Goal: Task Accomplishment & Management: Manage account settings

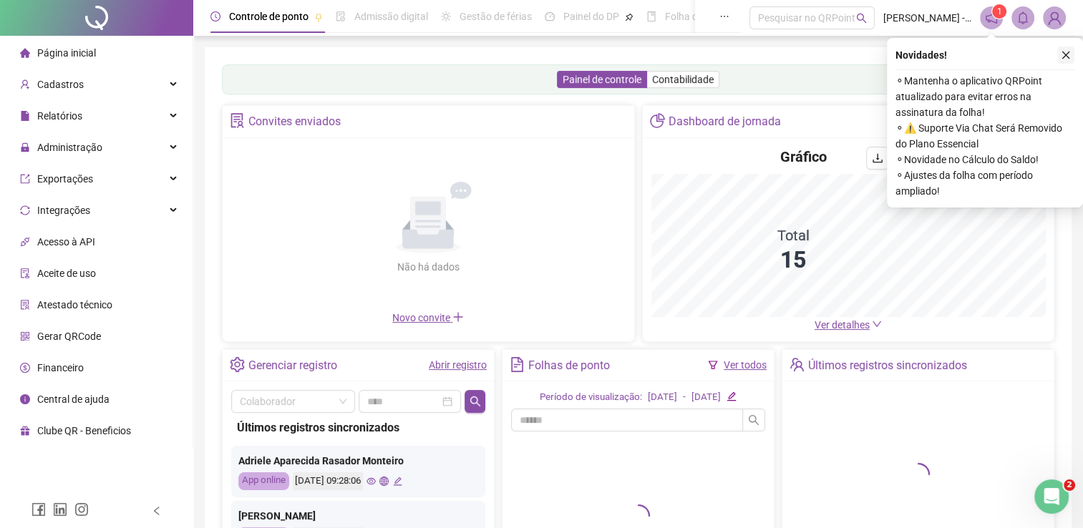
click at [1066, 59] on icon "close" at bounding box center [1066, 55] width 10 height 10
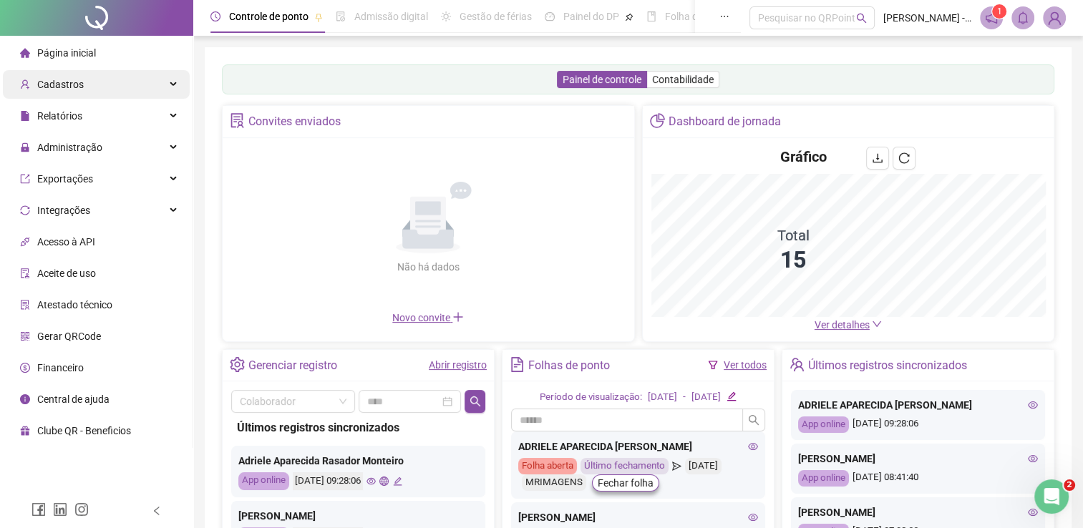
click at [74, 85] on span "Cadastros" at bounding box center [60, 84] width 47 height 11
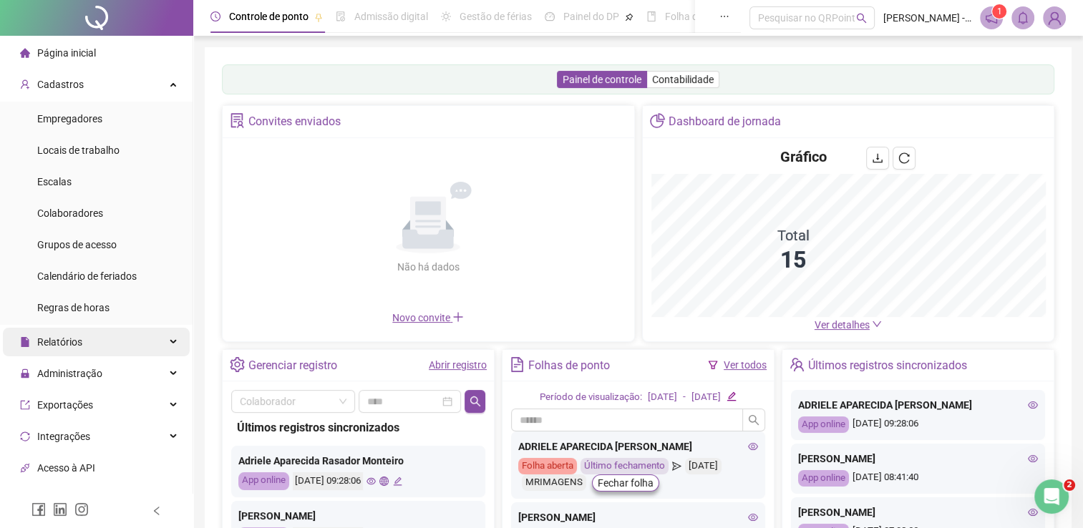
click at [95, 341] on div "Relatórios" at bounding box center [96, 342] width 187 height 29
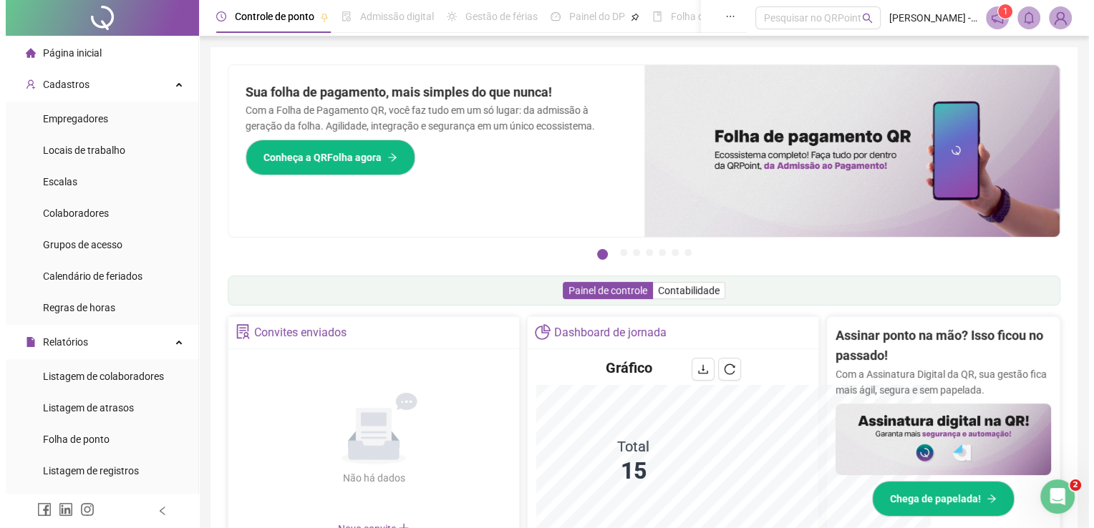
scroll to position [143, 0]
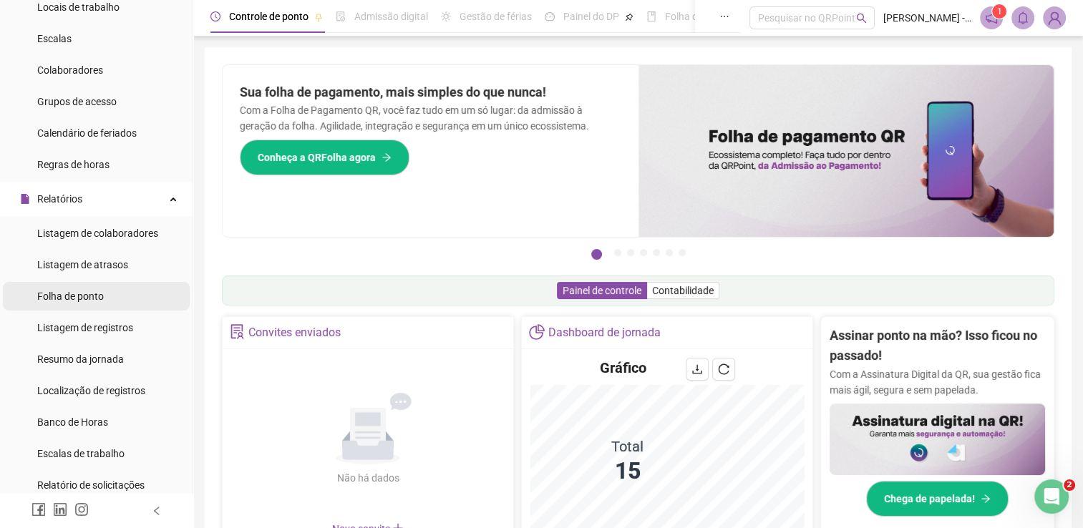
click at [108, 298] on li "Folha de ponto" at bounding box center [96, 296] width 187 height 29
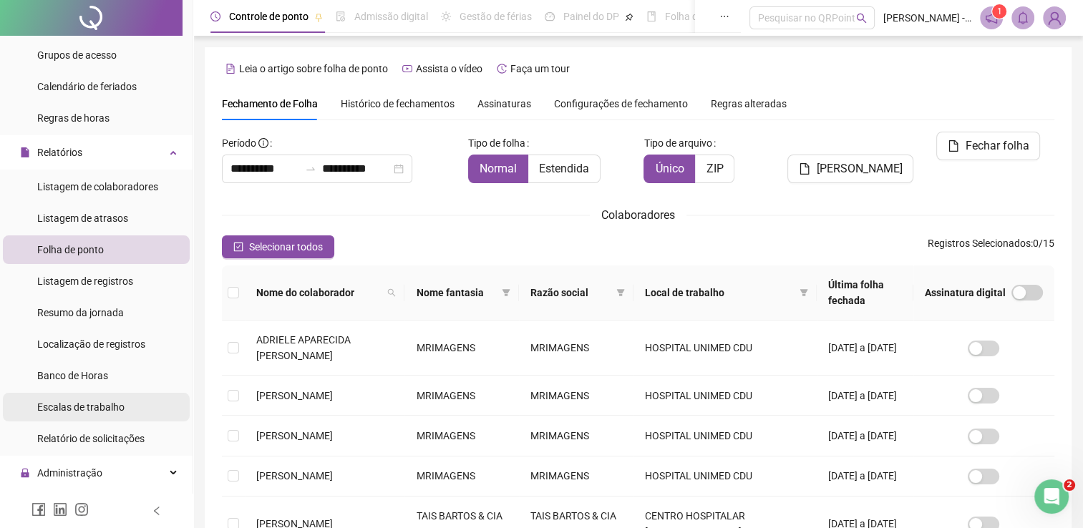
scroll to position [215, 0]
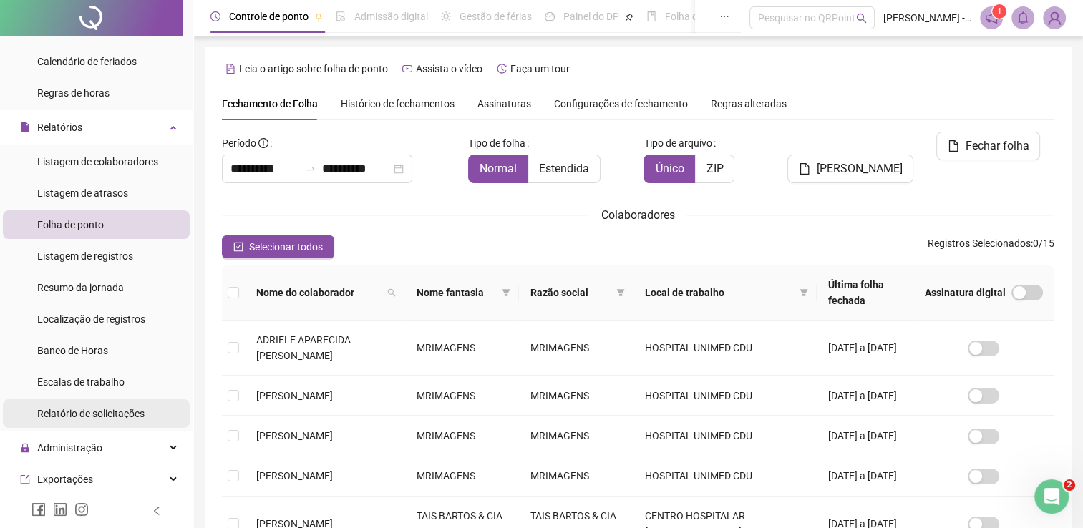
click at [121, 414] on span "Relatório de solicitações" at bounding box center [90, 413] width 107 height 11
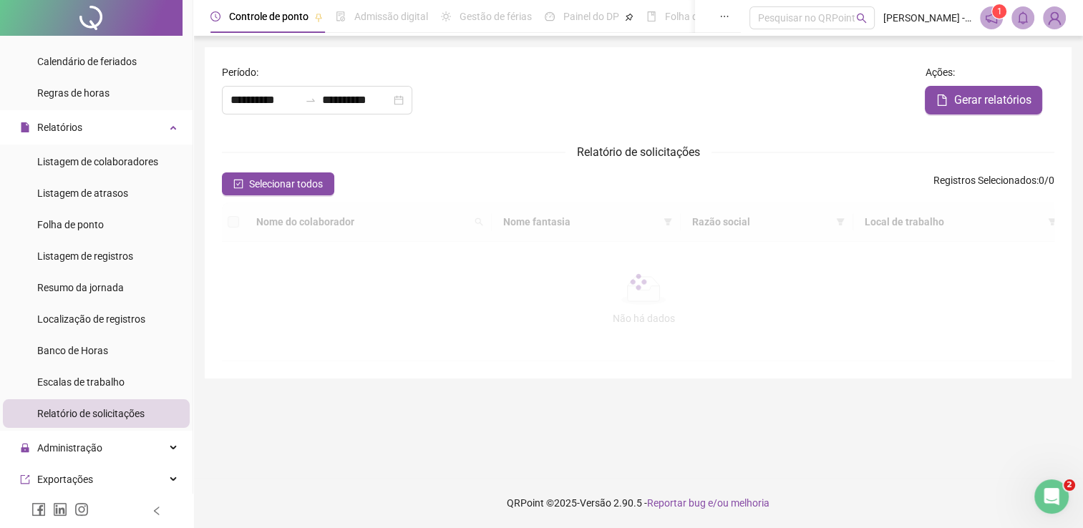
type input "**********"
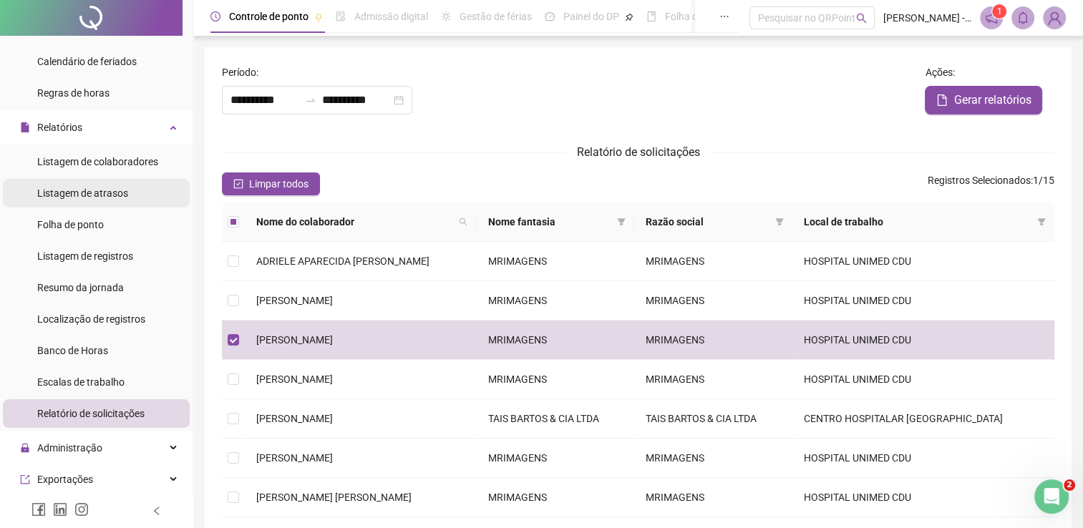
click at [107, 193] on span "Listagem de atrasos" at bounding box center [82, 193] width 91 height 11
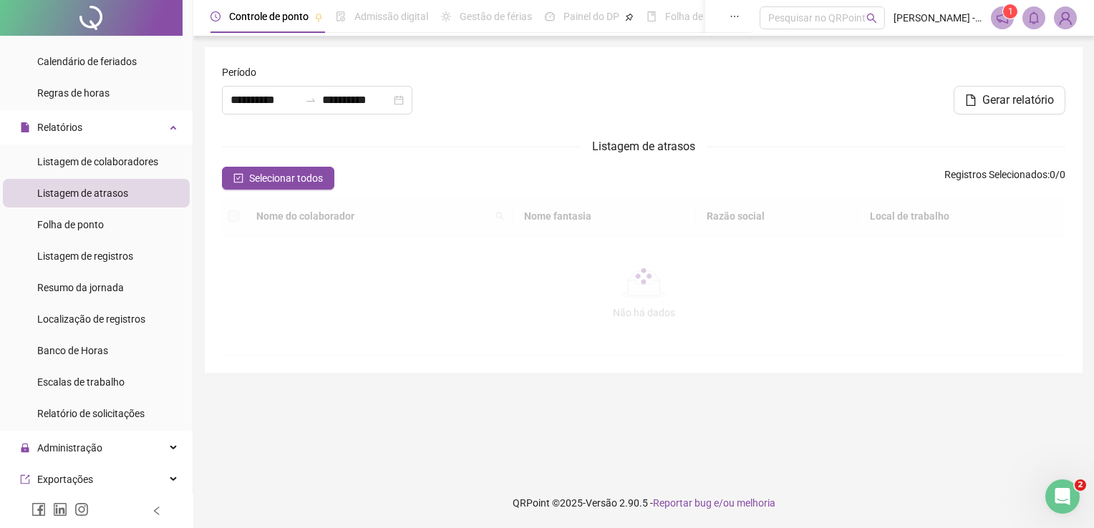
type input "**********"
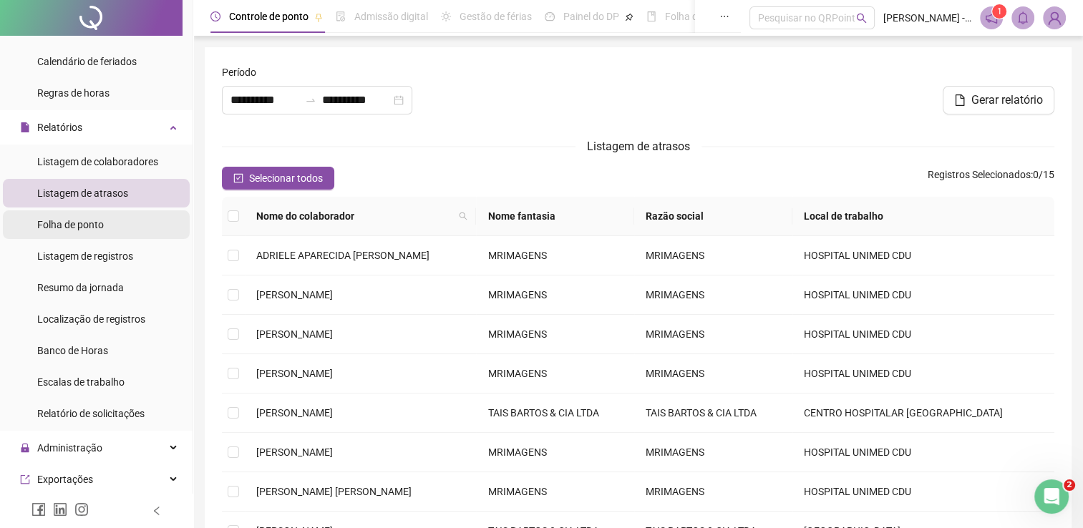
click at [95, 224] on span "Folha de ponto" at bounding box center [70, 224] width 67 height 11
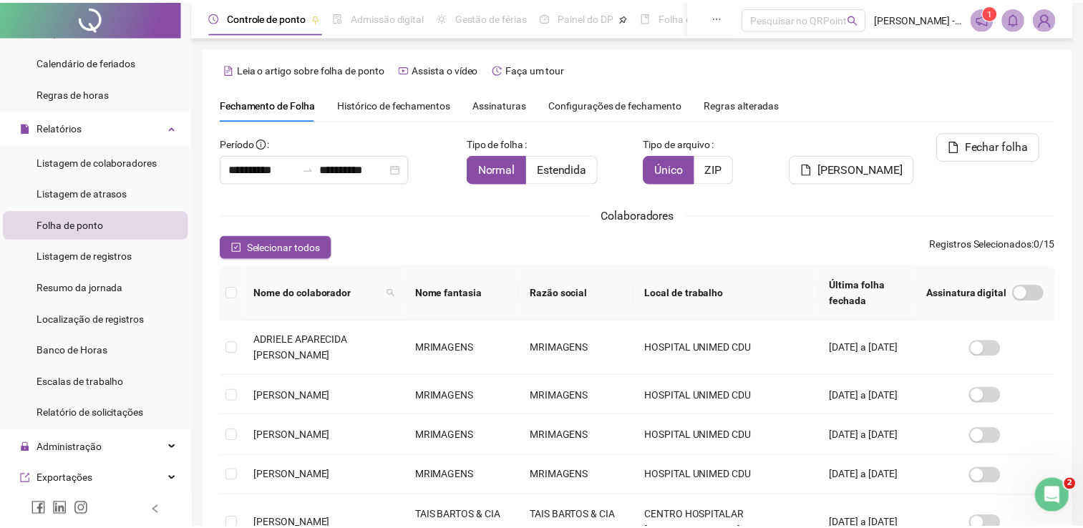
scroll to position [29, 0]
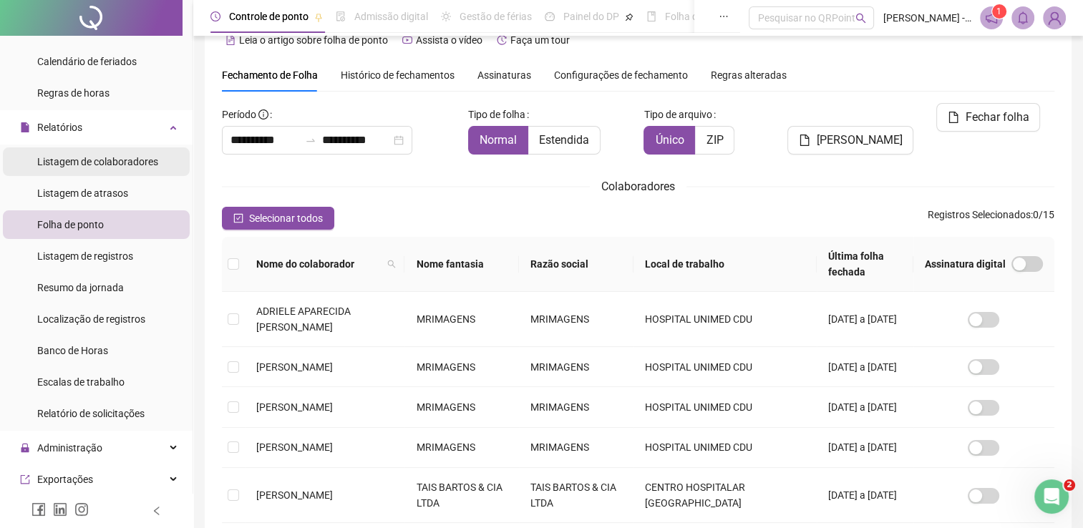
click at [120, 159] on span "Listagem de colaboradores" at bounding box center [97, 161] width 121 height 11
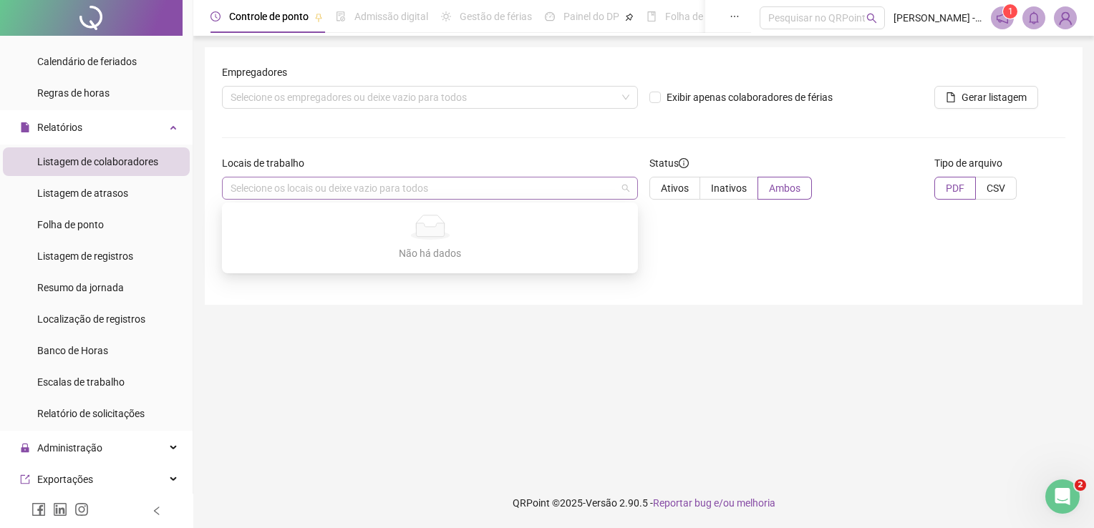
click at [455, 186] on div "Selecione os locais ou deixe vazio para todos" at bounding box center [430, 188] width 416 height 23
click at [447, 97] on div "Selecione os empregadores ou deixe vazio para todos" at bounding box center [430, 97] width 416 height 23
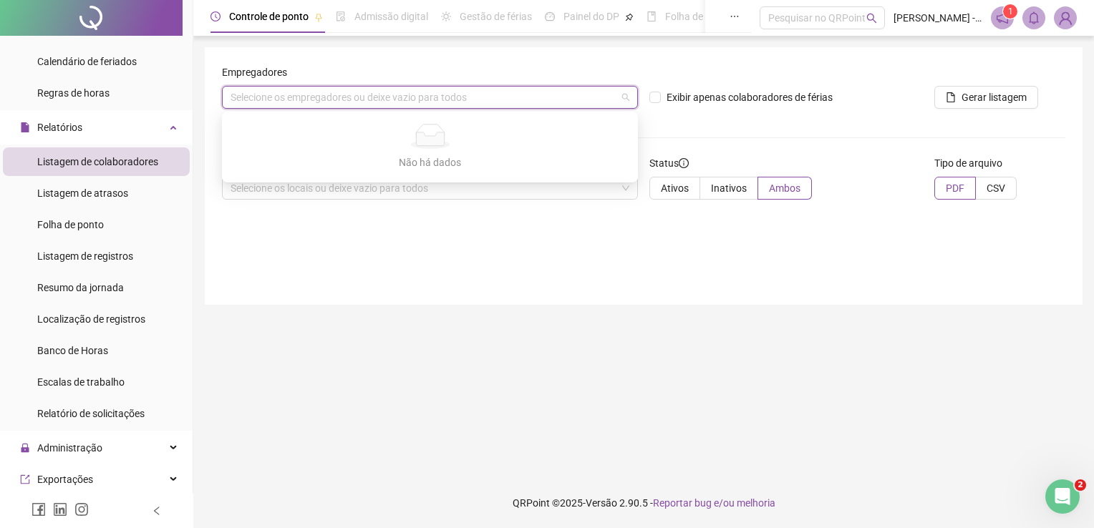
click at [533, 96] on div "Selecione os empregadores ou deixe vazio para todos" at bounding box center [430, 97] width 416 height 23
click at [152, 162] on span "Listagem de colaboradores" at bounding box center [97, 161] width 121 height 11
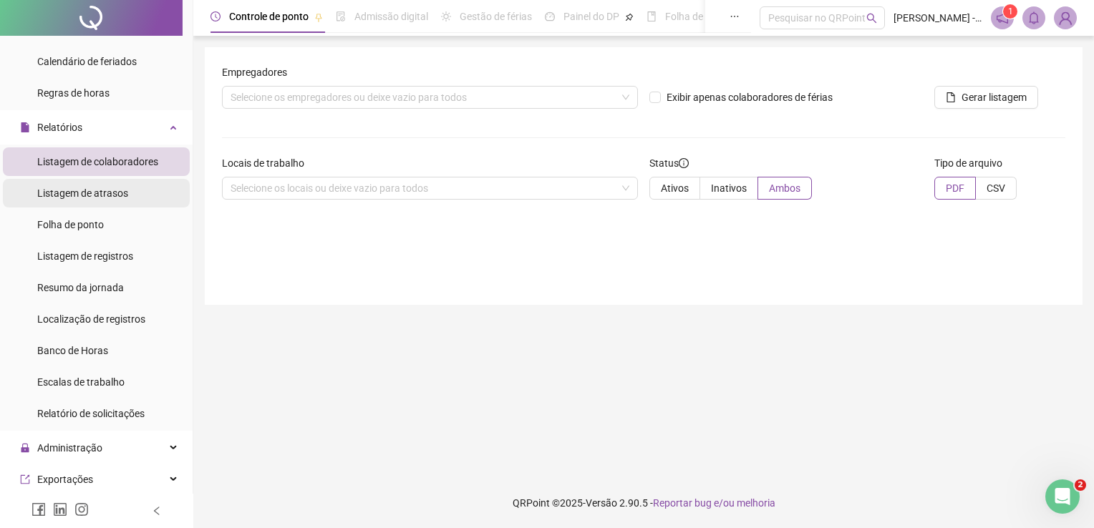
click at [111, 191] on span "Listagem de atrasos" at bounding box center [82, 193] width 91 height 11
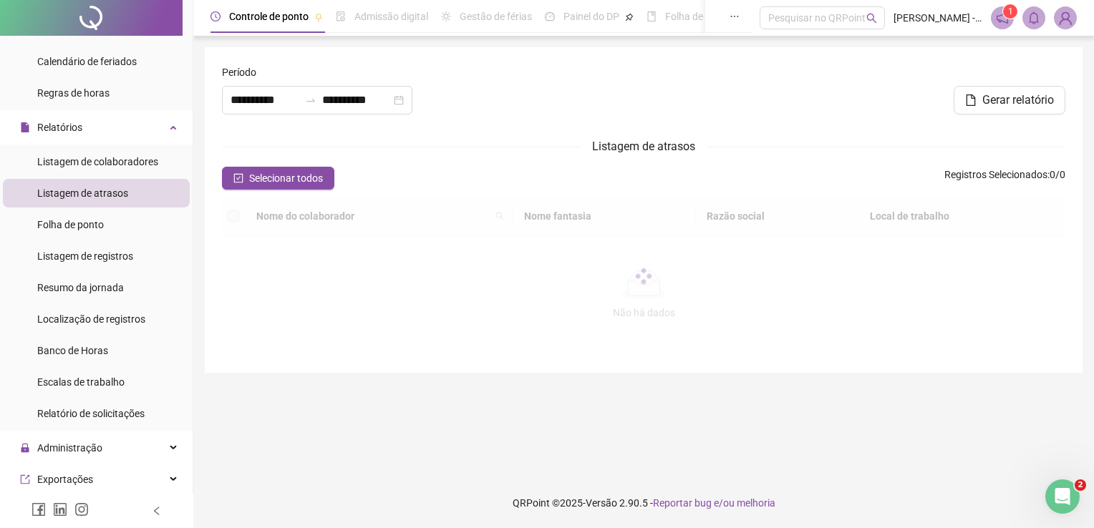
type input "**********"
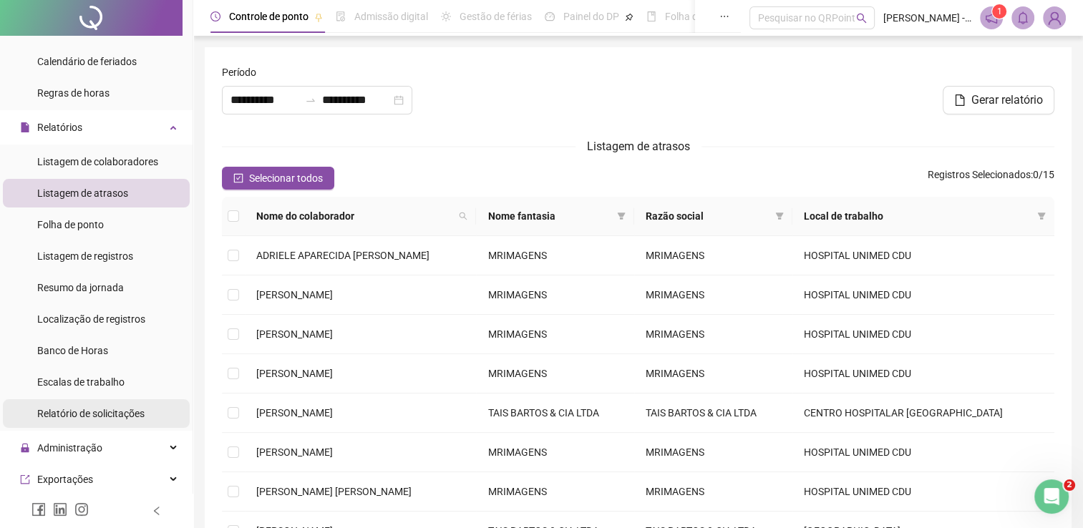
click at [101, 412] on span "Relatório de solicitações" at bounding box center [90, 413] width 107 height 11
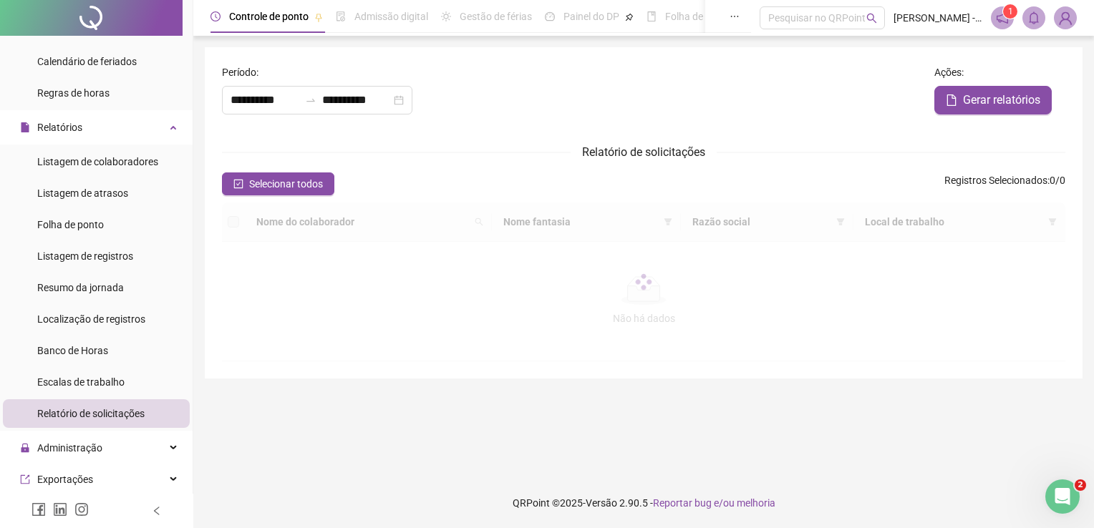
type input "**********"
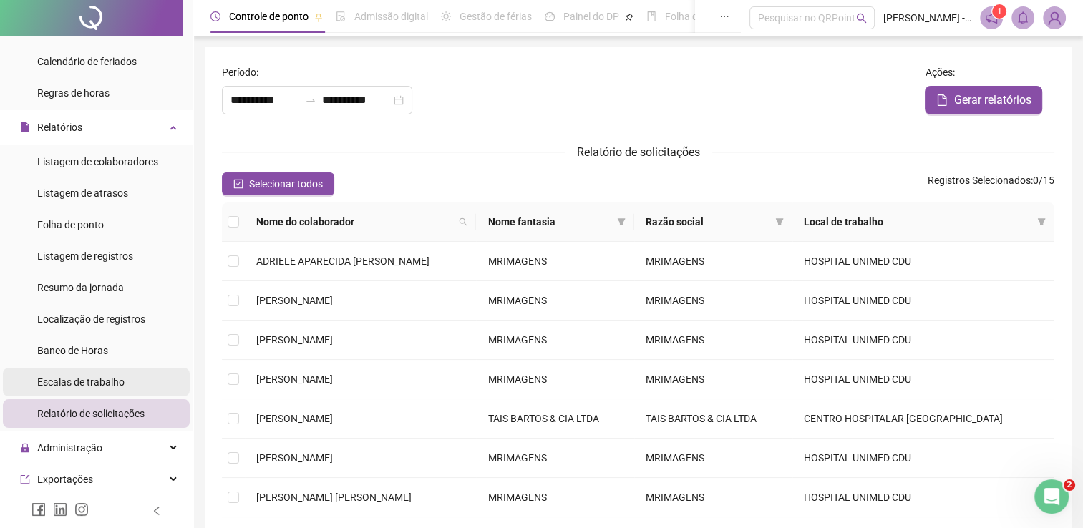
click at [101, 382] on span "Escalas de trabalho" at bounding box center [80, 382] width 87 height 11
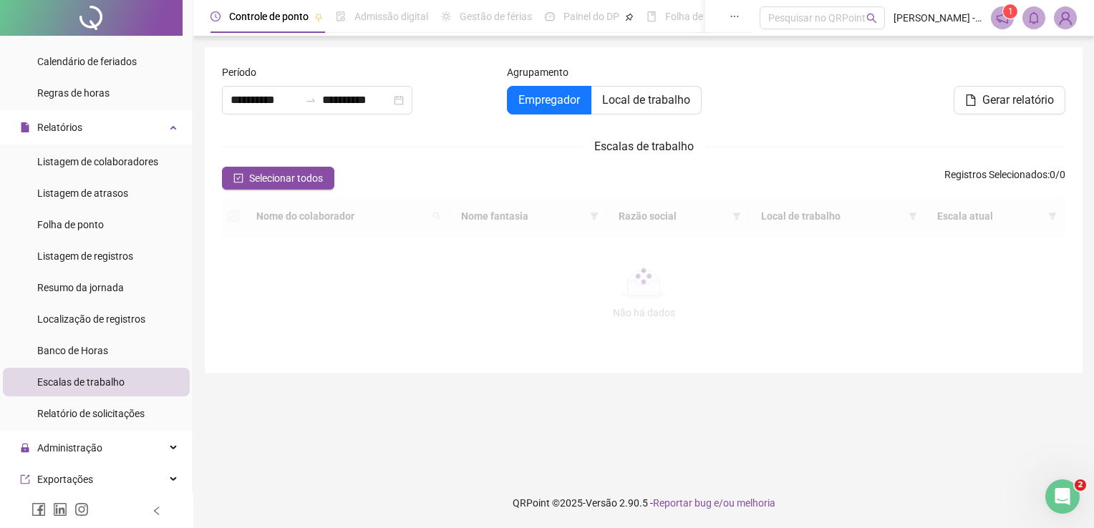
type input "**********"
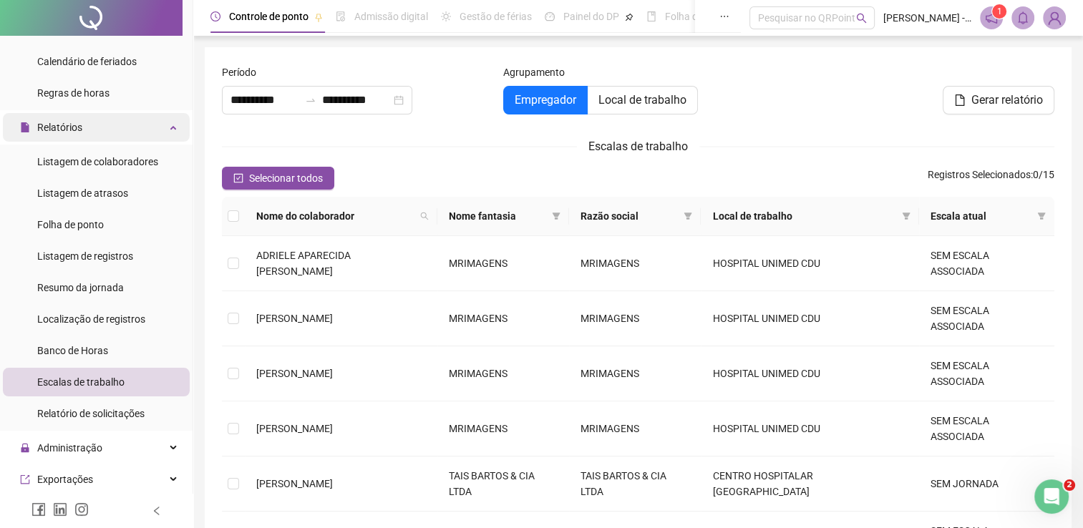
click at [160, 125] on div "Relatórios" at bounding box center [96, 127] width 187 height 29
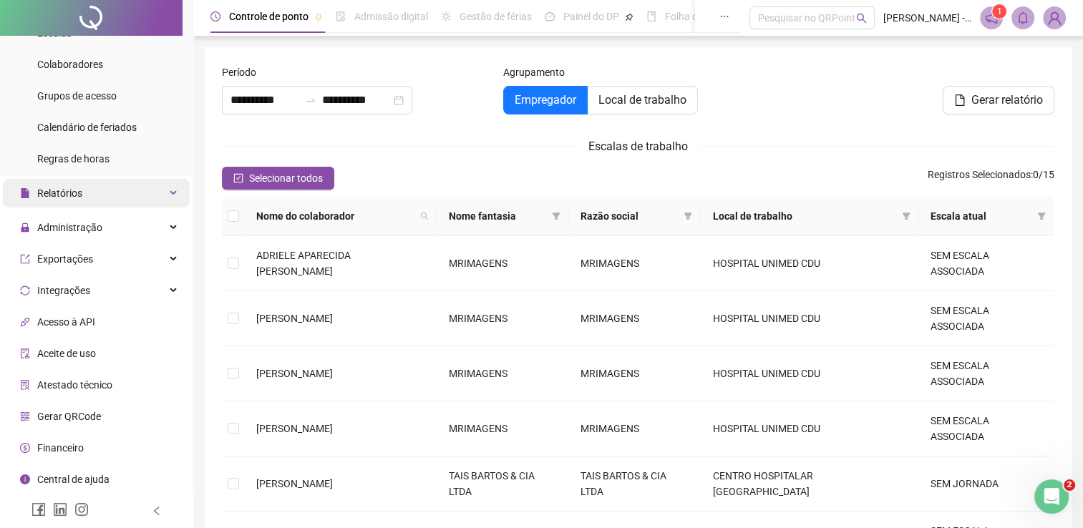
scroll to position [146, 0]
click at [157, 193] on div "Relatórios" at bounding box center [96, 196] width 187 height 29
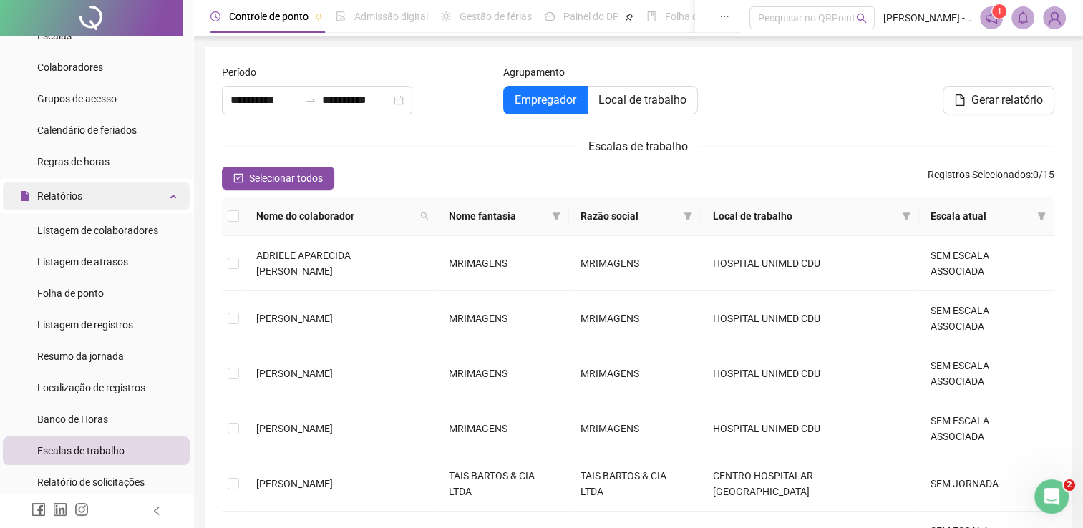
scroll to position [215, 0]
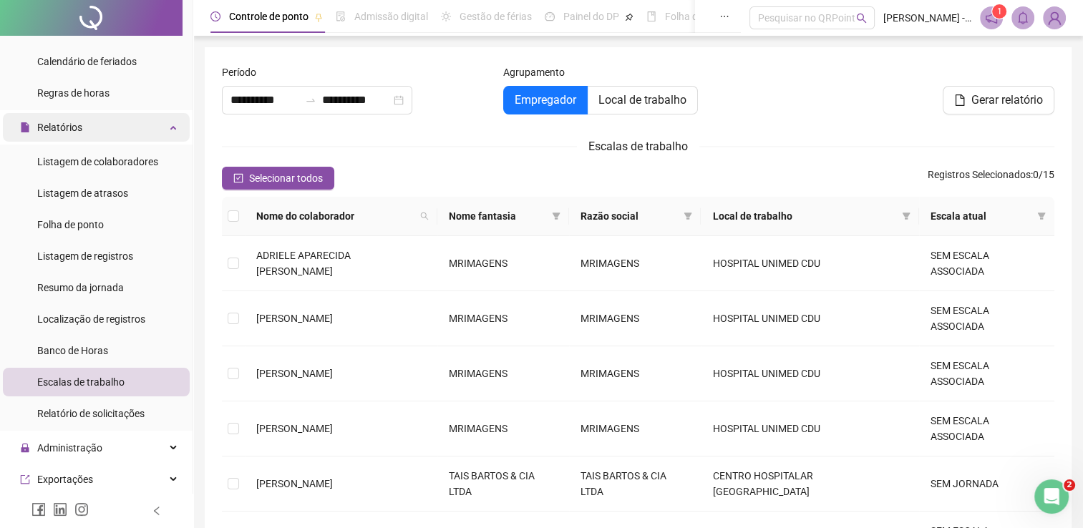
click at [158, 127] on div "Relatórios" at bounding box center [96, 127] width 187 height 29
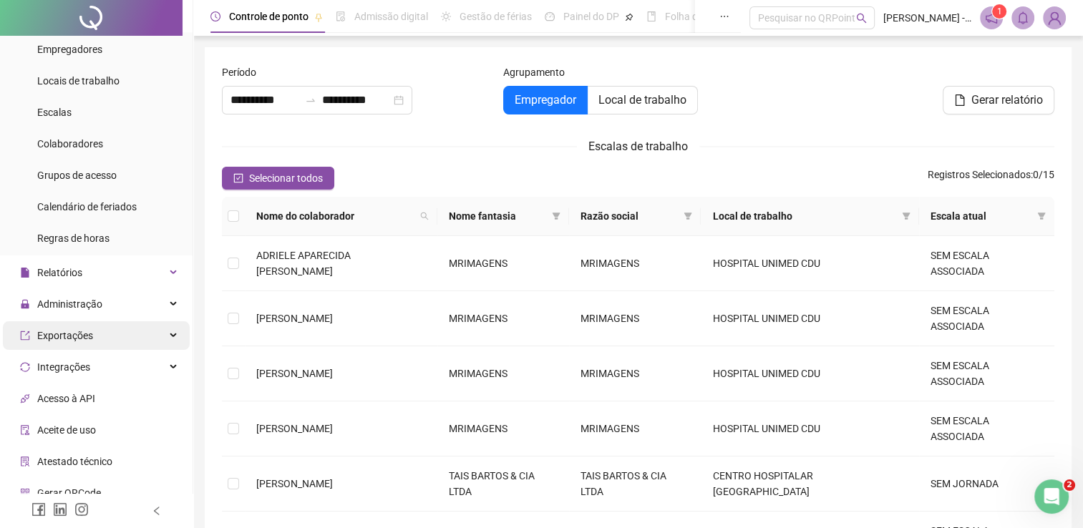
scroll to position [0, 0]
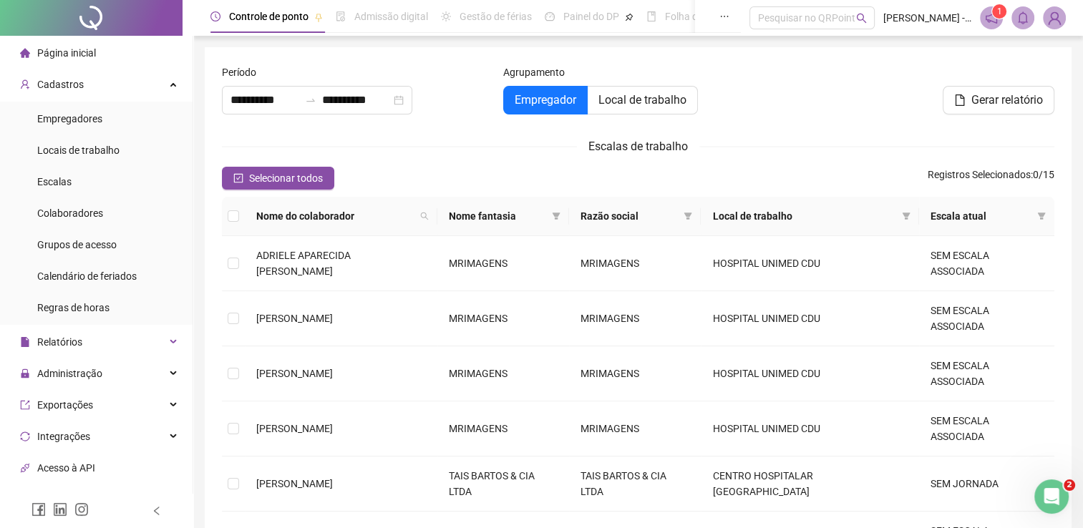
click at [77, 51] on span "Página inicial" at bounding box center [66, 52] width 59 height 11
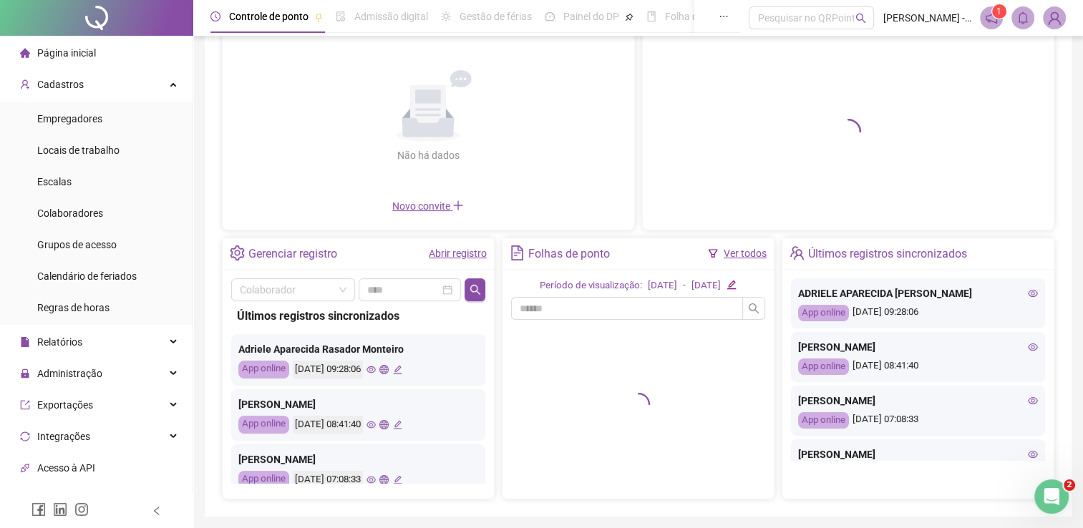
scroll to position [143, 0]
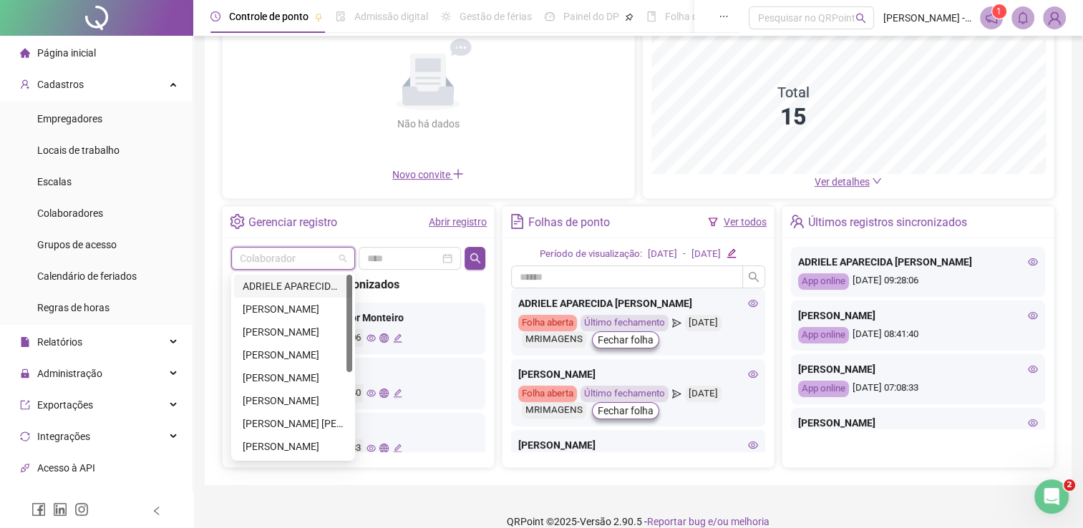
click at [299, 257] on input "search" at bounding box center [287, 258] width 94 height 21
click at [314, 331] on div "[PERSON_NAME]" at bounding box center [293, 332] width 101 height 16
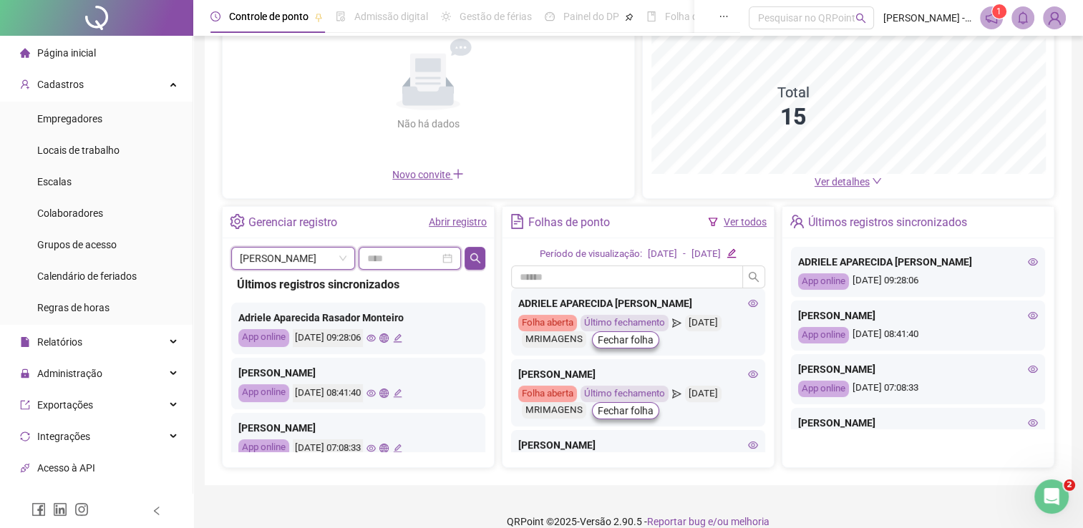
click at [430, 260] on input at bounding box center [403, 259] width 73 height 16
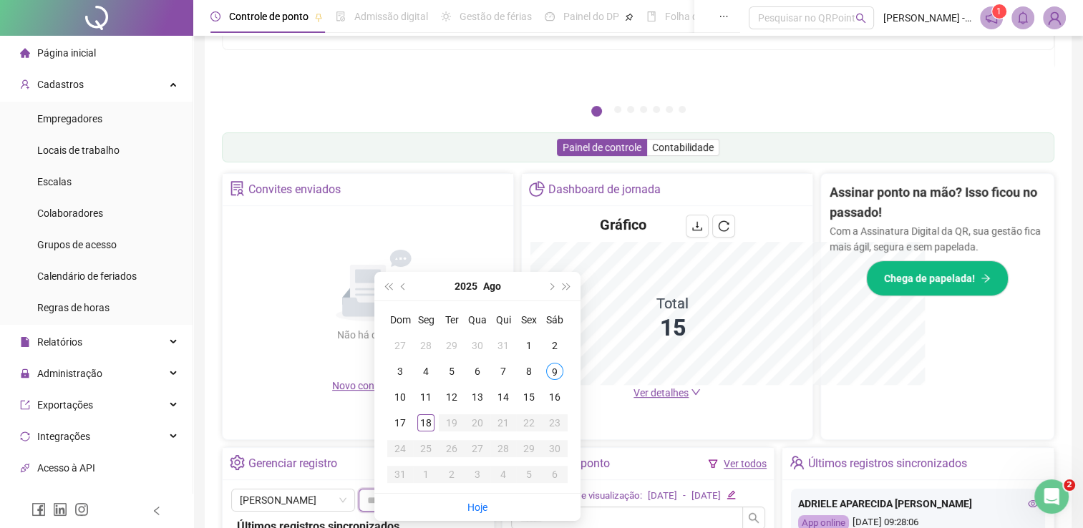
type input "**********"
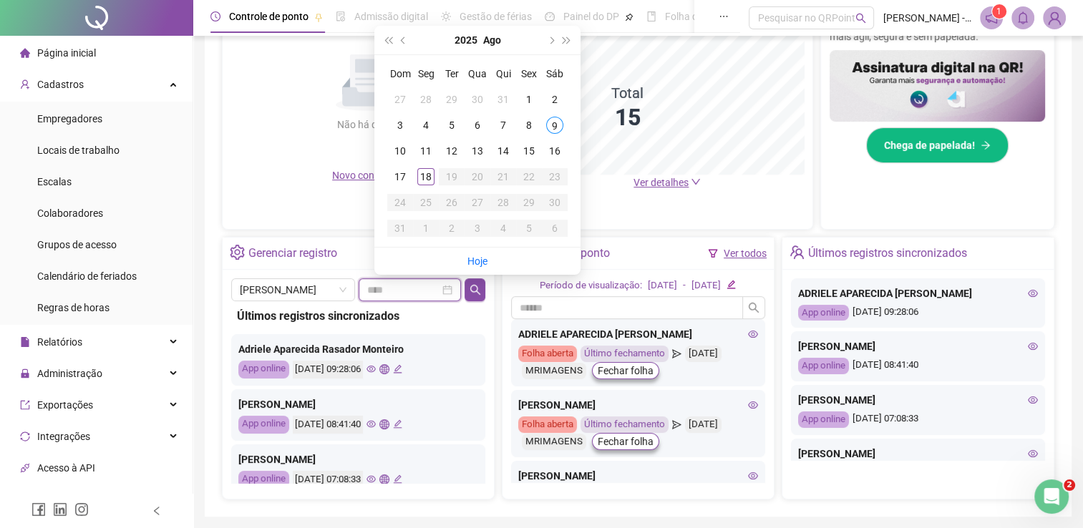
type input "**********"
click at [555, 122] on div "9" at bounding box center [554, 125] width 17 height 17
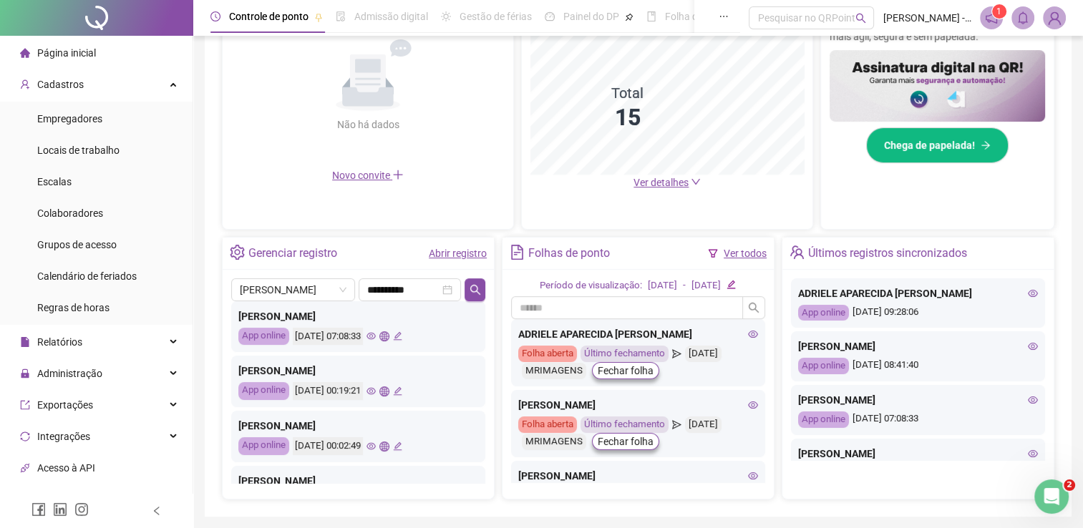
scroll to position [0, 0]
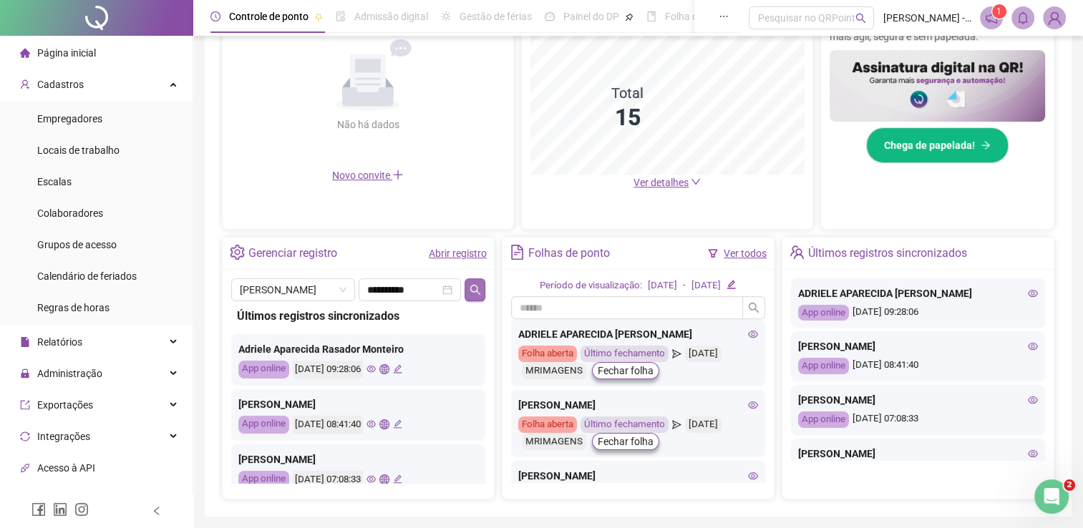
click at [482, 284] on button "button" at bounding box center [475, 289] width 21 height 23
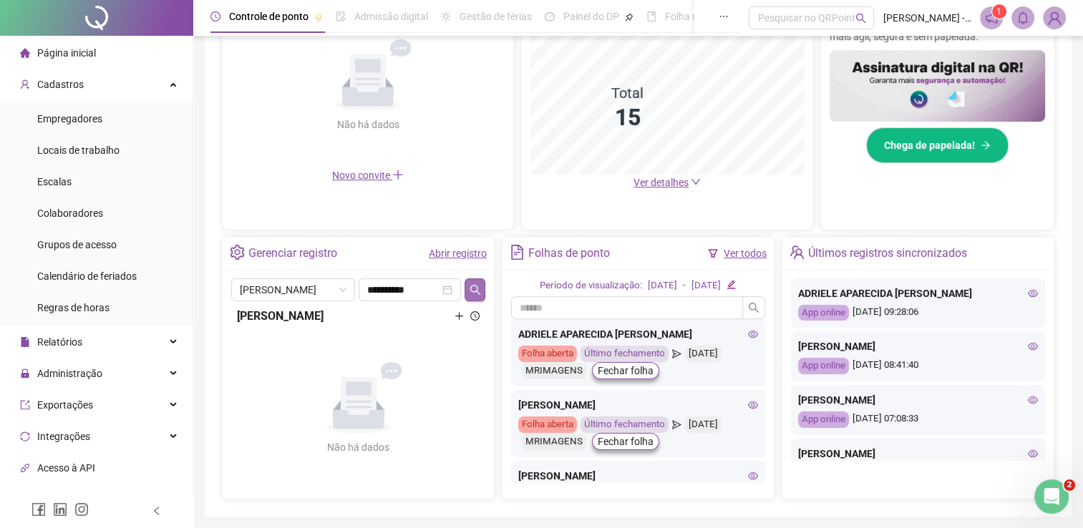
click at [477, 291] on icon "search" at bounding box center [475, 289] width 10 height 10
click at [470, 248] on link "Abrir registro" at bounding box center [458, 253] width 58 height 11
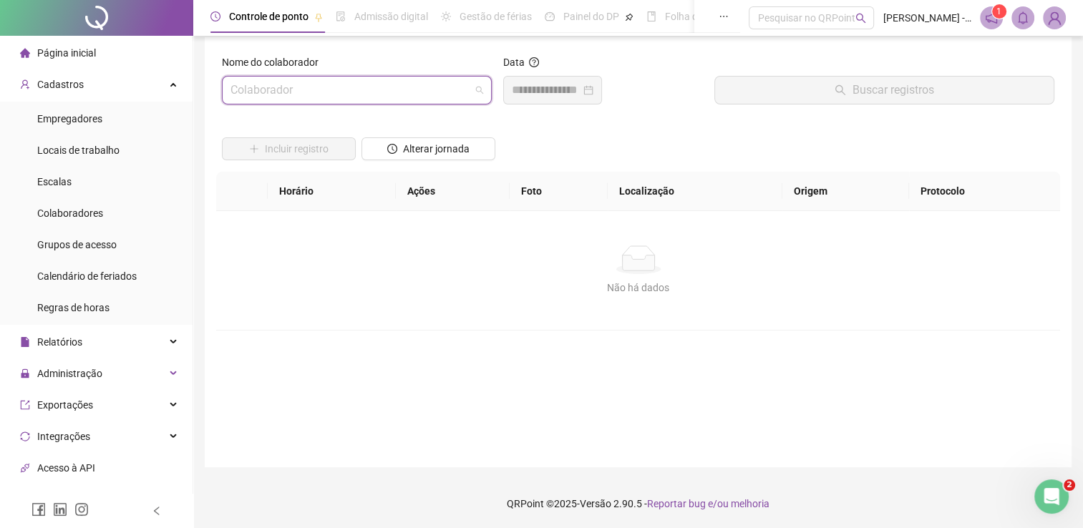
click at [387, 92] on input "search" at bounding box center [350, 90] width 240 height 27
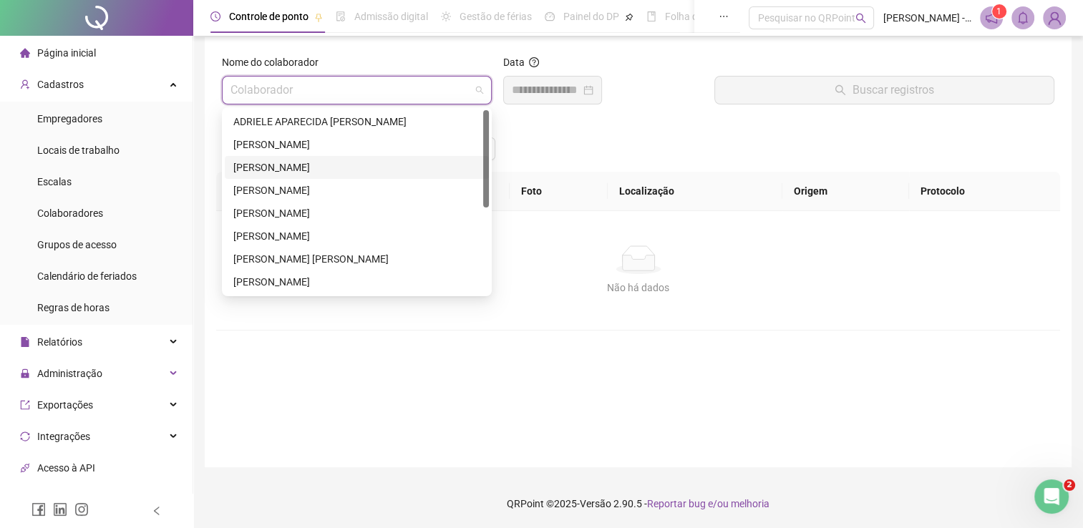
click at [304, 170] on div "[PERSON_NAME]" at bounding box center [356, 168] width 247 height 16
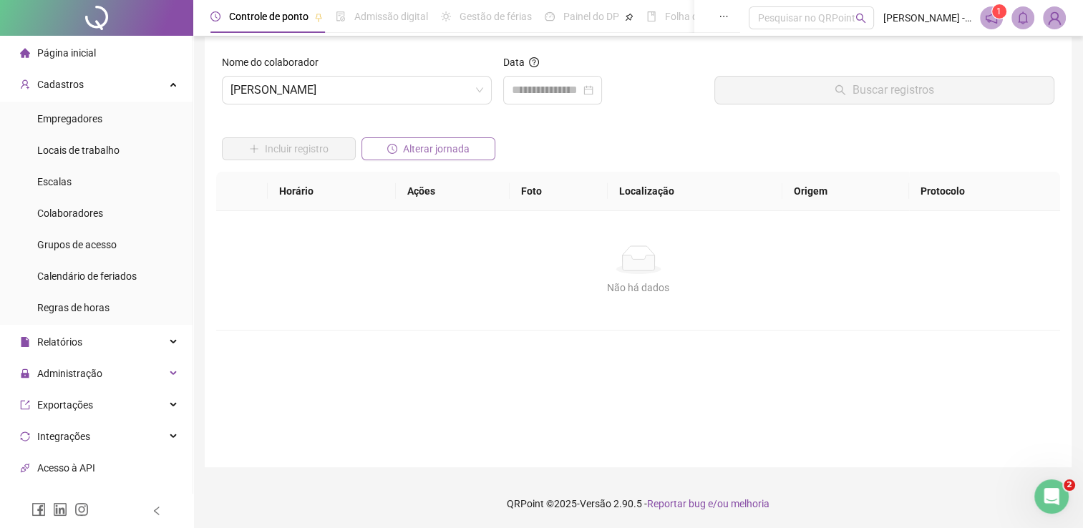
click at [450, 149] on span "Alterar jornada" at bounding box center [436, 149] width 67 height 16
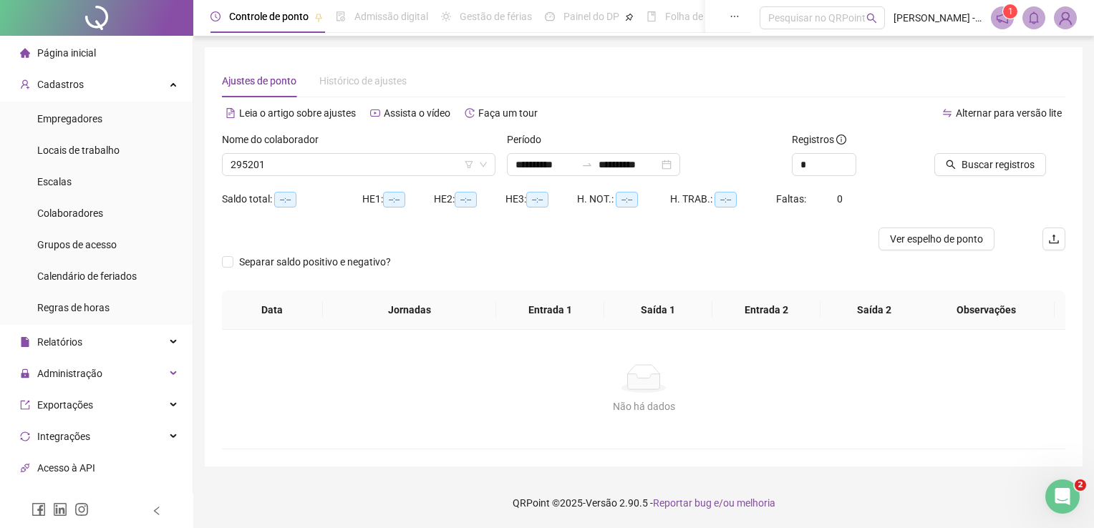
type input "**********"
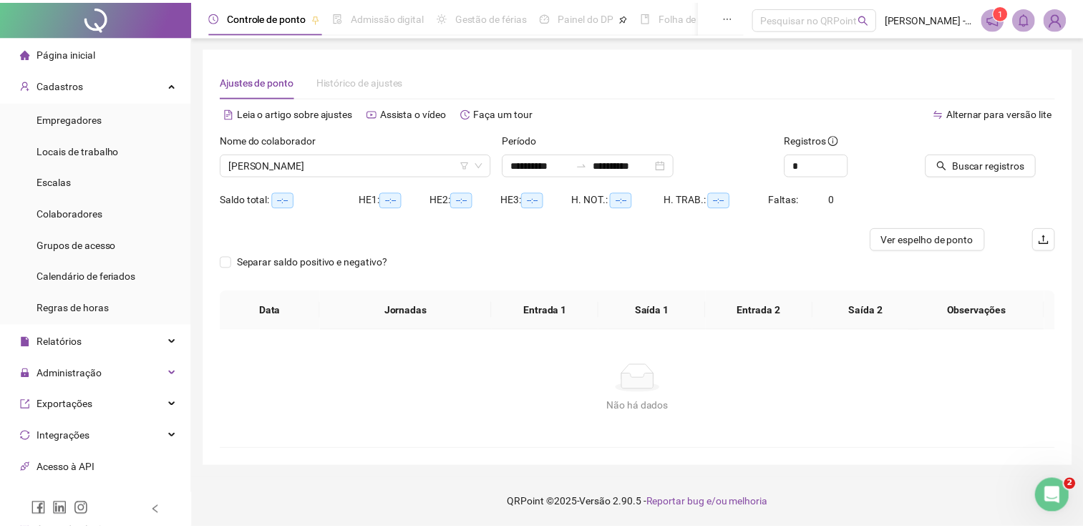
scroll to position [10, 0]
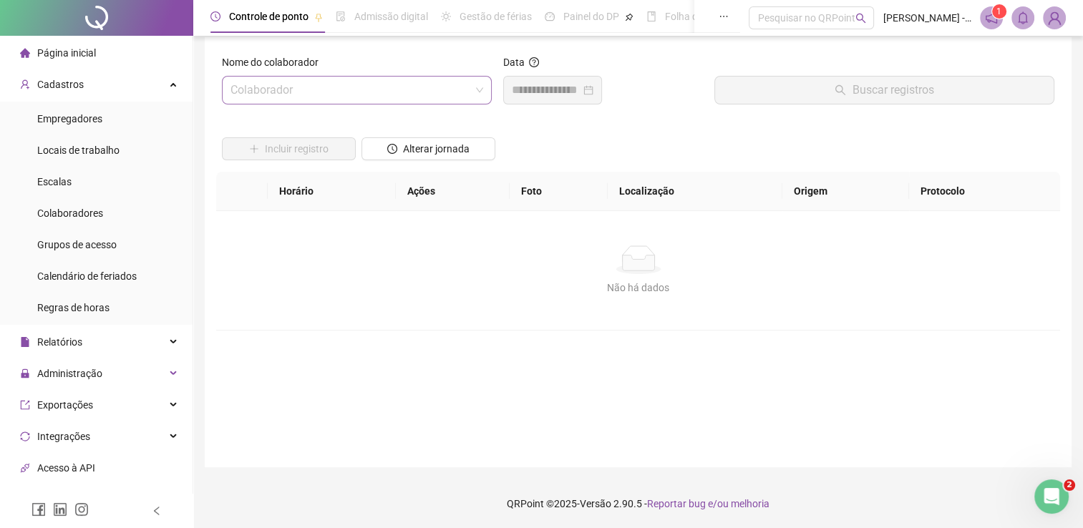
click at [442, 85] on input "search" at bounding box center [350, 90] width 240 height 27
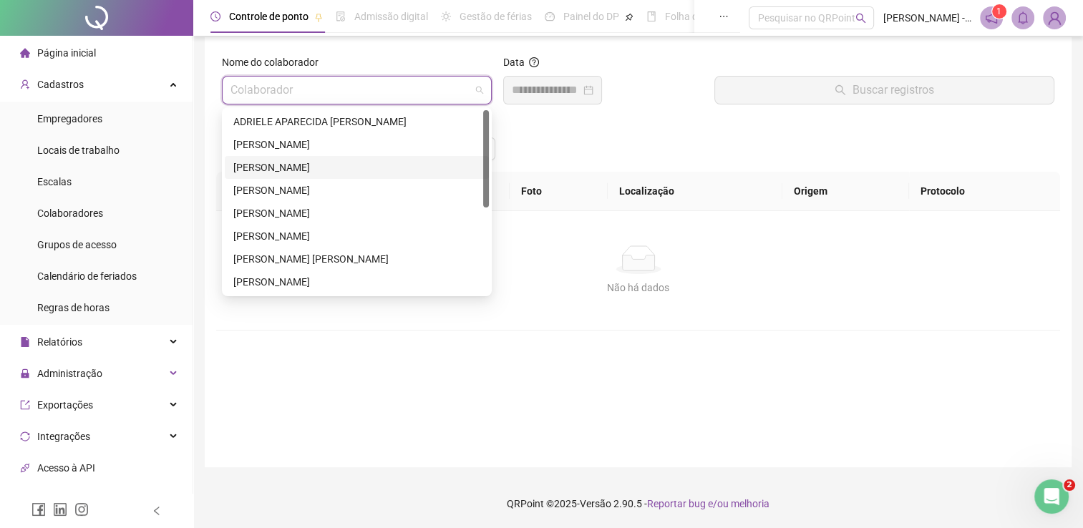
click at [288, 170] on div "[PERSON_NAME]" at bounding box center [356, 168] width 247 height 16
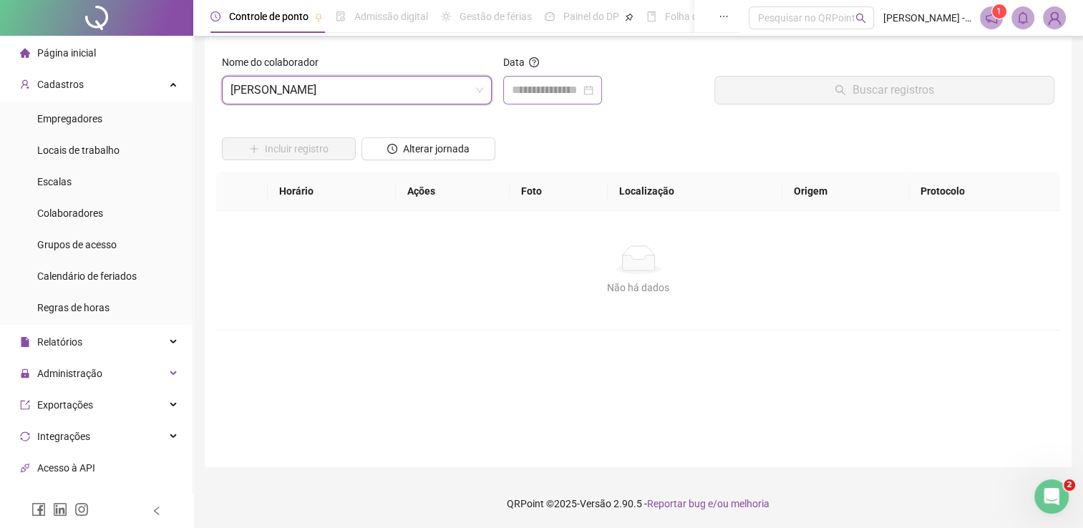
click at [602, 91] on div at bounding box center [552, 90] width 99 height 29
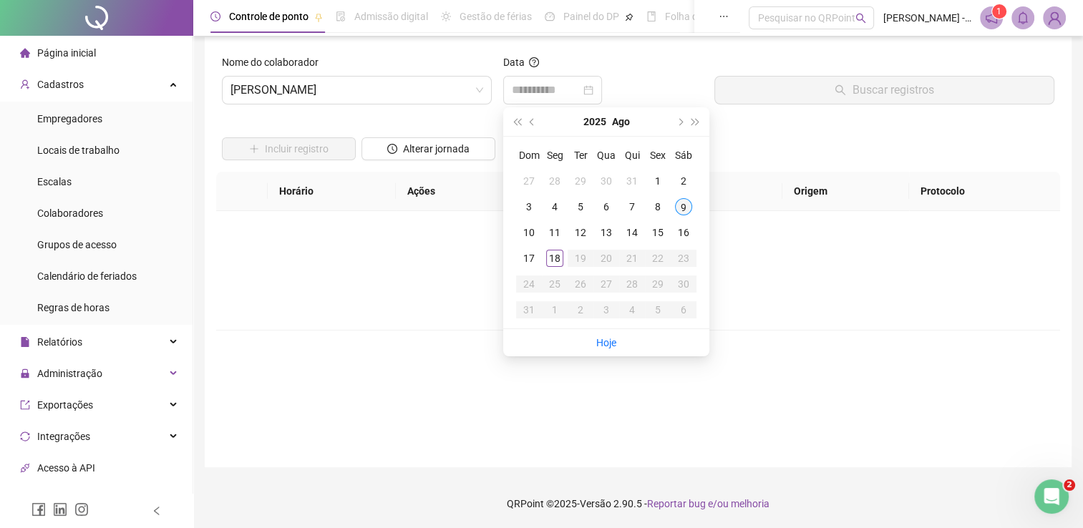
click at [682, 202] on div "9" at bounding box center [683, 206] width 17 height 17
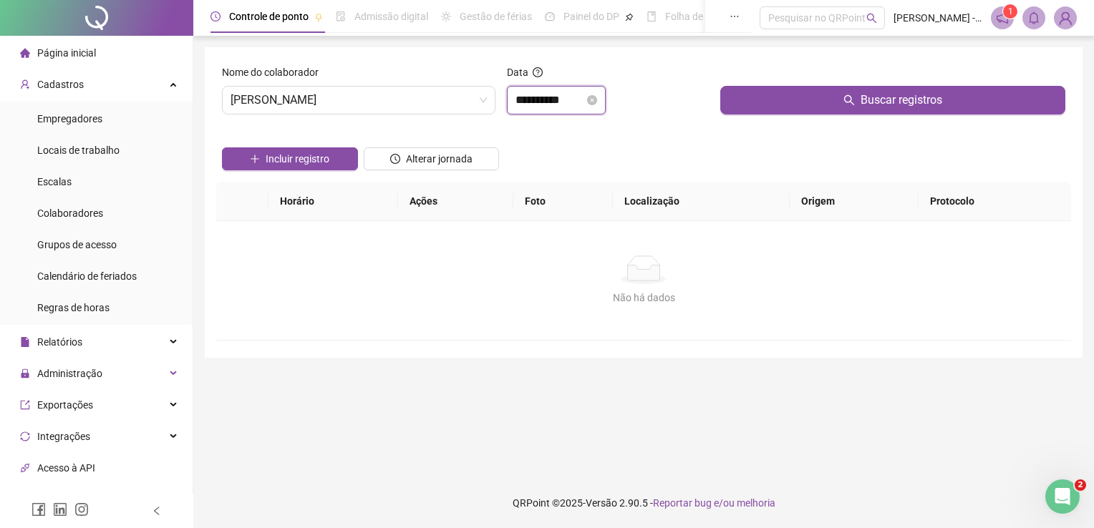
click at [578, 102] on input "**********" at bounding box center [549, 100] width 69 height 17
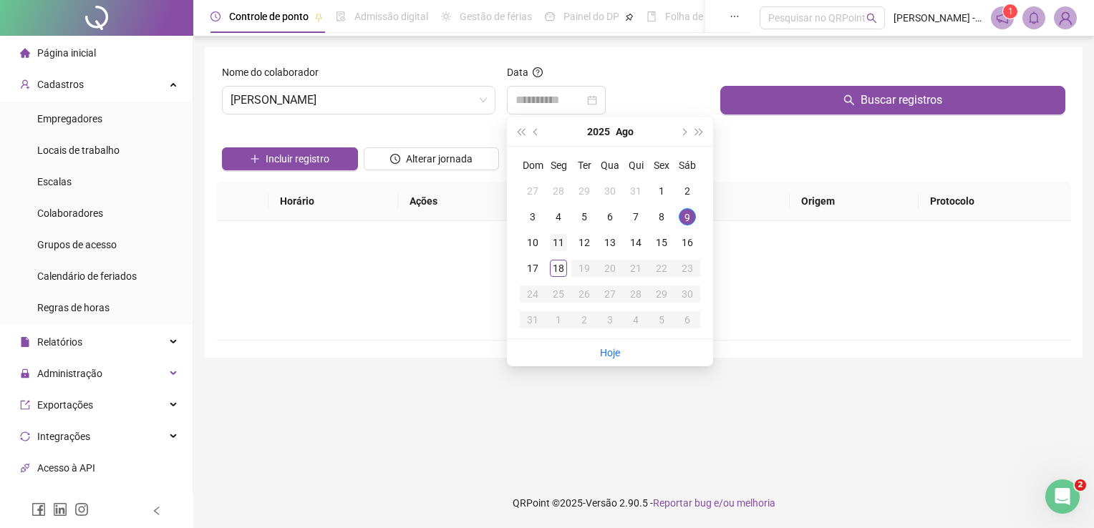
click at [562, 243] on div "11" at bounding box center [558, 242] width 17 height 17
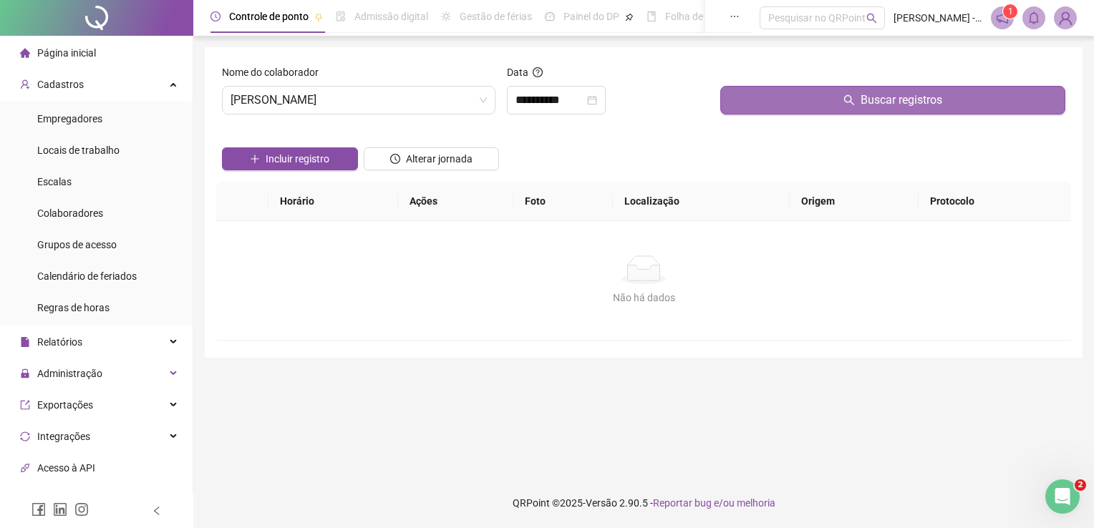
click at [949, 99] on button "Buscar registros" at bounding box center [892, 100] width 345 height 29
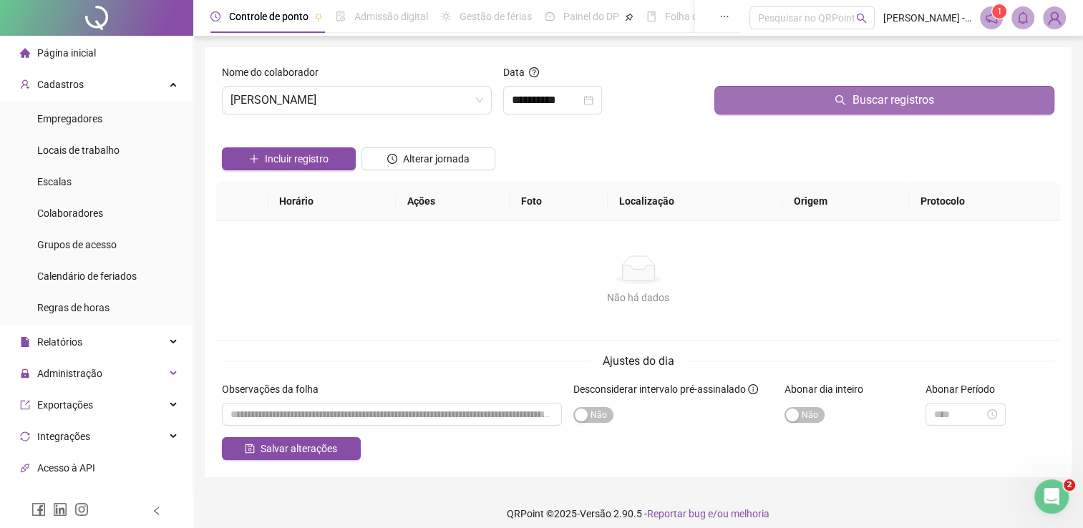
click at [922, 99] on span "Buscar registros" at bounding box center [893, 100] width 82 height 17
click at [921, 98] on span "Buscar registros" at bounding box center [893, 100] width 82 height 17
click at [911, 93] on span "Buscar registros" at bounding box center [893, 100] width 82 height 17
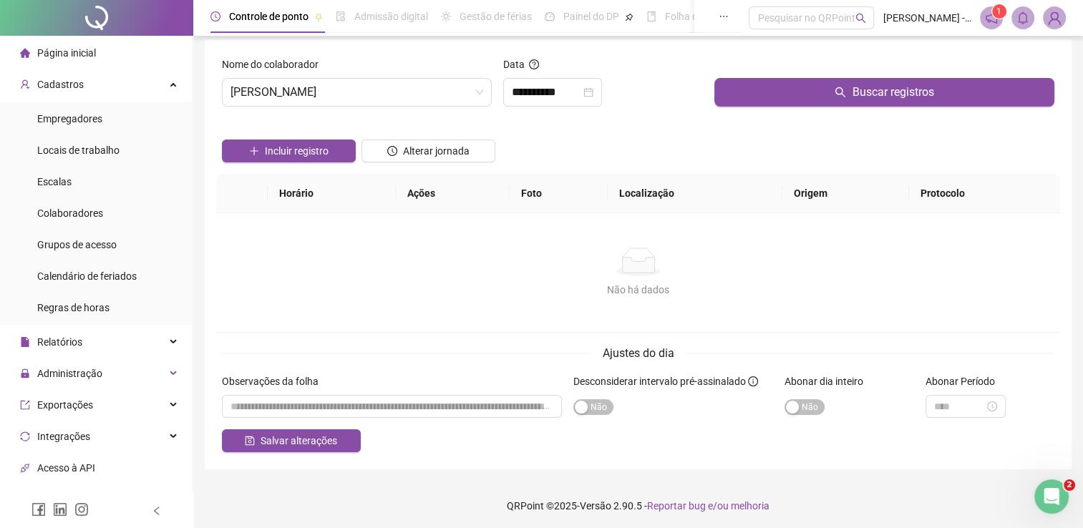
scroll to position [10, 0]
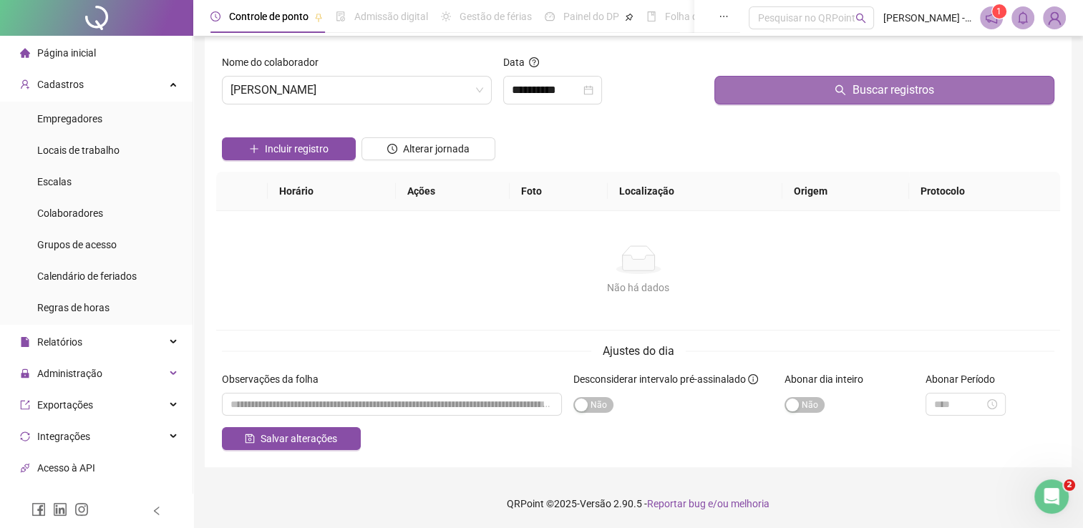
click at [896, 88] on span "Buscar registros" at bounding box center [893, 90] width 82 height 17
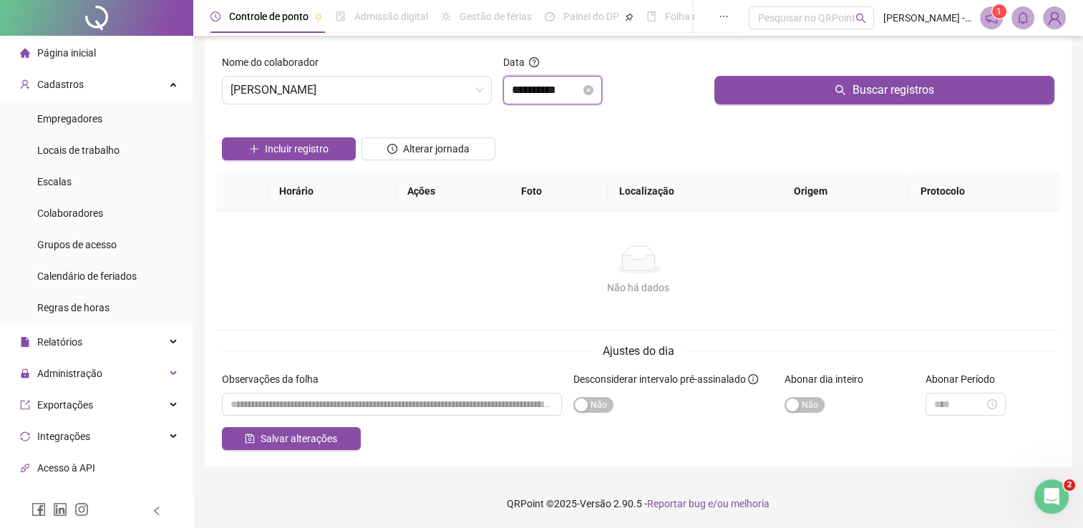
click at [547, 89] on input "**********" at bounding box center [546, 90] width 69 height 17
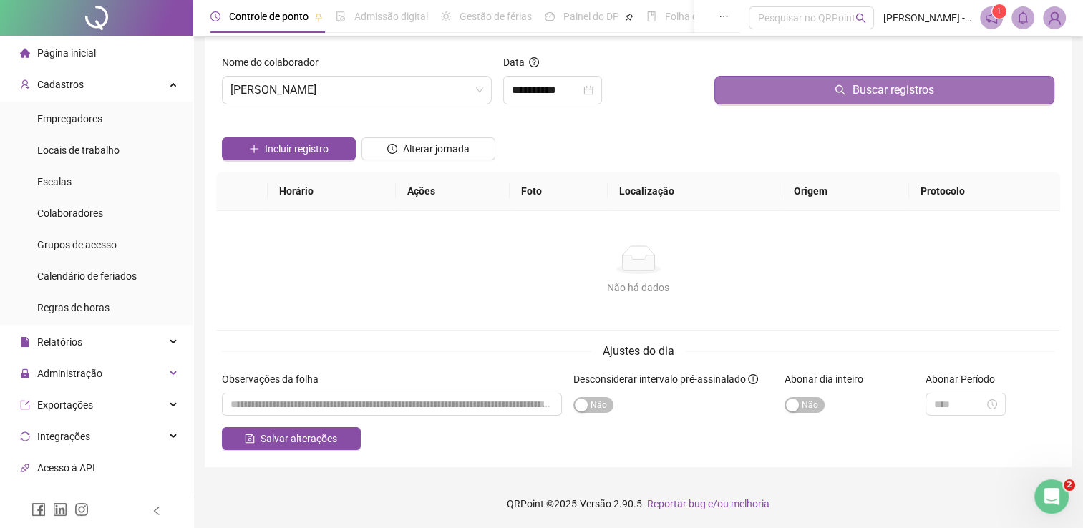
click at [913, 89] on span "Buscar registros" at bounding box center [893, 90] width 82 height 17
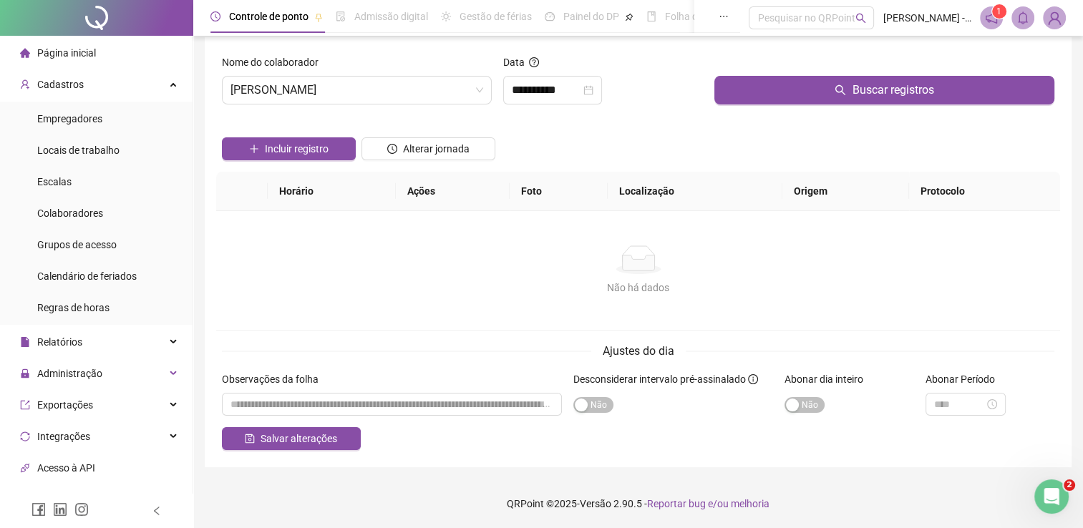
click at [570, 285] on div "Não há dados" at bounding box center [638, 288] width 810 height 16
click at [531, 97] on input "**********" at bounding box center [546, 90] width 69 height 17
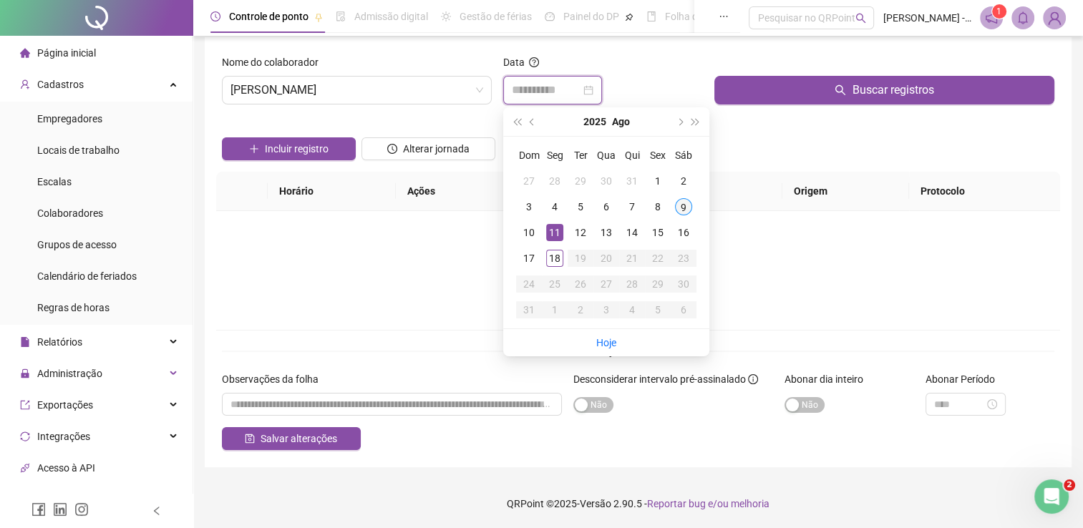
type input "**********"
click at [681, 205] on div "9" at bounding box center [683, 206] width 17 height 17
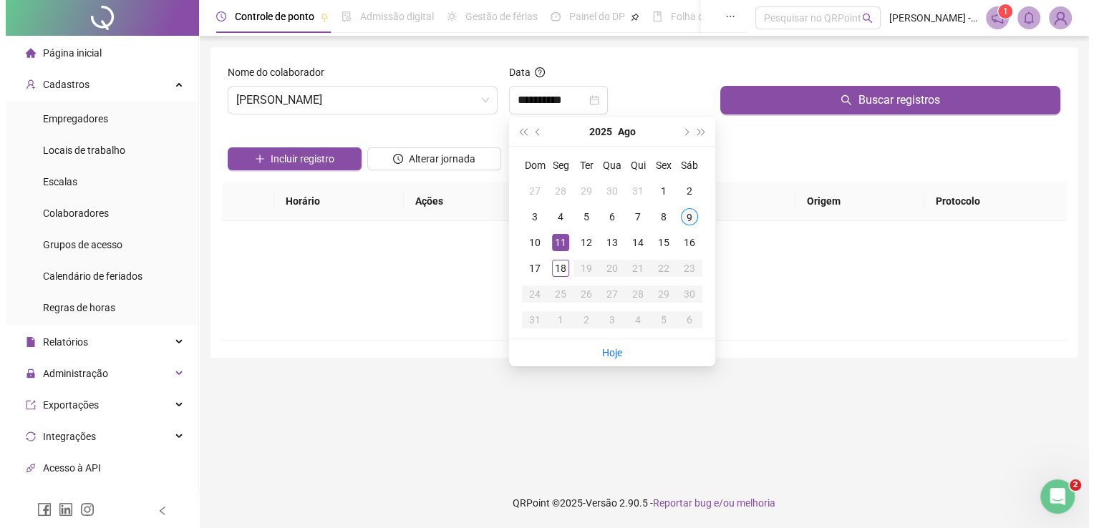
scroll to position [0, 0]
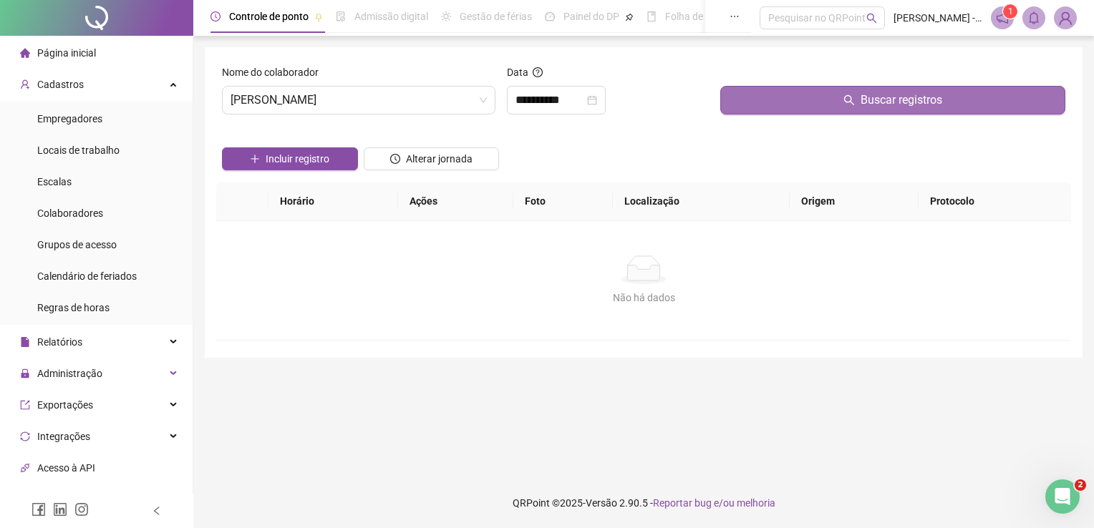
click at [822, 105] on button "Buscar registros" at bounding box center [892, 100] width 345 height 29
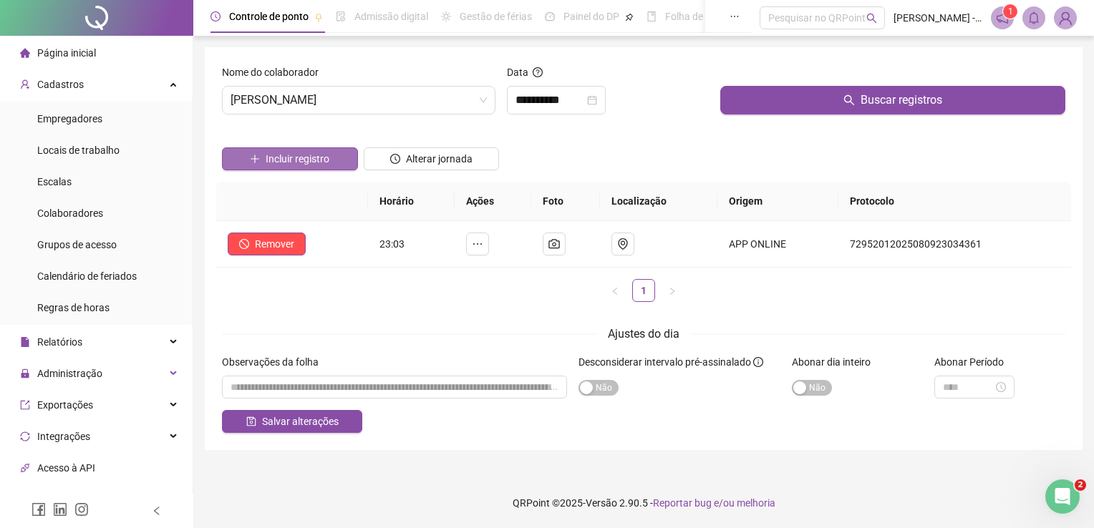
click at [315, 162] on span "Incluir registro" at bounding box center [298, 159] width 64 height 16
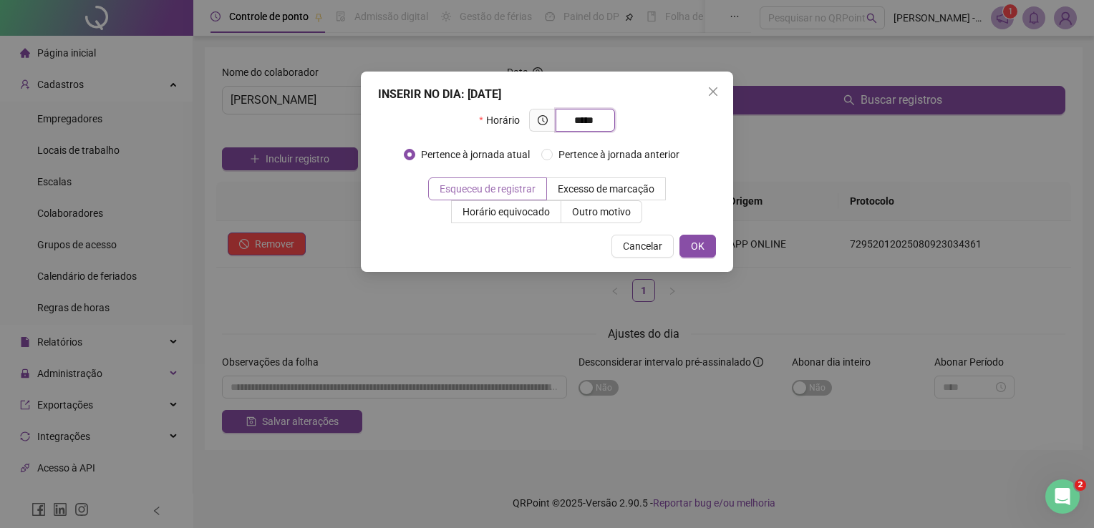
type input "*****"
click at [525, 184] on span "Esqueceu de registrar" at bounding box center [488, 188] width 96 height 11
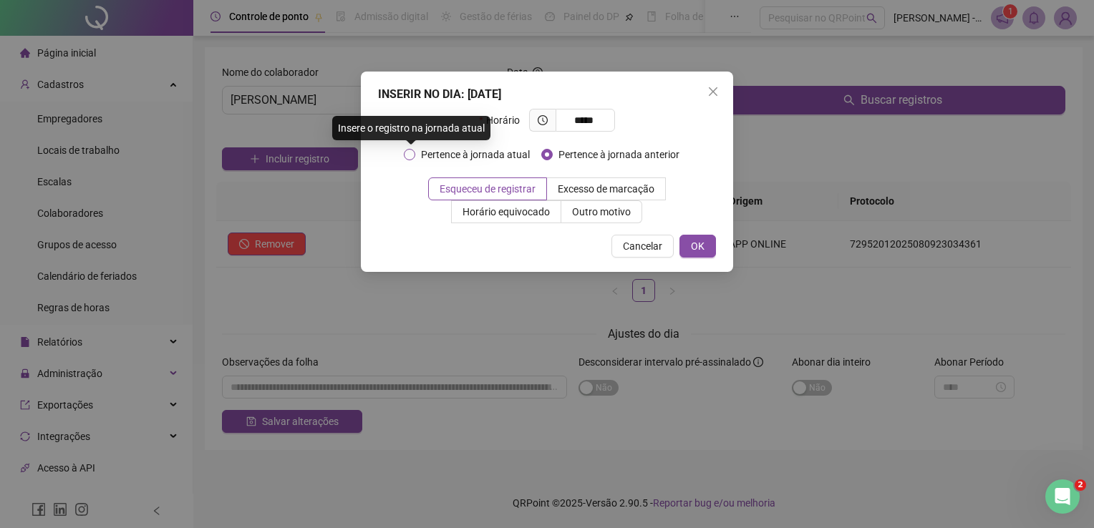
click at [432, 151] on span "Pertence à jornada atual" at bounding box center [475, 155] width 120 height 16
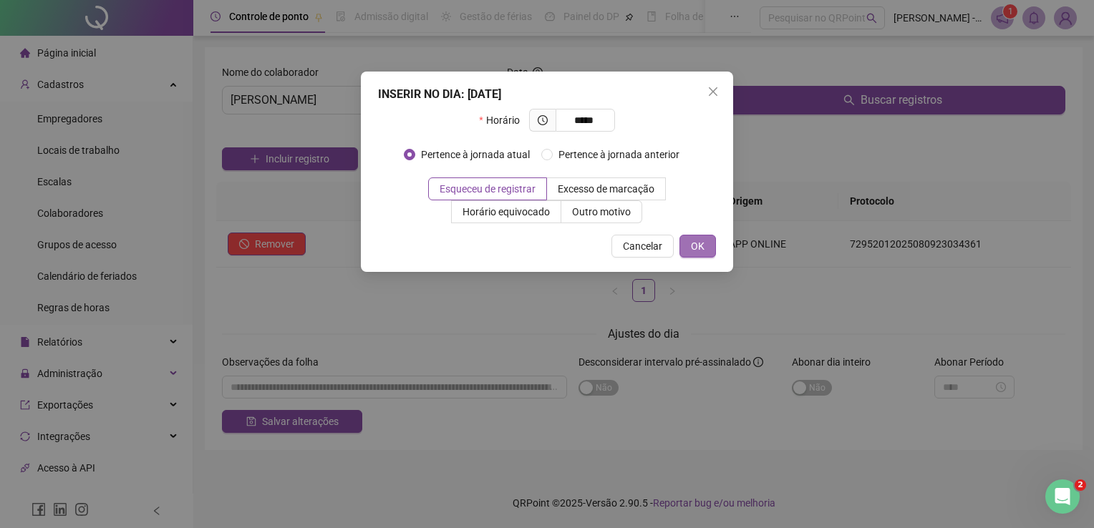
click at [699, 243] on span "OK" at bounding box center [698, 246] width 14 height 16
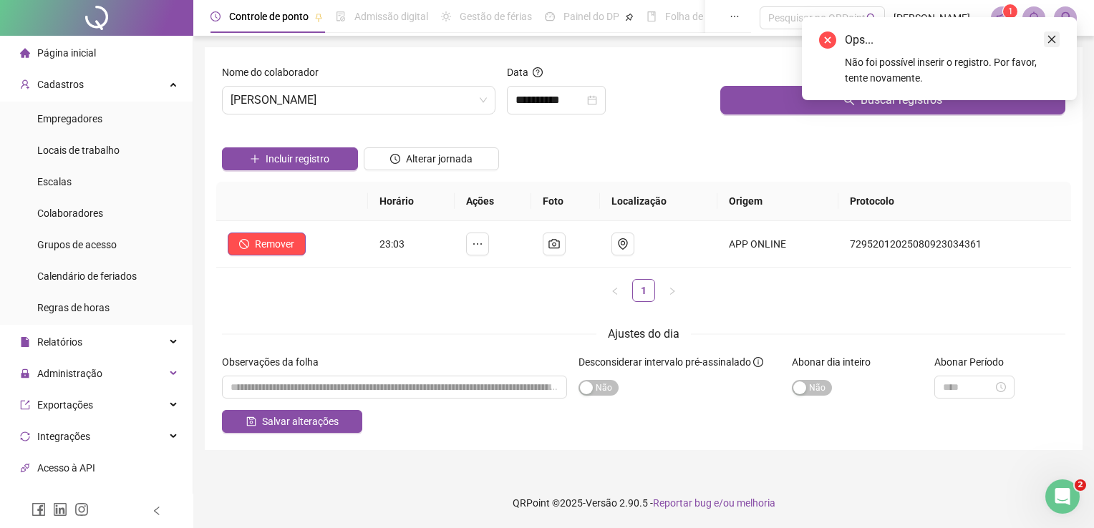
click at [1051, 44] on link "Close" at bounding box center [1052, 39] width 16 height 16
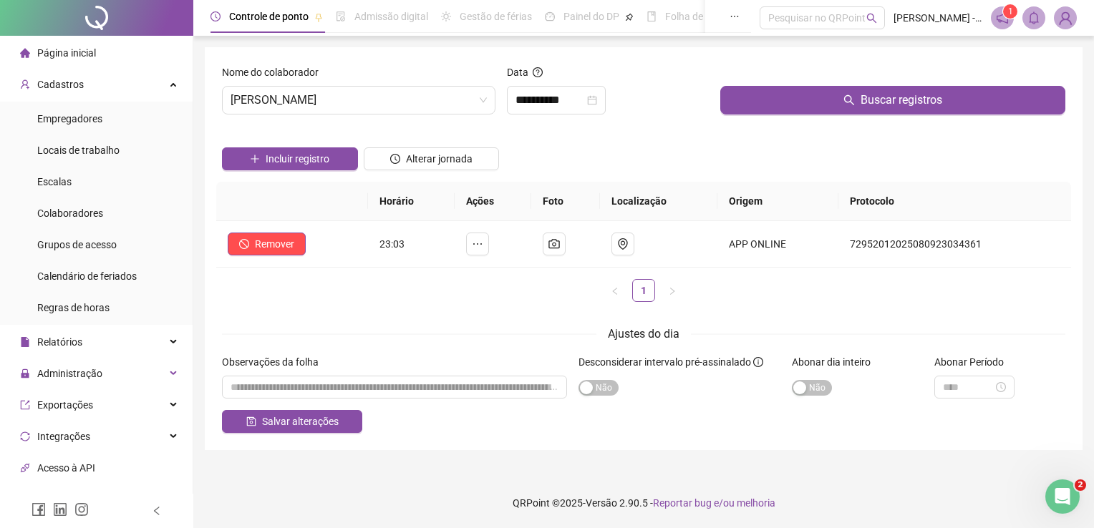
click at [552, 316] on form "**********" at bounding box center [643, 248] width 843 height 369
click at [518, 324] on form "**********" at bounding box center [643, 248] width 843 height 369
click at [335, 162] on button "Incluir registro" at bounding box center [290, 158] width 136 height 23
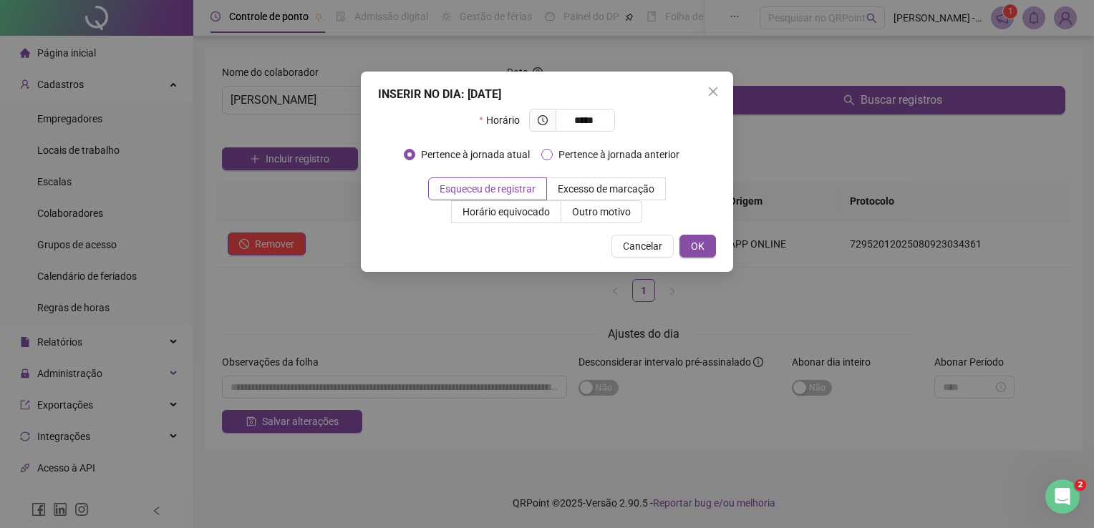
type input "*****"
click at [576, 147] on span "Pertence à jornada anterior" at bounding box center [619, 155] width 132 height 16
click at [532, 190] on span "Esqueceu de registrar" at bounding box center [488, 188] width 96 height 11
click at [697, 246] on span "OK" at bounding box center [698, 246] width 14 height 16
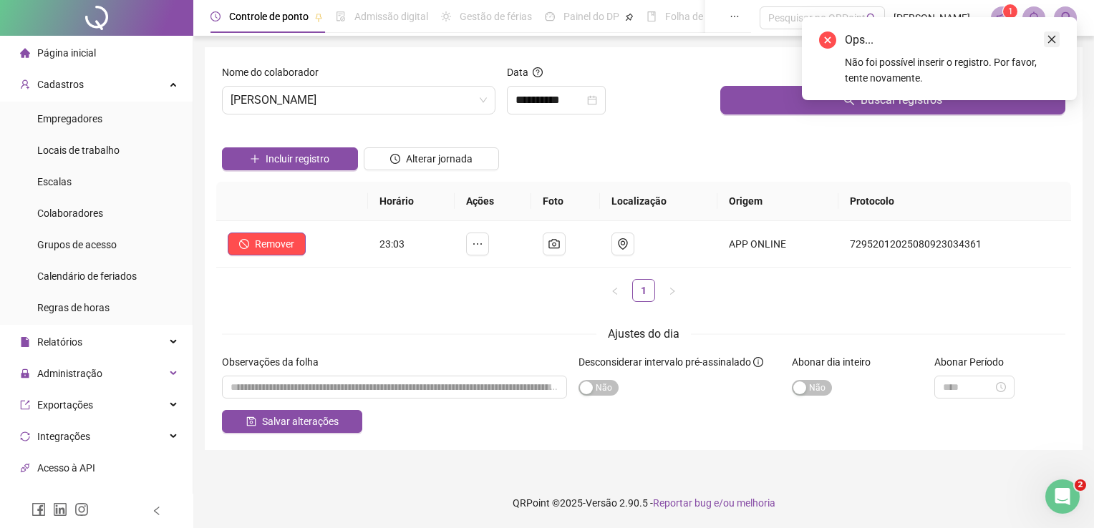
click at [1051, 42] on icon "close" at bounding box center [1052, 39] width 10 height 10
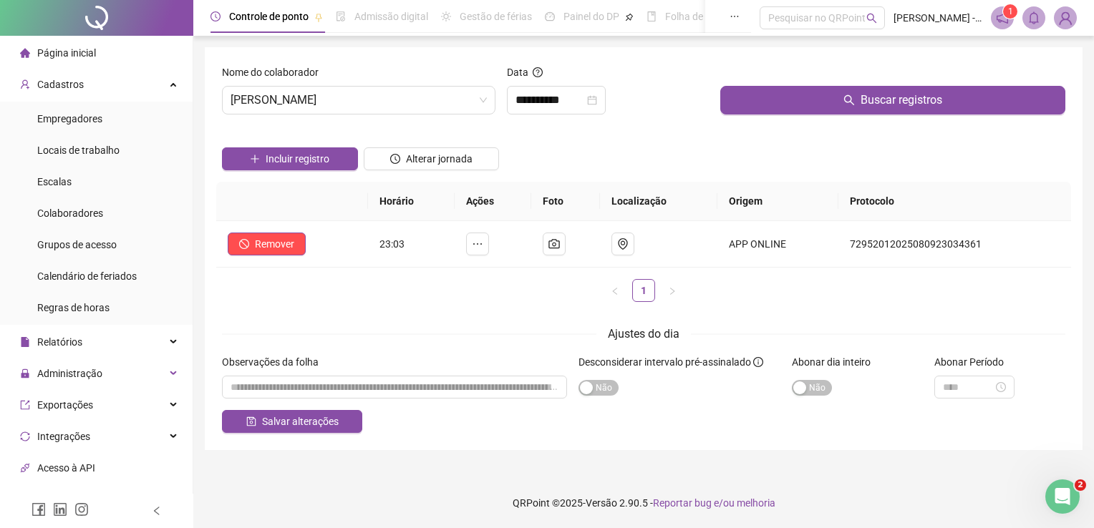
click at [901, 276] on div "Horário Ações Foto Localização Origem Protocolo Remover 23:03 APP ONLINE 729520…" at bounding box center [643, 242] width 855 height 120
click at [532, 105] on input "**********" at bounding box center [549, 100] width 69 height 17
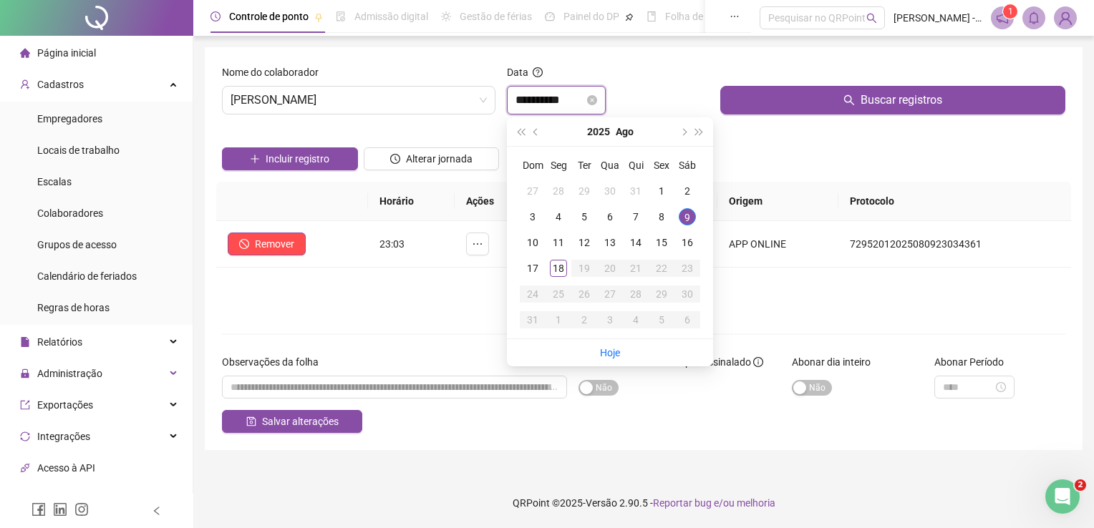
click at [532, 105] on input "**********" at bounding box center [549, 100] width 69 height 17
click at [412, 305] on div "Horário Ações Foto Localização Origem Protocolo Remover 23:03 APP ONLINE 729520…" at bounding box center [643, 248] width 855 height 132
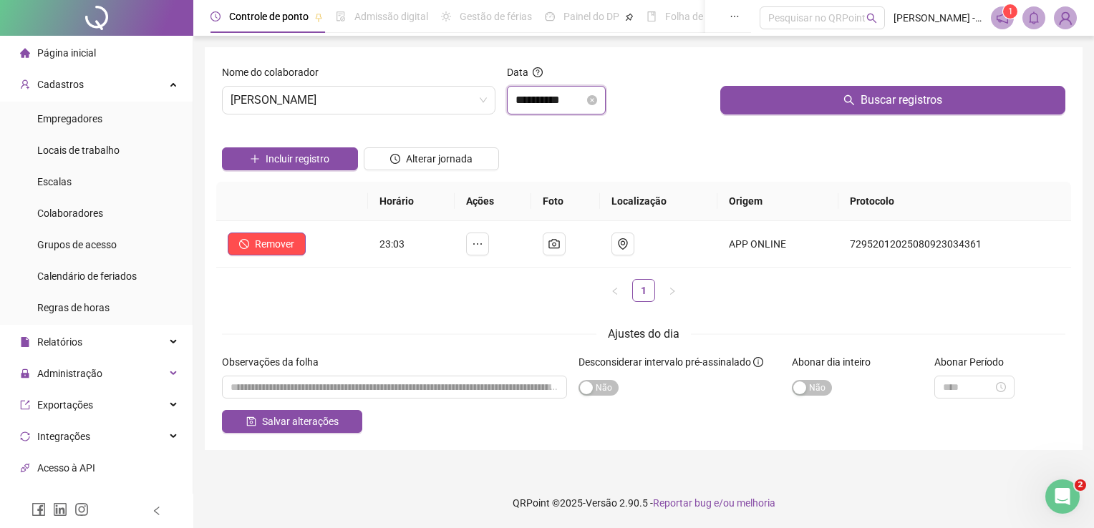
click at [534, 102] on input "**********" at bounding box center [549, 100] width 69 height 17
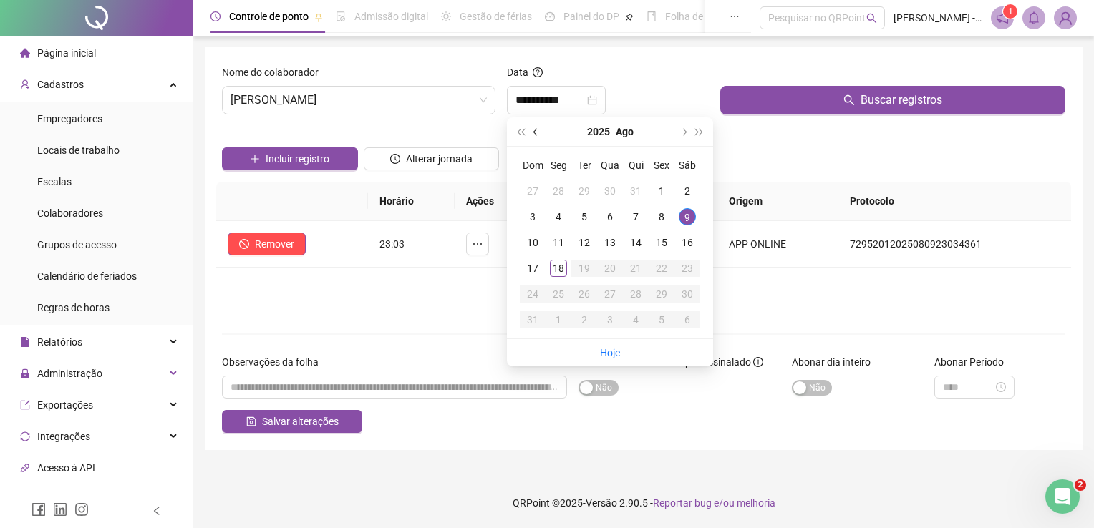
click at [535, 132] on span "prev-year" at bounding box center [536, 131] width 7 height 7
click at [686, 134] on button "next-year" at bounding box center [683, 131] width 16 height 29
drag, startPoint x: 775, startPoint y: 311, endPoint x: 754, endPoint y: 306, distance: 21.5
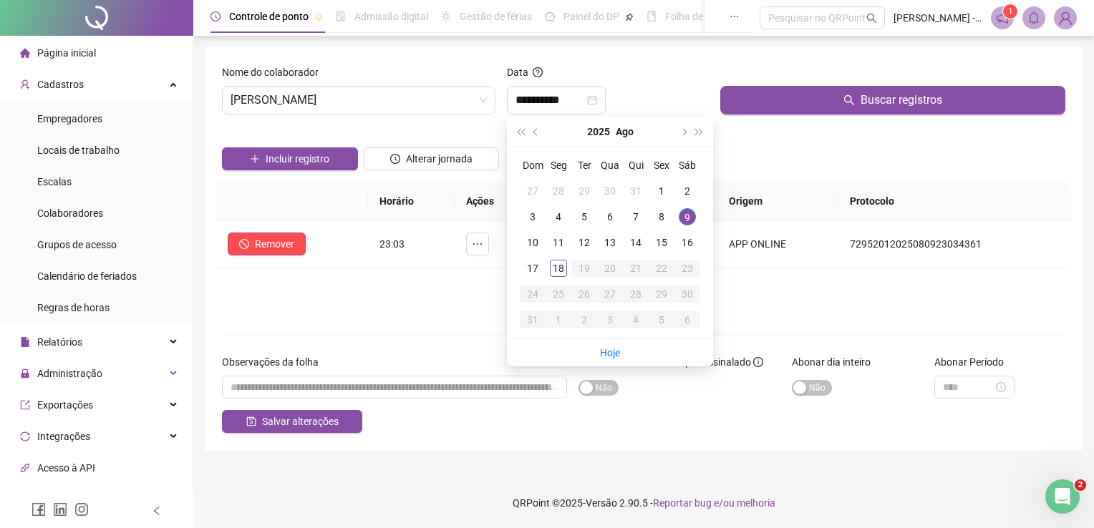
click at [774, 311] on div "Horário Ações Foto Localização Origem Protocolo Remover 23:03 APP ONLINE 729520…" at bounding box center [643, 248] width 855 height 132
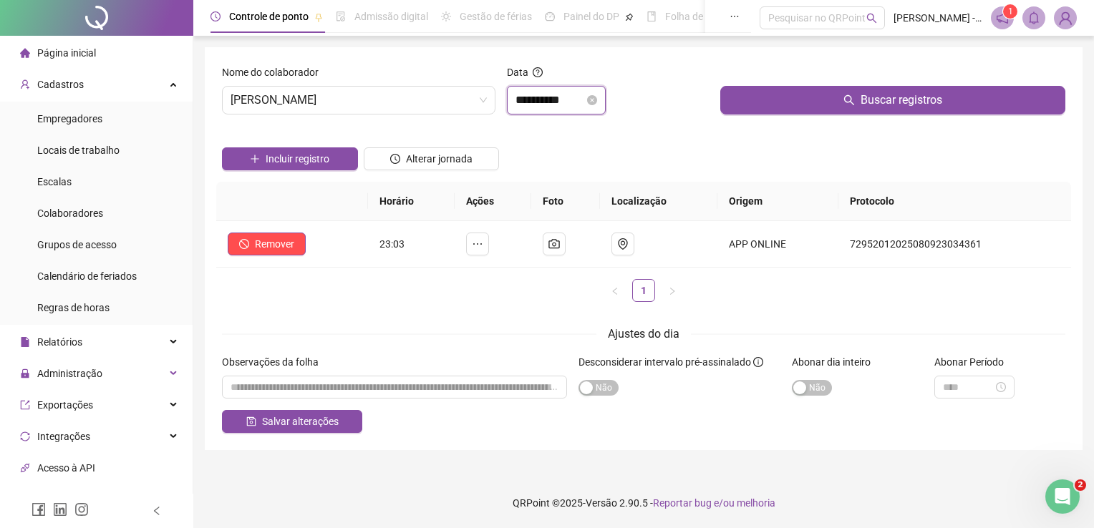
click at [573, 102] on input "**********" at bounding box center [549, 100] width 69 height 17
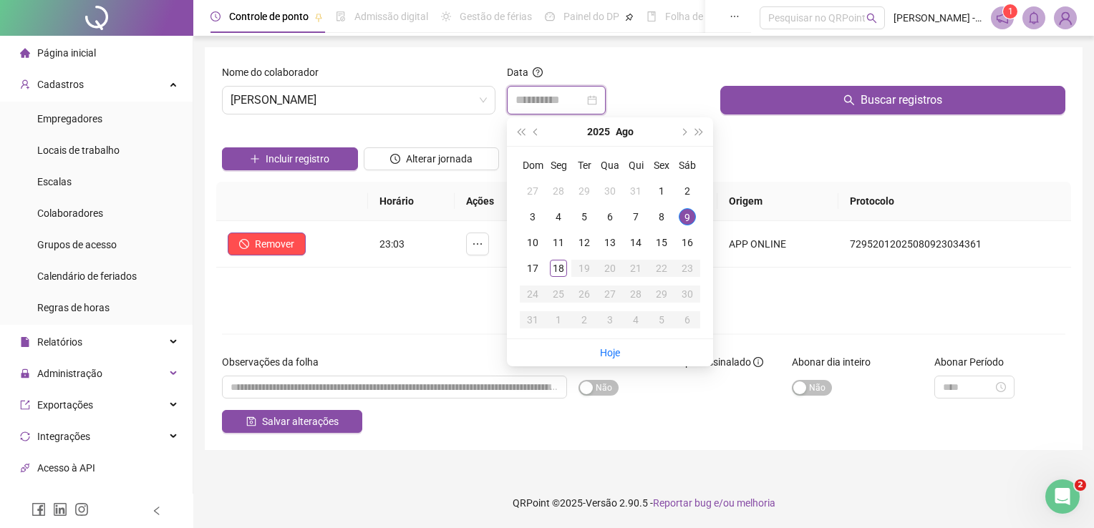
type input "**********"
click at [689, 216] on div "9" at bounding box center [687, 216] width 17 height 17
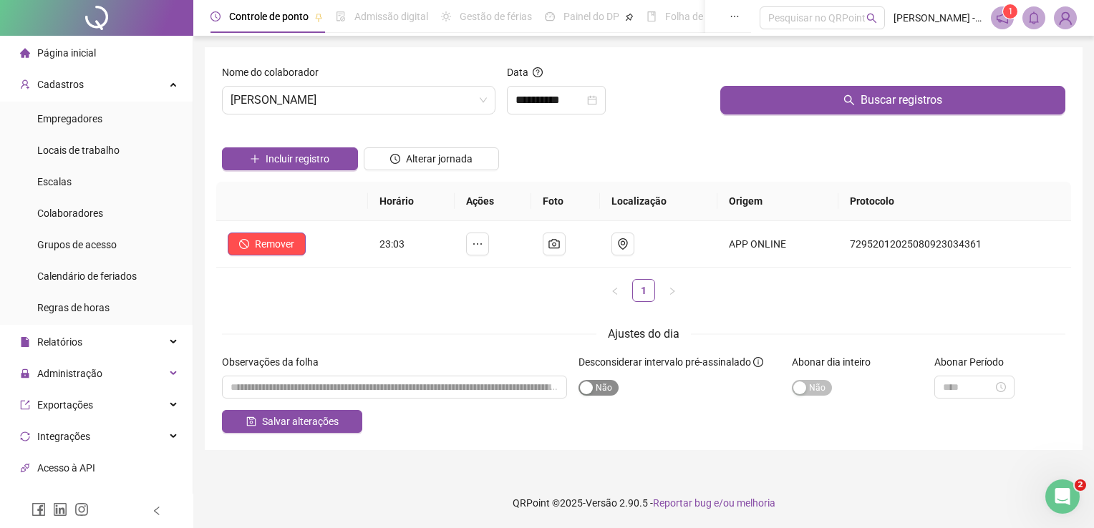
click at [596, 388] on span "Sim Não" at bounding box center [598, 388] width 40 height 16
click at [609, 387] on div "button" at bounding box center [610, 388] width 13 height 13
click at [1062, 496] on icon "Abertura do Messenger da Intercom" at bounding box center [1061, 495] width 24 height 24
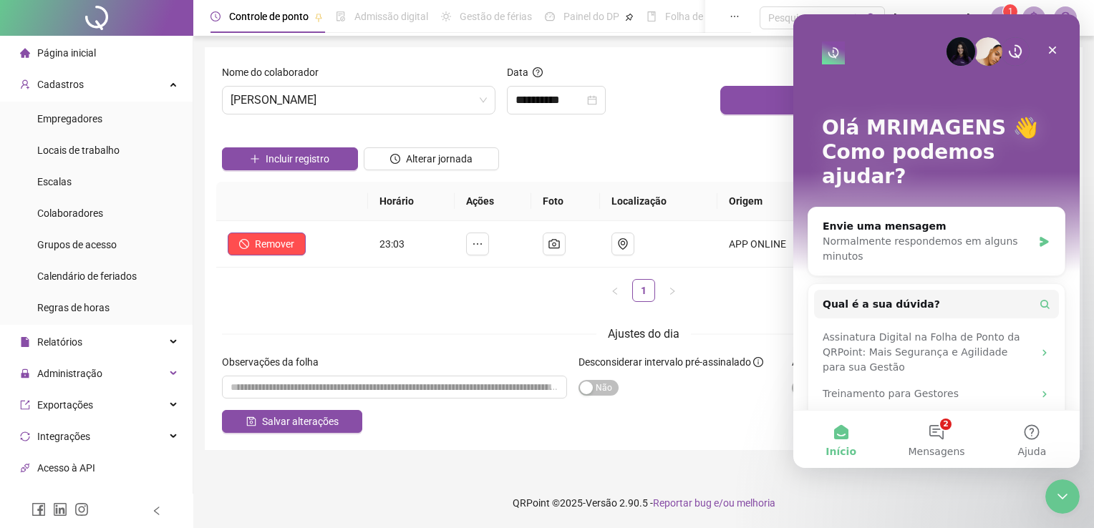
click at [838, 445] on button "Início" at bounding box center [840, 439] width 95 height 57
click at [905, 297] on span "Qual é a sua dúvida?" at bounding box center [880, 304] width 117 height 15
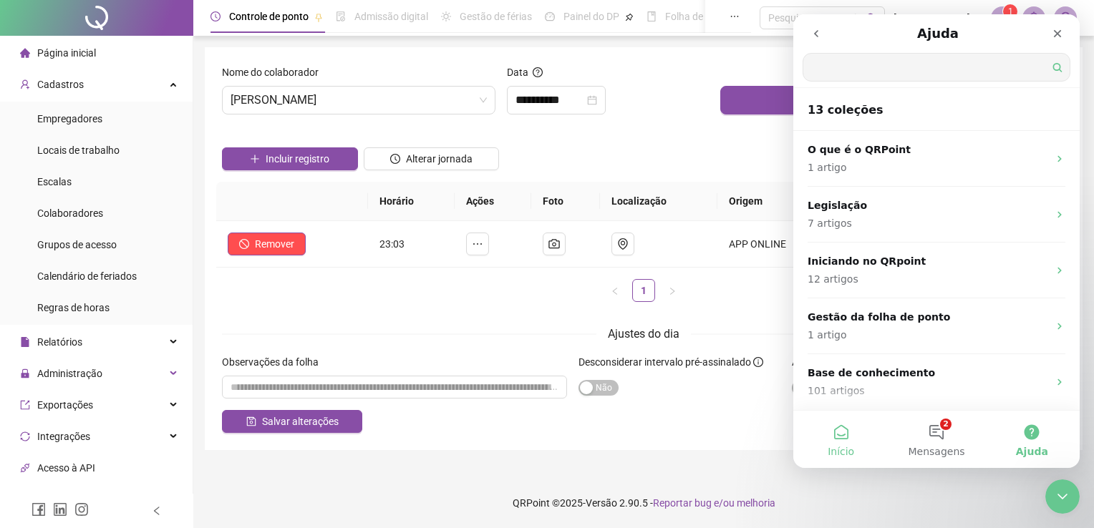
click at [833, 445] on button "Início" at bounding box center [840, 439] width 95 height 57
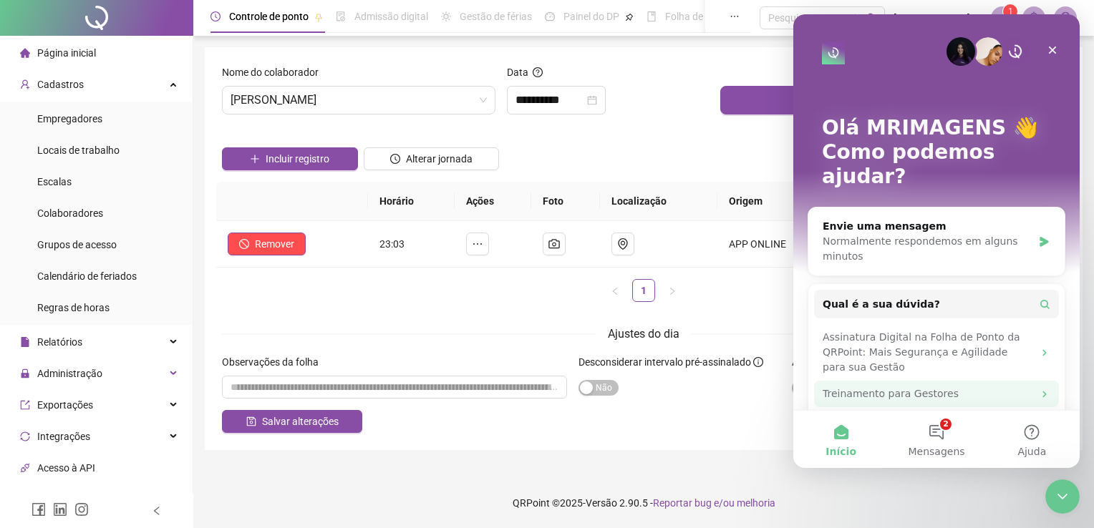
scroll to position [38, 0]
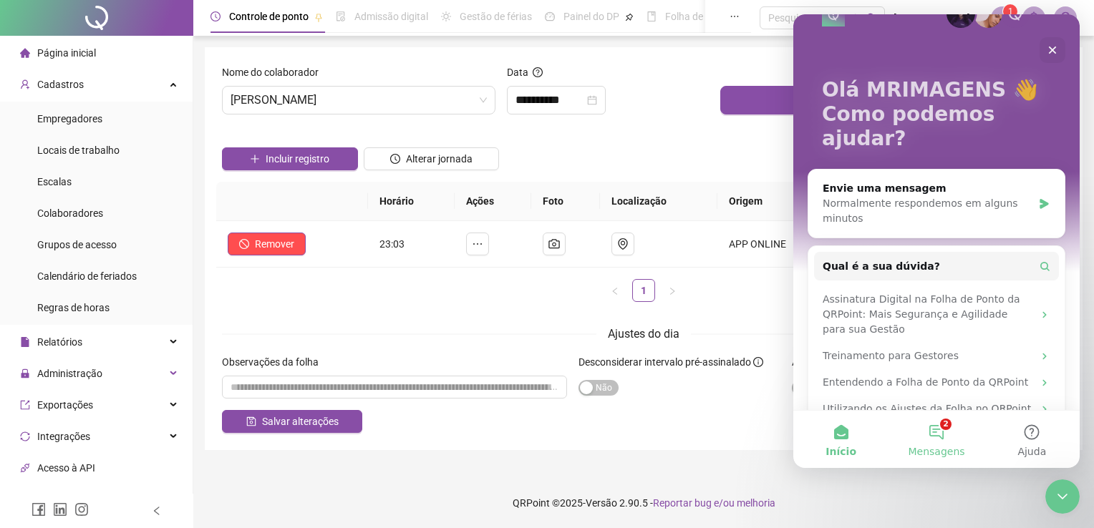
click at [937, 437] on button "2 Mensagens" at bounding box center [935, 439] width 95 height 57
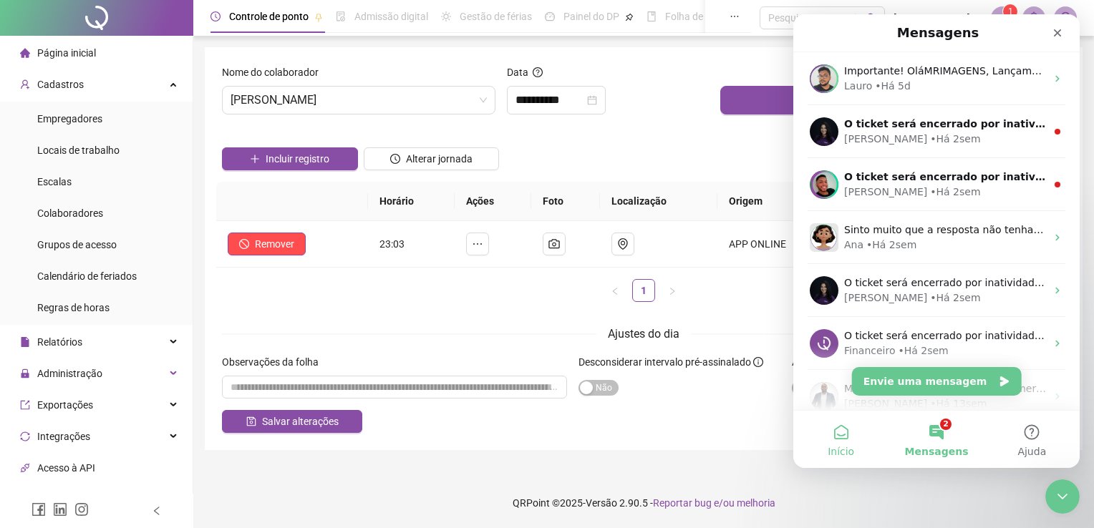
click at [843, 447] on span "Início" at bounding box center [841, 452] width 26 height 10
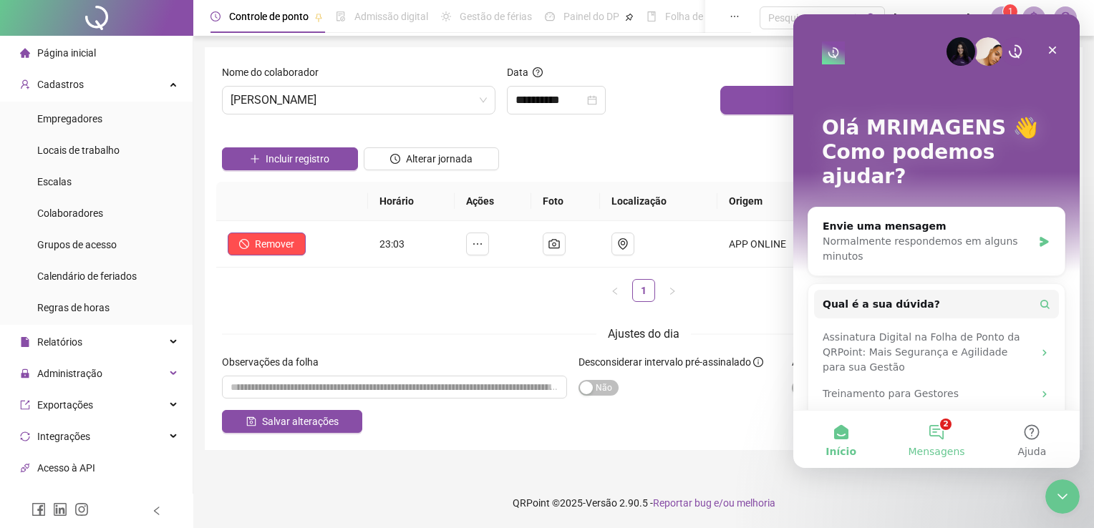
click at [912, 447] on span "Mensagens" at bounding box center [936, 452] width 57 height 10
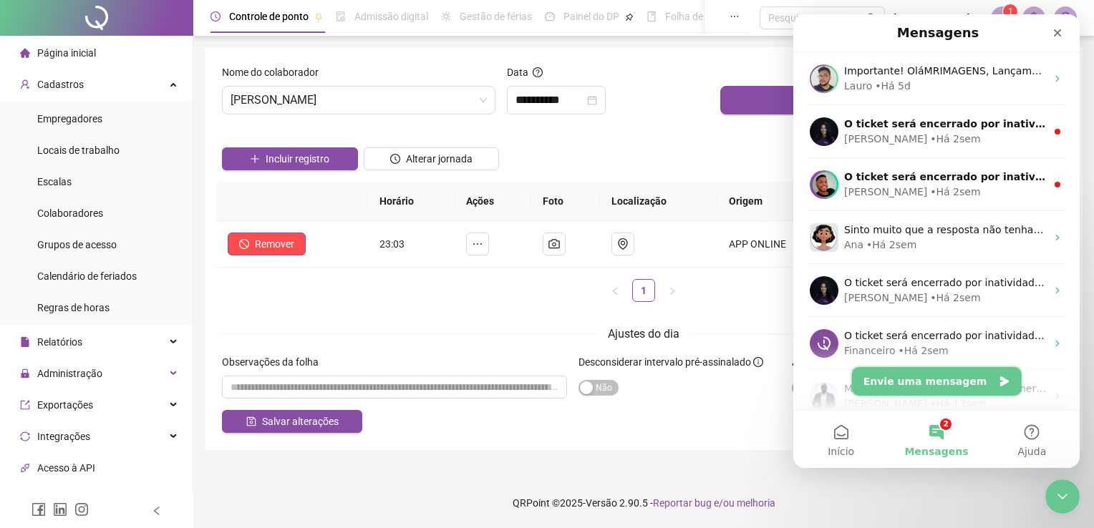
click at [936, 390] on button "Envie uma mensagem" at bounding box center [937, 381] width 170 height 29
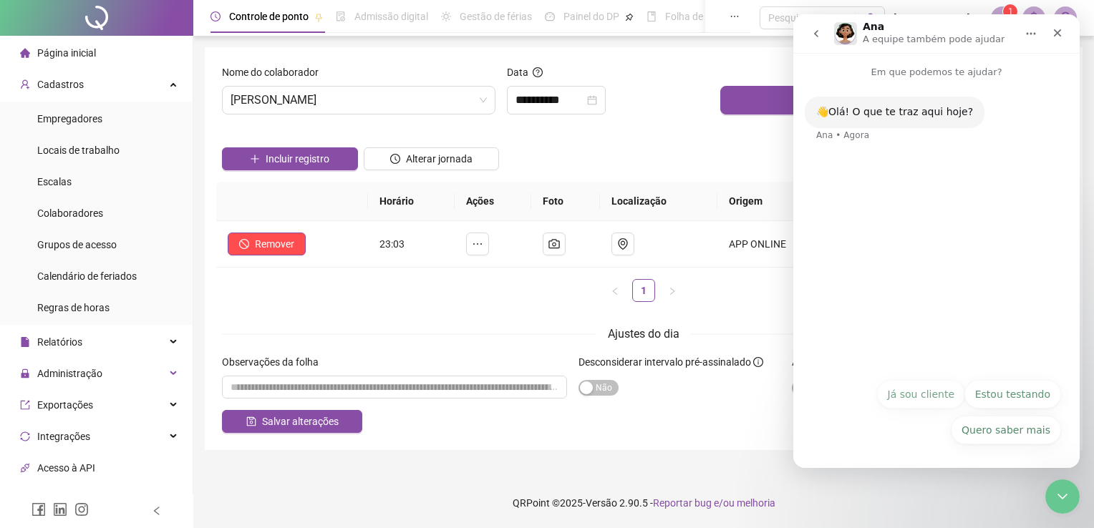
click at [925, 401] on button "Já sou cliente" at bounding box center [921, 394] width 88 height 29
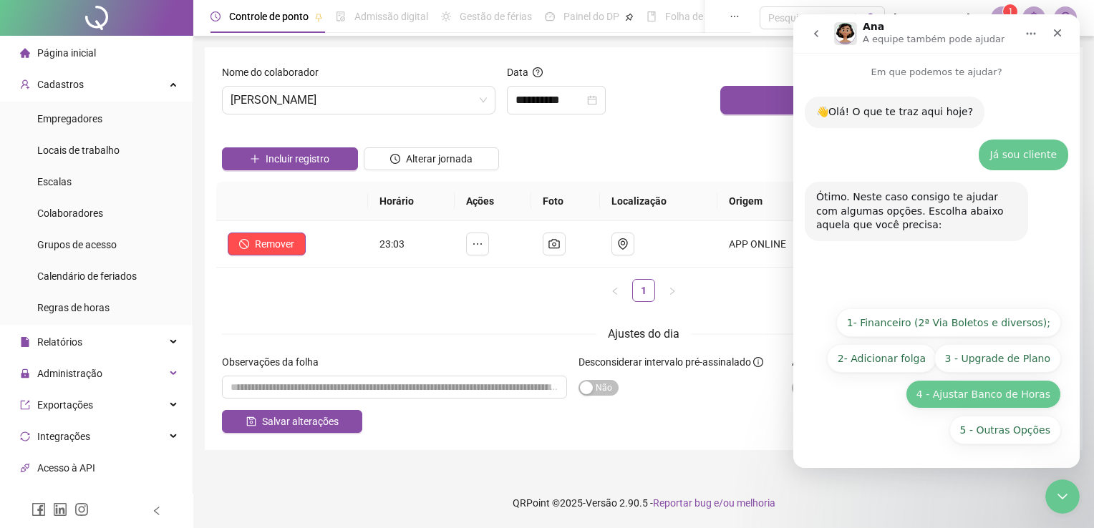
click at [1019, 397] on button "4 - Ajustar Banco de Horas" at bounding box center [983, 394] width 155 height 29
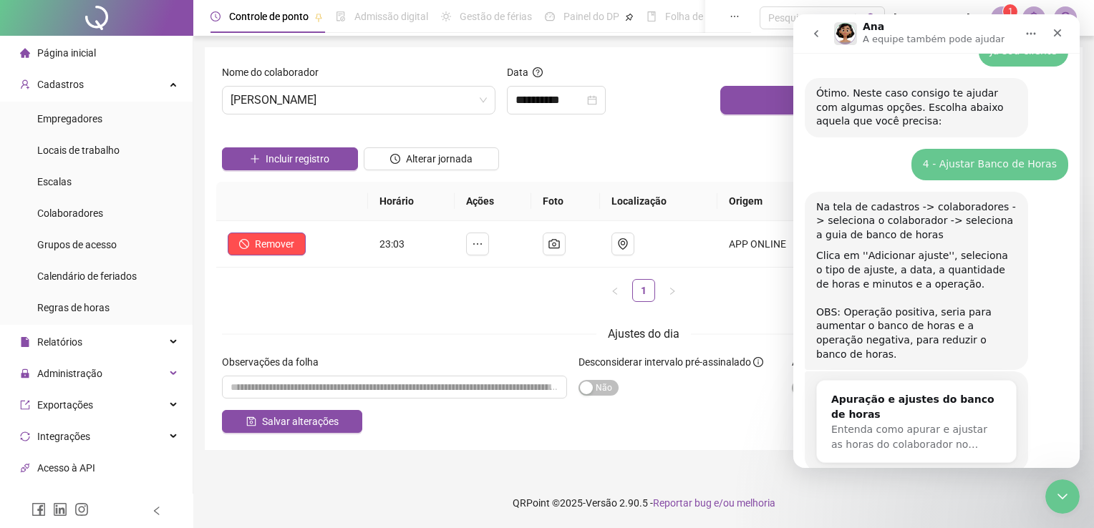
scroll to position [173, 0]
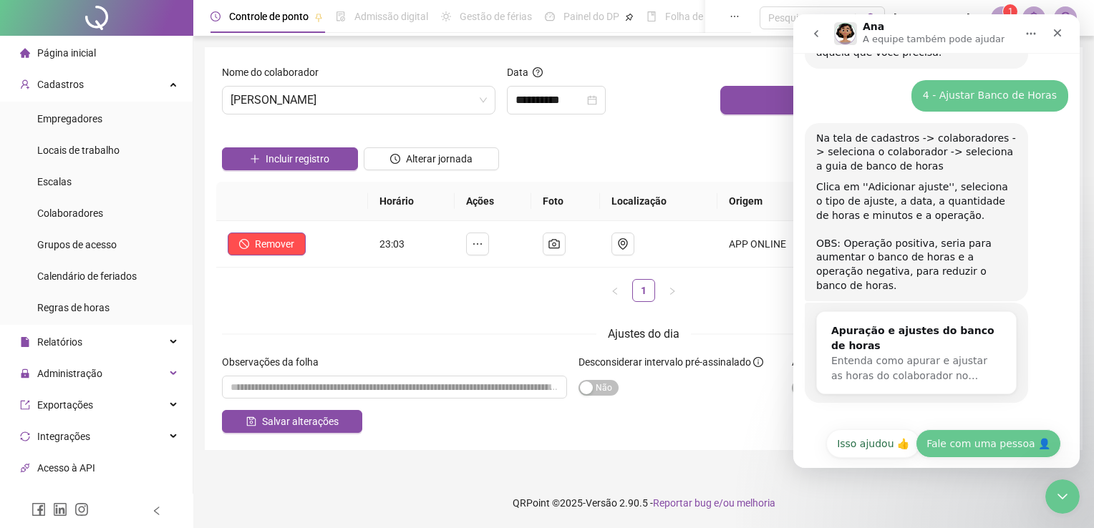
click at [974, 433] on button "Fale com uma pessoa 👤" at bounding box center [988, 444] width 145 height 29
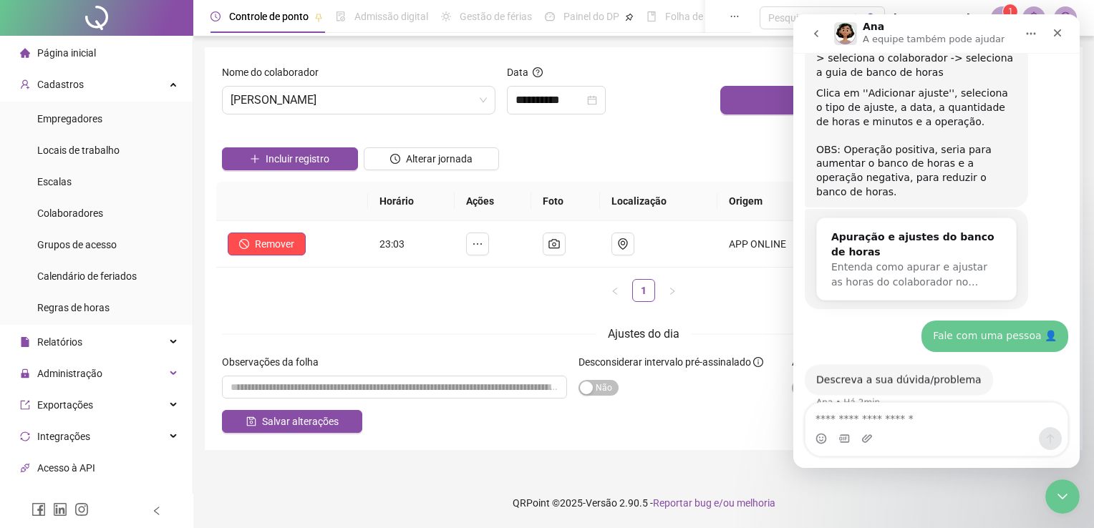
scroll to position [273, 0]
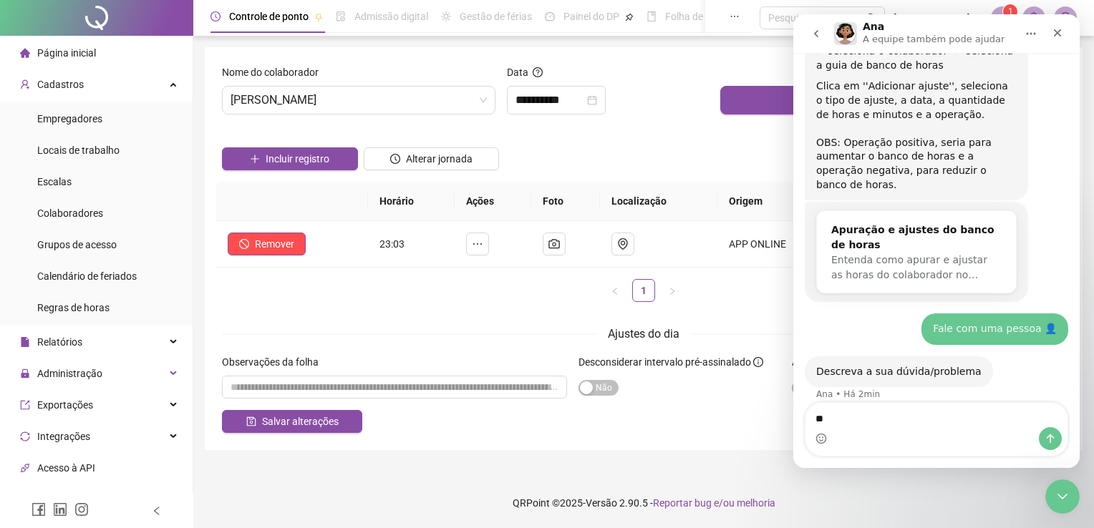
type textarea "*"
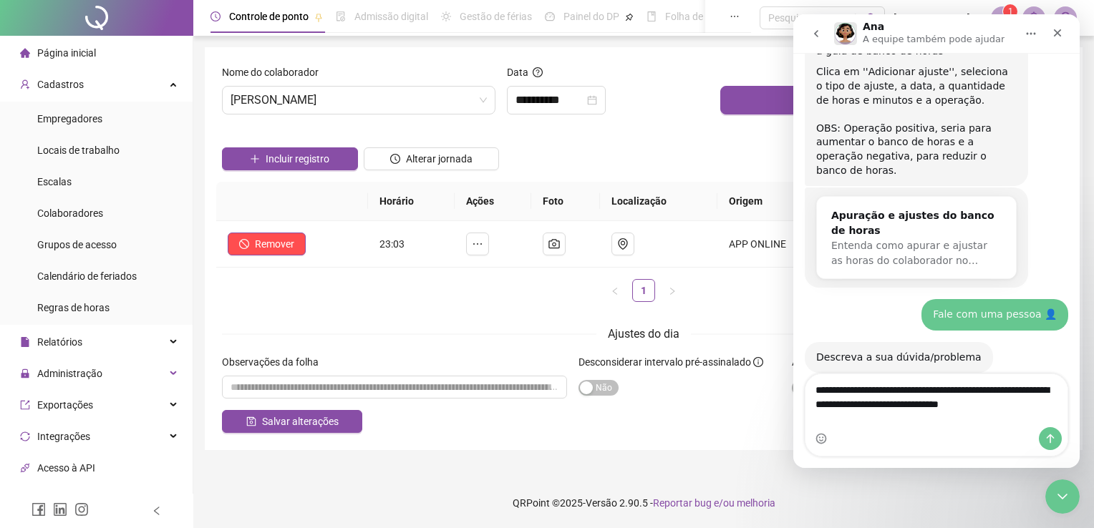
type textarea "**********"
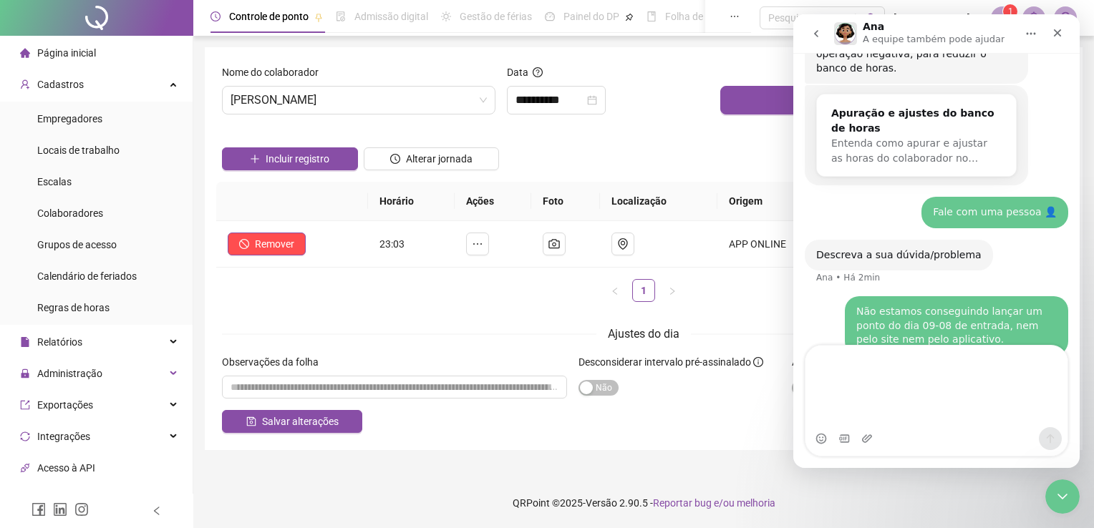
scroll to position [447, 0]
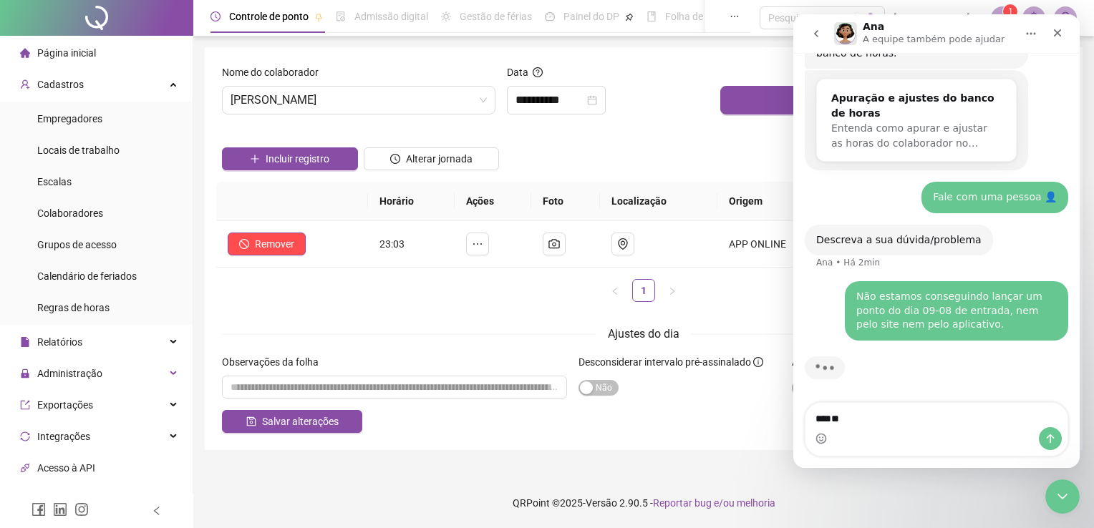
type textarea "*"
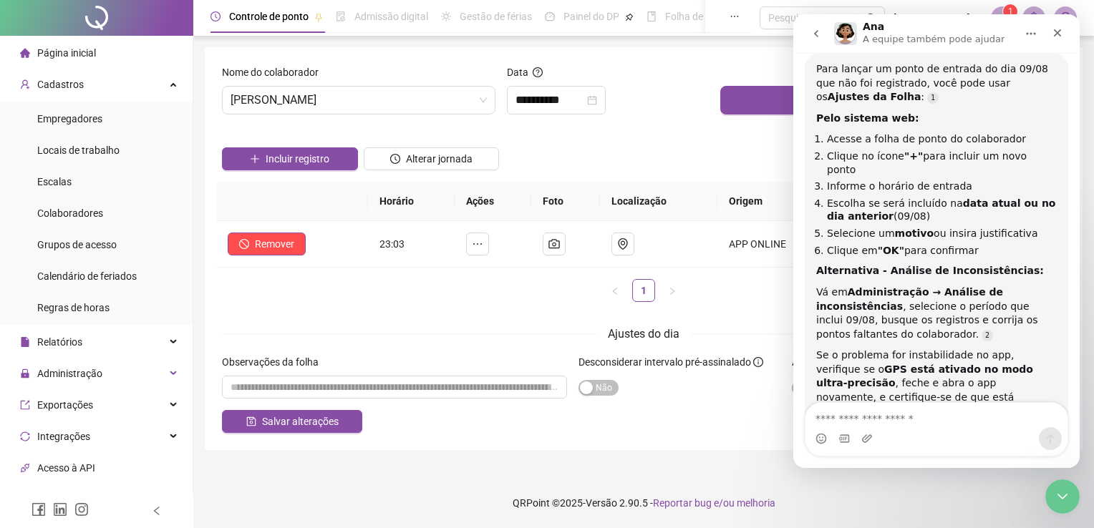
scroll to position [734, 0]
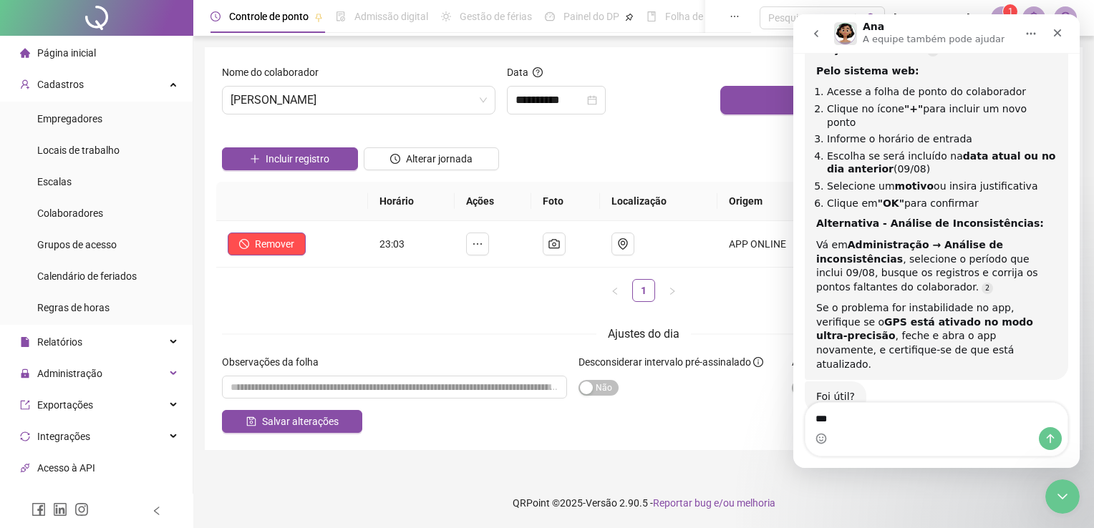
type textarea "***"
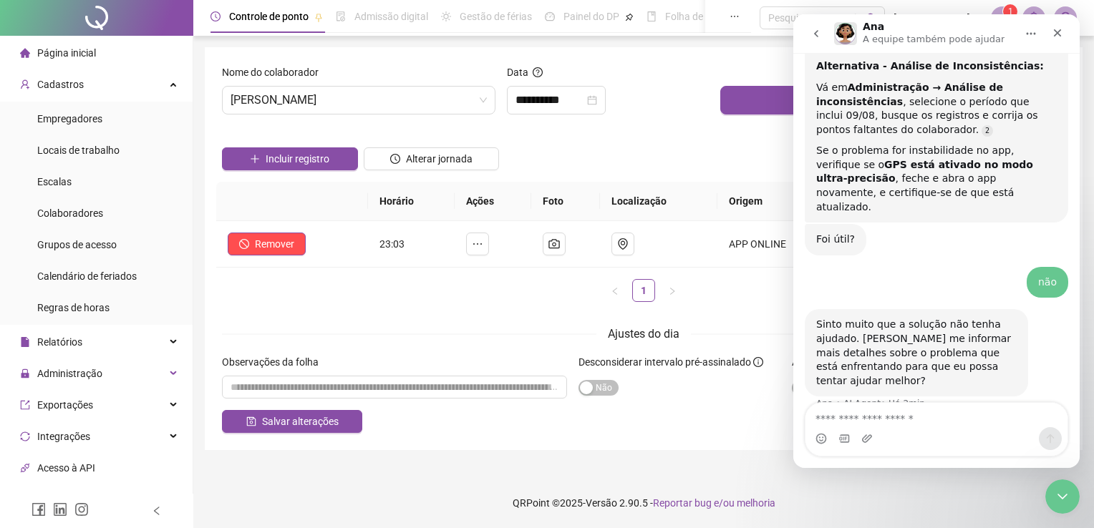
scroll to position [932, 0]
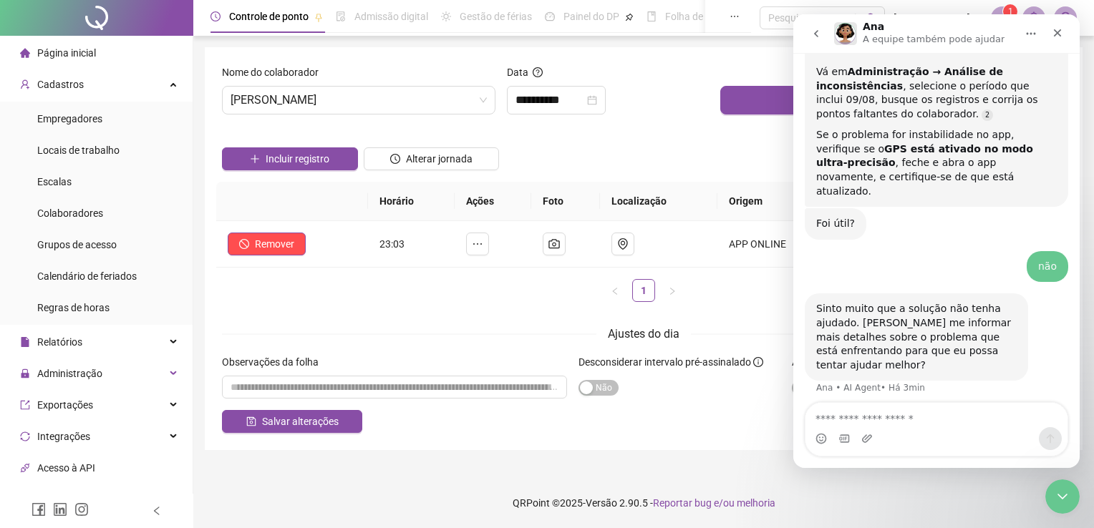
click at [492, 318] on form "**********" at bounding box center [643, 248] width 843 height 369
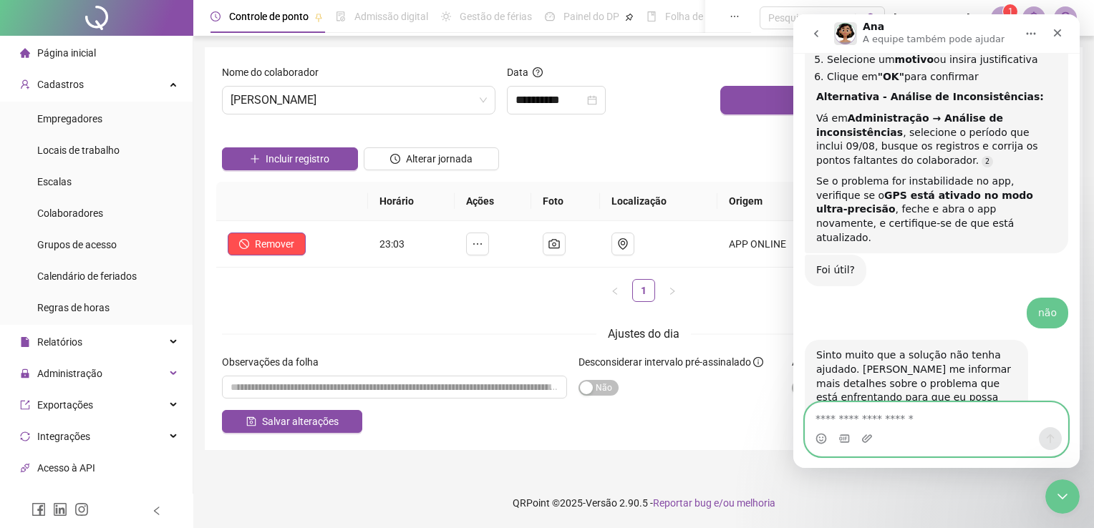
click at [925, 413] on textarea "Envie uma mensagem..." at bounding box center [936, 415] width 262 height 24
type textarea "**********"
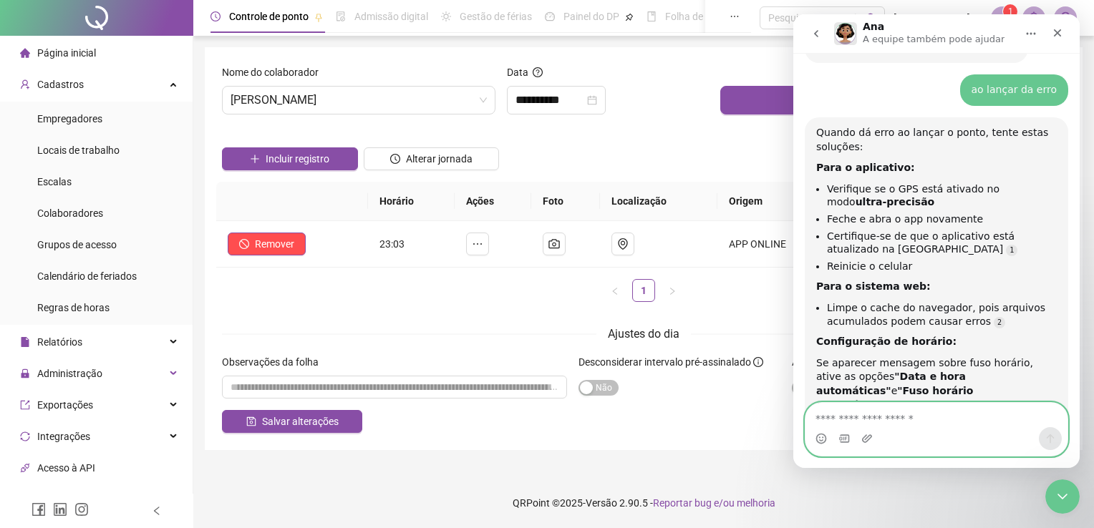
scroll to position [2, 0]
type textarea "**********"
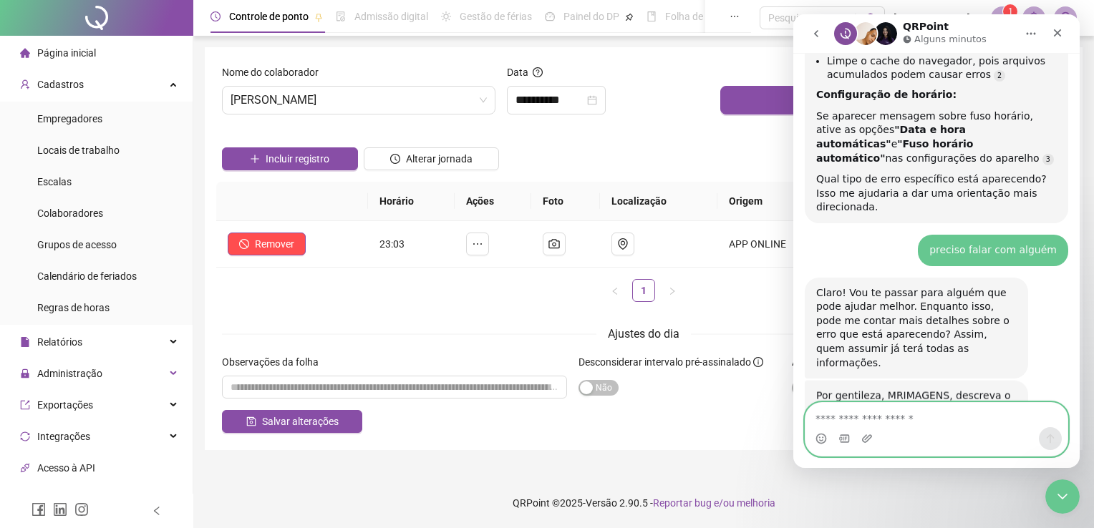
scroll to position [1483, 0]
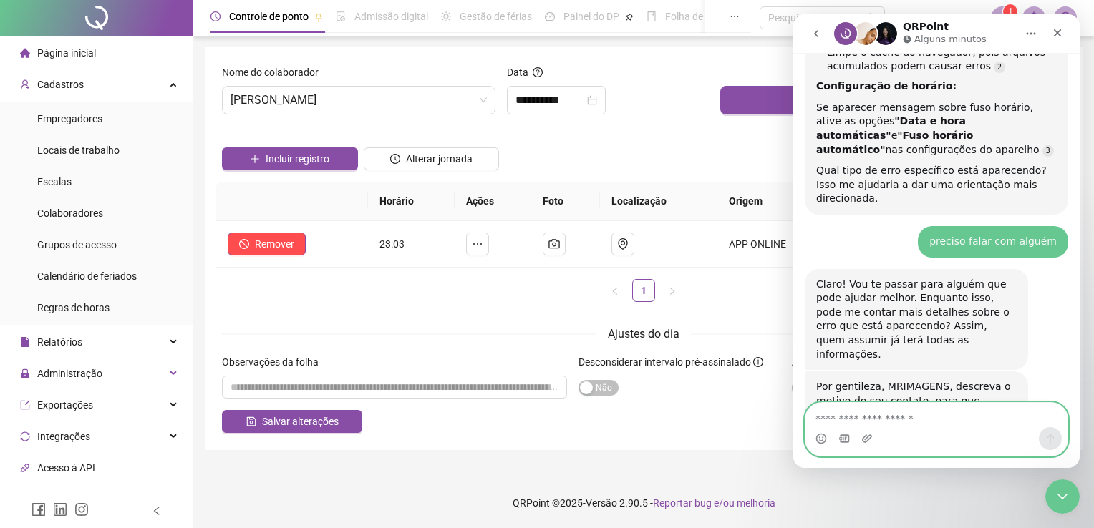
click at [930, 422] on textarea "Envie uma mensagem..." at bounding box center [936, 415] width 262 height 24
type textarea "**********"
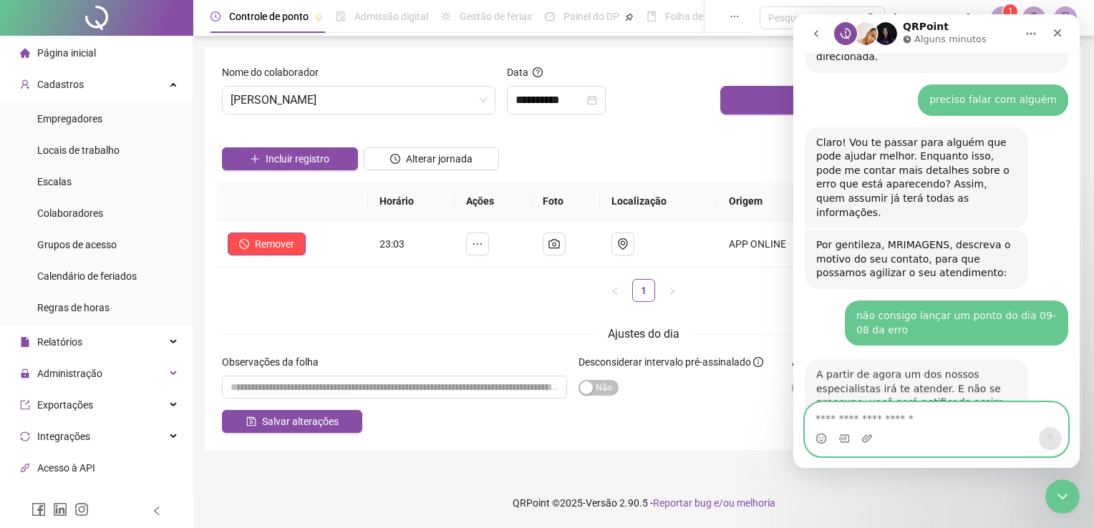
scroll to position [1624, 0]
click at [717, 147] on div "Incluir registro Alterar jornada" at bounding box center [643, 154] width 849 height 56
click at [1068, 497] on icon "Encerramento do Messenger da Intercom" at bounding box center [1060, 494] width 17 height 17
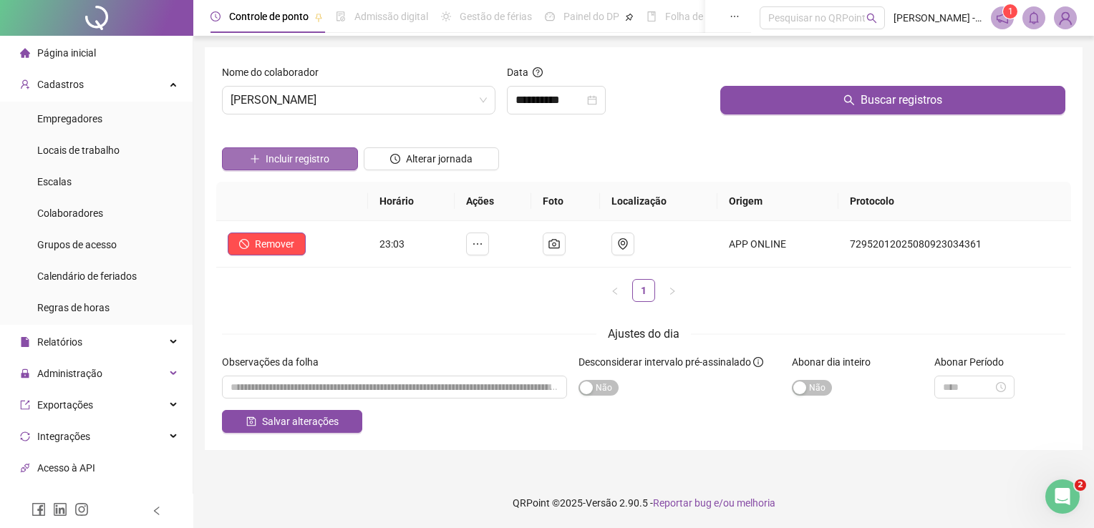
click at [339, 155] on button "Incluir registro" at bounding box center [290, 158] width 136 height 23
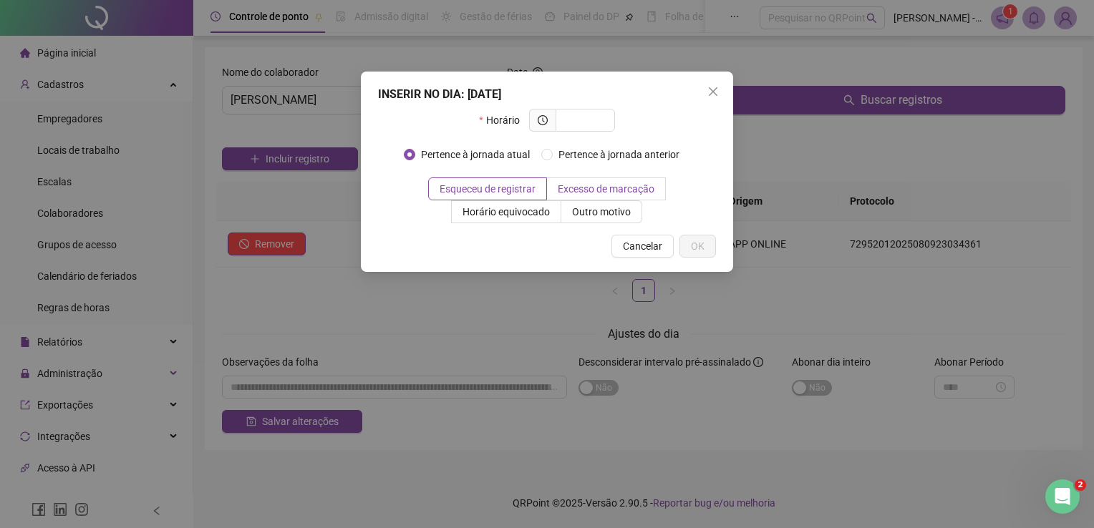
click at [621, 193] on span "Excesso de marcação" at bounding box center [606, 188] width 97 height 11
click at [530, 216] on span "Horário equivocado" at bounding box center [505, 211] width 87 height 11
click at [419, 154] on span "Pertence à jornada atual" at bounding box center [475, 155] width 120 height 16
click at [580, 116] on input "text" at bounding box center [583, 120] width 39 height 16
click at [547, 122] on icon "clock-circle" at bounding box center [543, 120] width 10 height 10
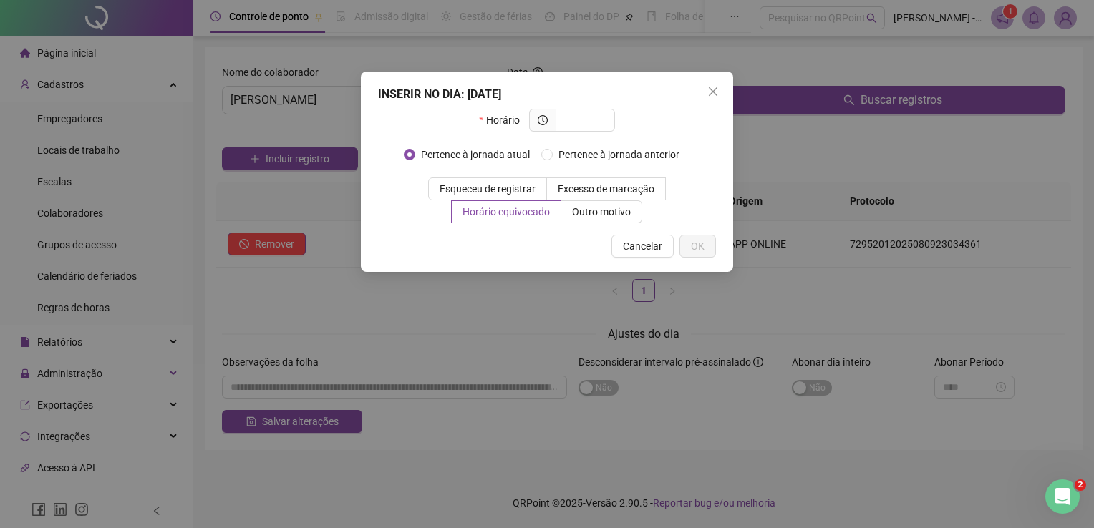
click at [547, 122] on icon "clock-circle" at bounding box center [543, 120] width 10 height 10
click at [610, 122] on span at bounding box center [584, 120] width 59 height 23
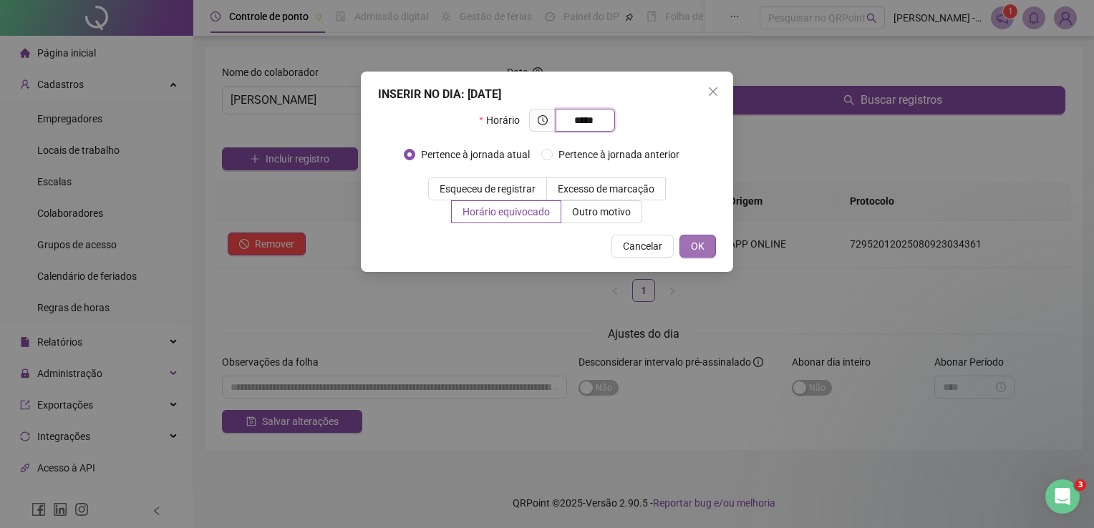
type input "*****"
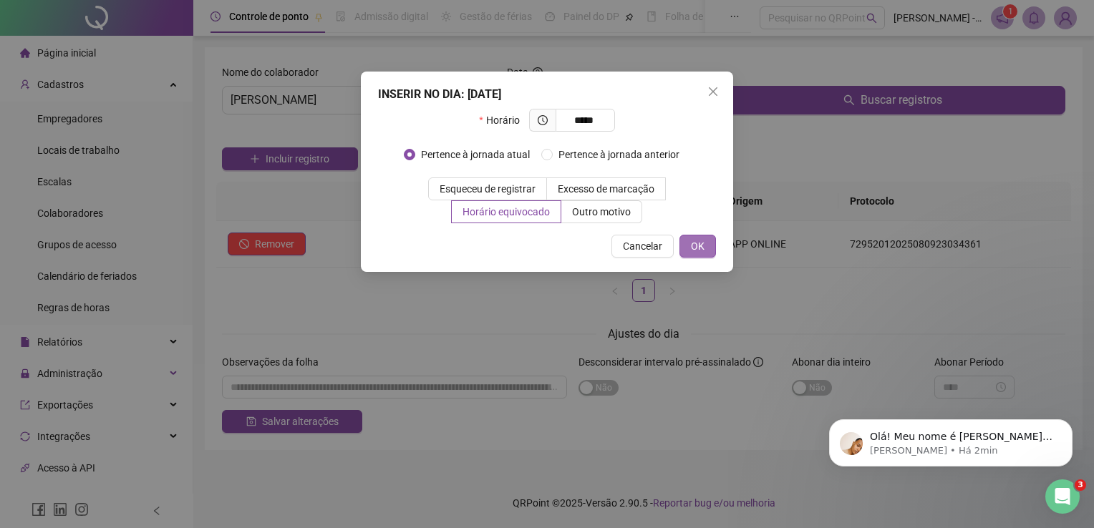
scroll to position [1729, 0]
click at [697, 251] on span "OK" at bounding box center [698, 246] width 14 height 16
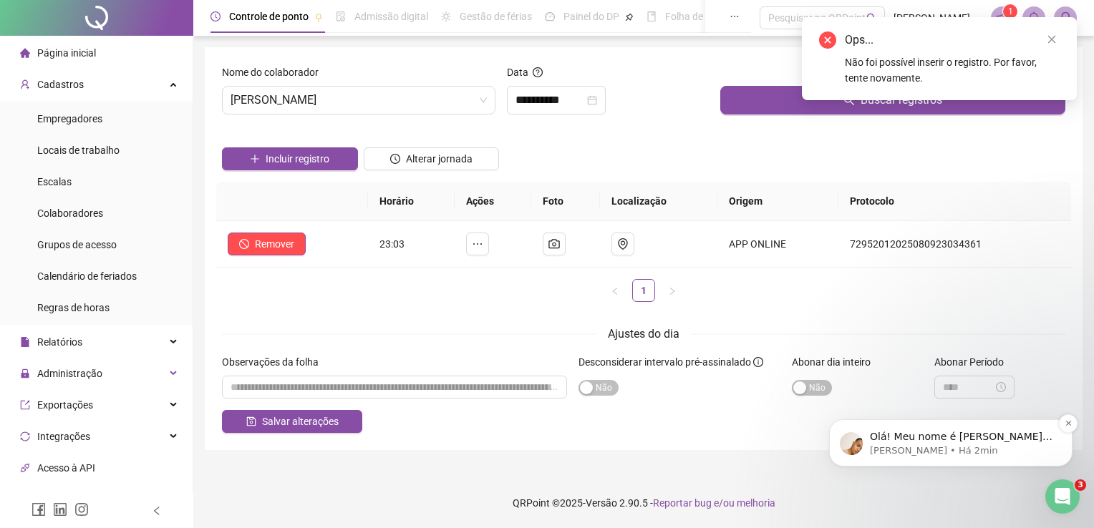
click at [1021, 451] on p "[PERSON_NAME] • Há 2min" at bounding box center [962, 451] width 185 height 13
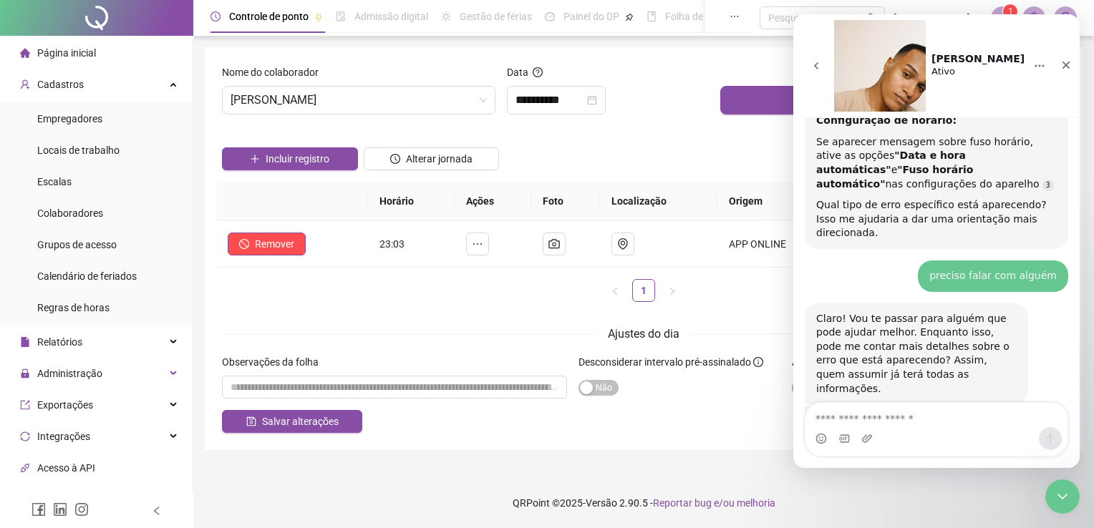
scroll to position [1752, 0]
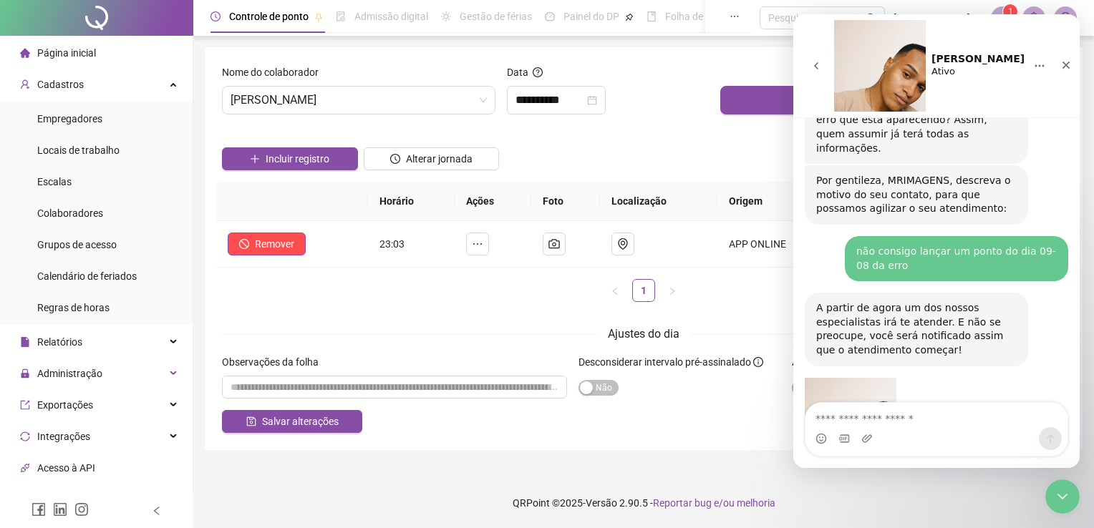
click at [936, 424] on textarea "Envie uma mensagem..." at bounding box center [936, 415] width 262 height 24
type textarea "*"
type textarea "*******"
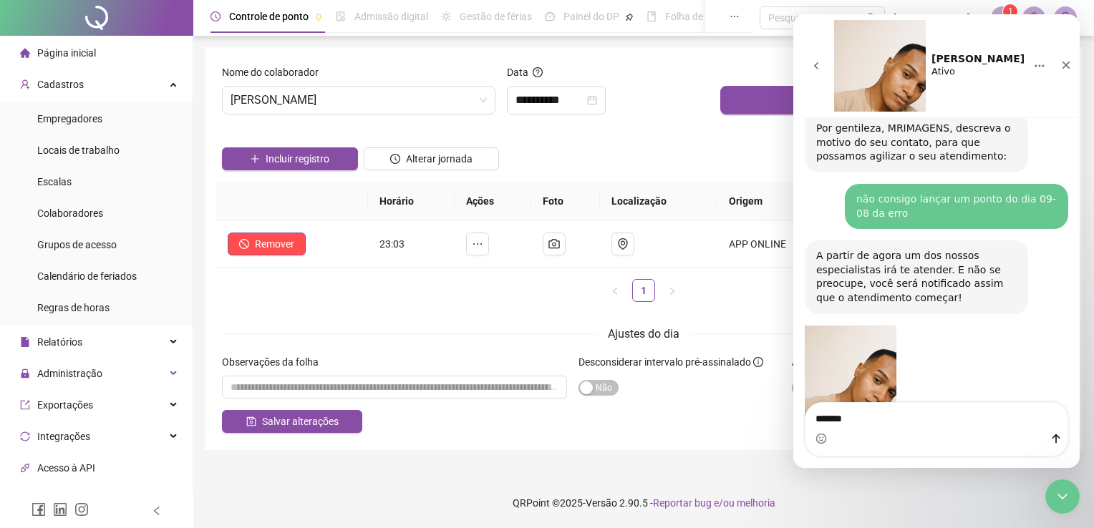
scroll to position [1750, 0]
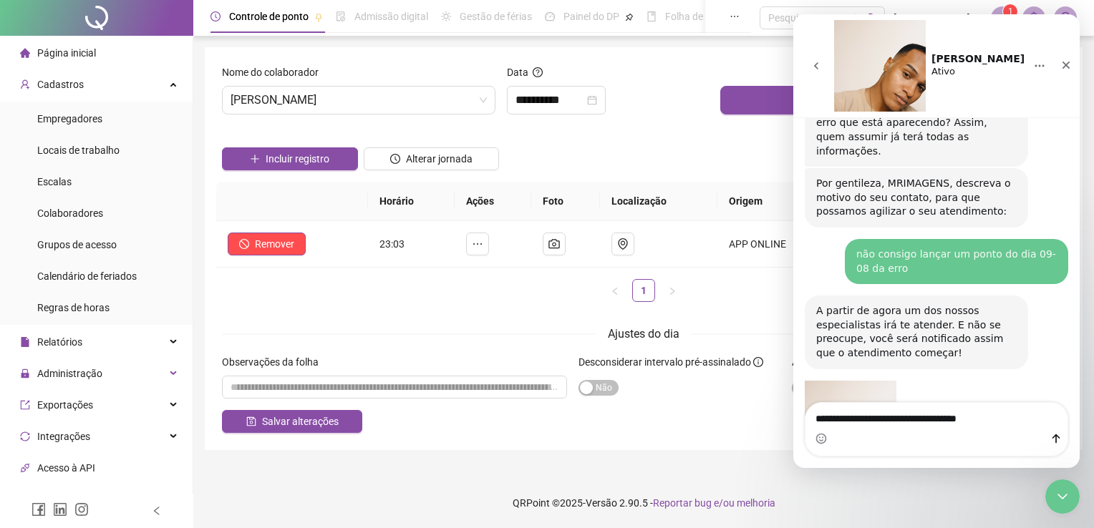
type textarea "**********"
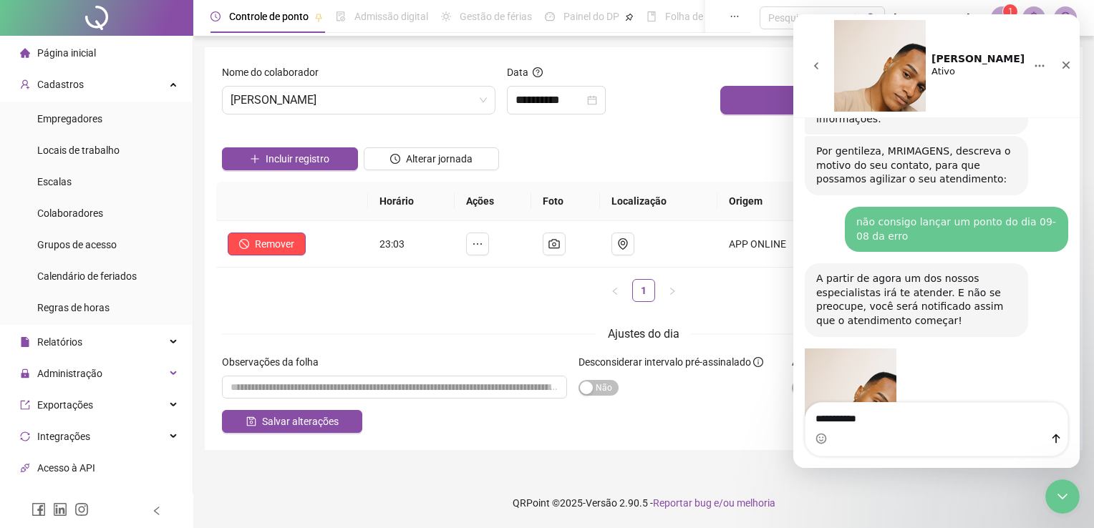
type textarea "**********"
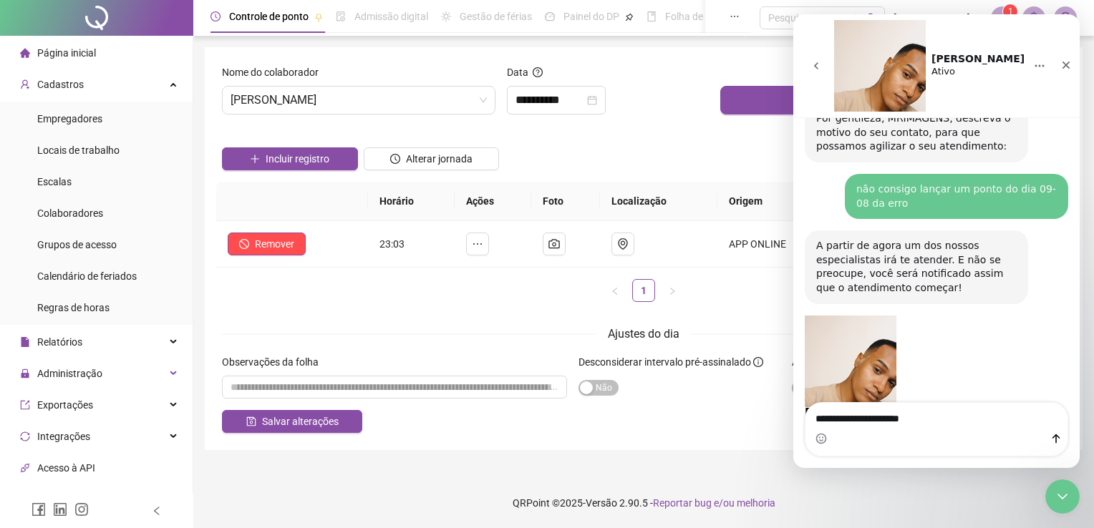
type textarea "**********"
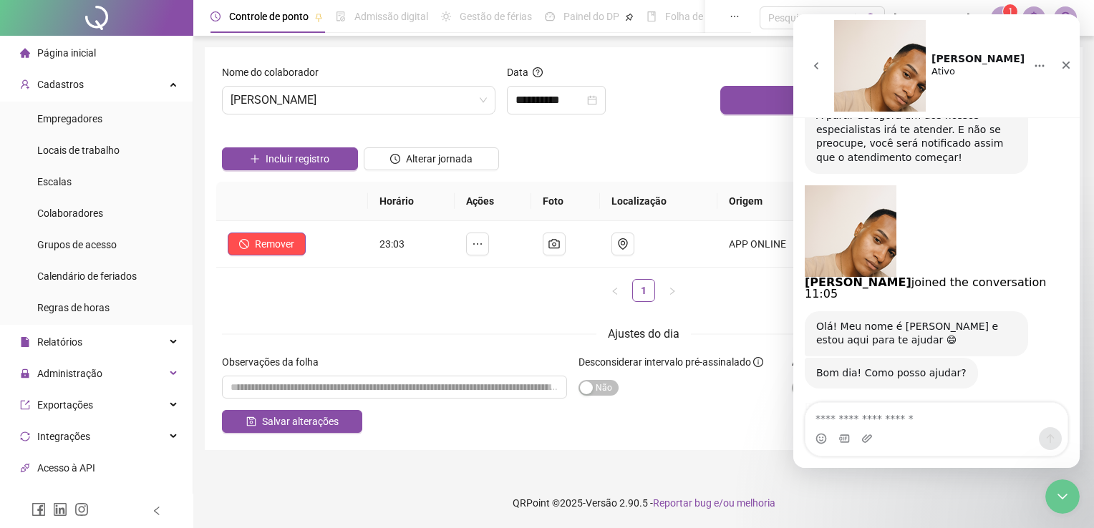
scroll to position [1890, 0]
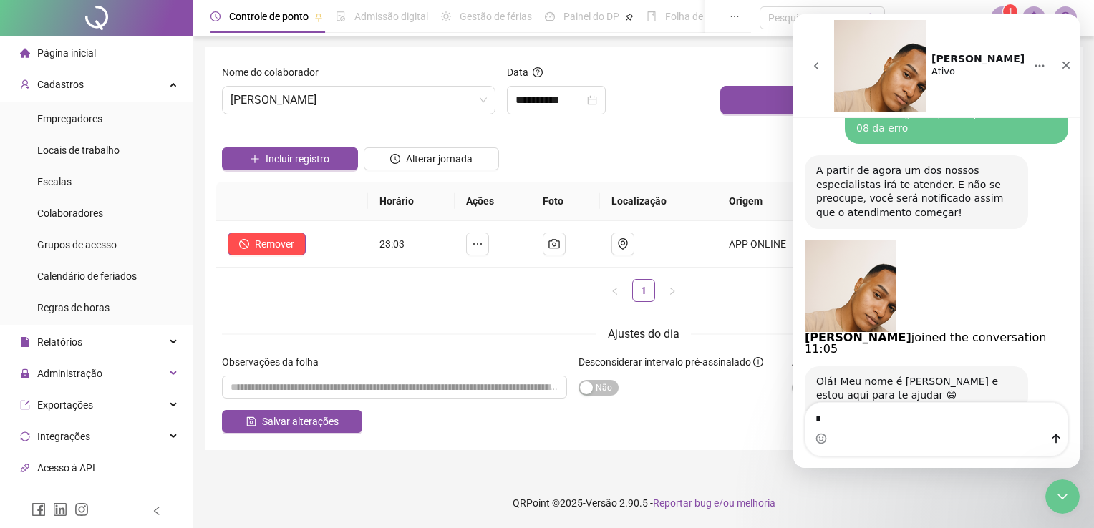
type textarea "**"
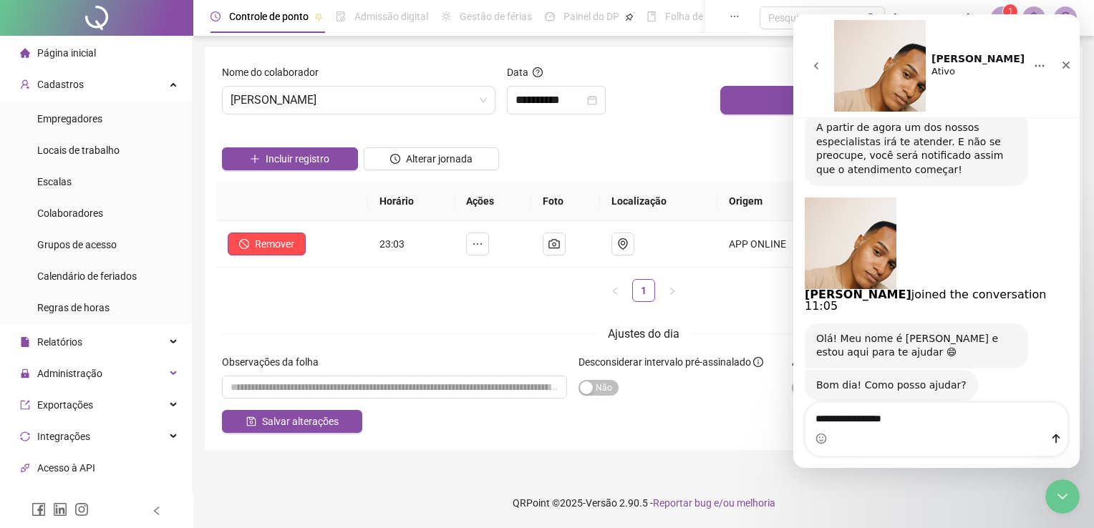
type textarea "**********"
click at [1052, 443] on icon "Enviar uma mensagem" at bounding box center [1055, 438] width 11 height 11
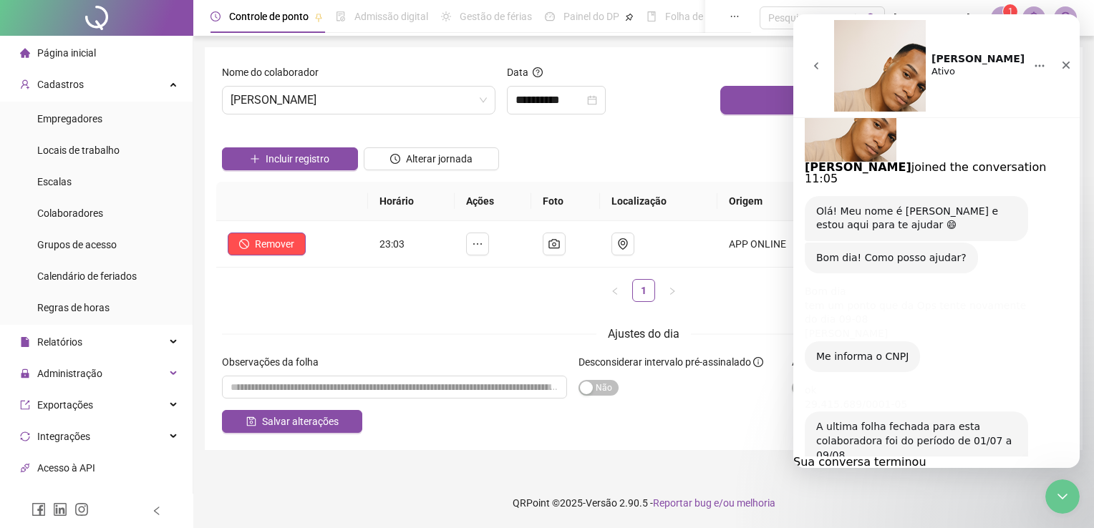
scroll to position [2219, 0]
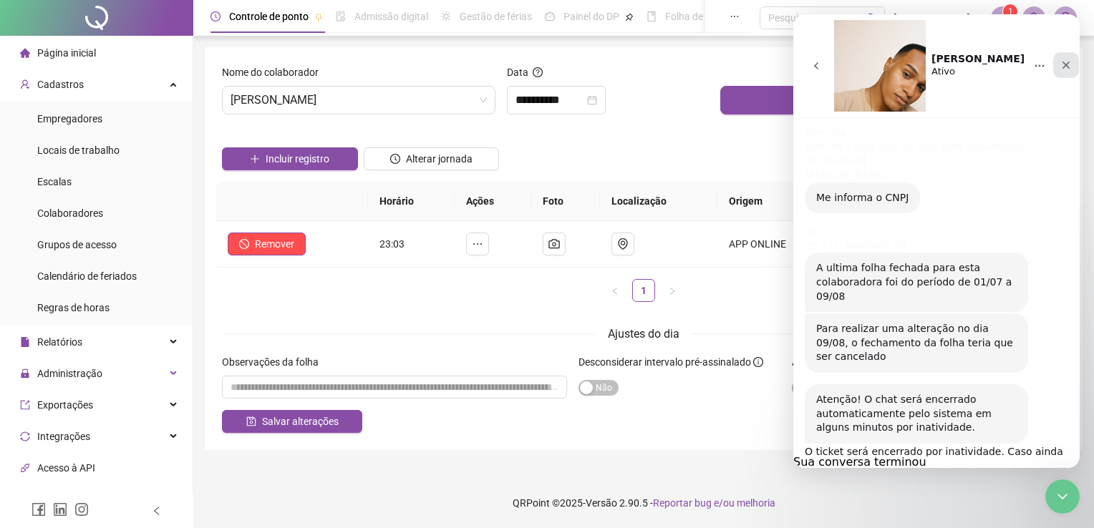
drag, startPoint x: 1061, startPoint y: 32, endPoint x: 1364, endPoint y: 180, distance: 337.8
click at [1061, 59] on icon "Fechar" at bounding box center [1065, 64] width 11 height 11
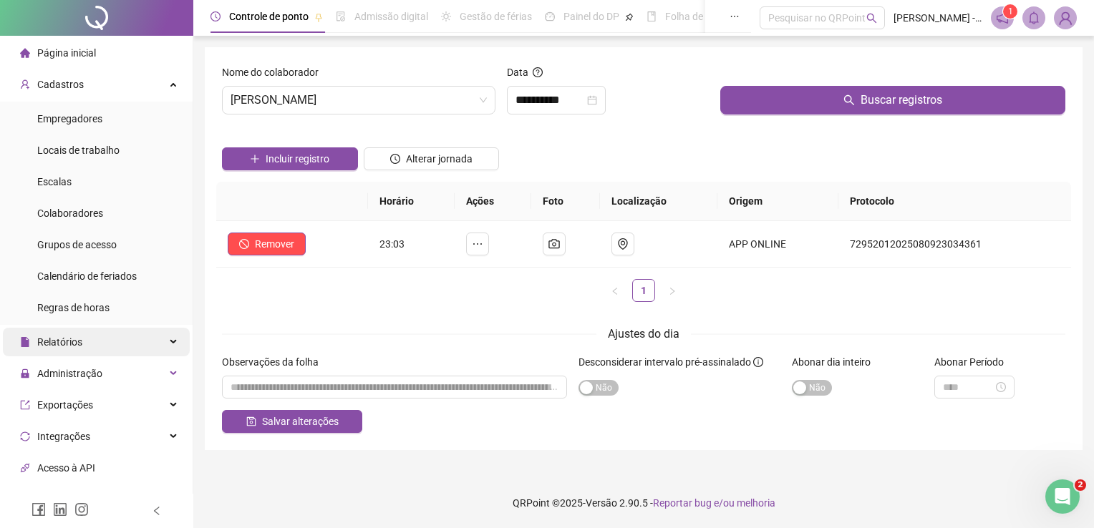
click at [171, 342] on icon at bounding box center [174, 342] width 7 height 0
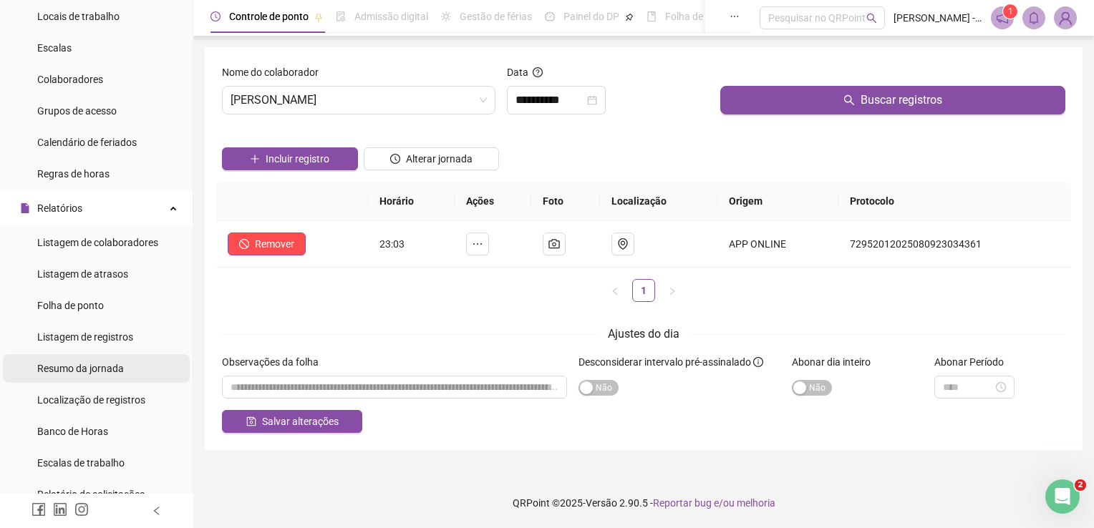
scroll to position [143, 0]
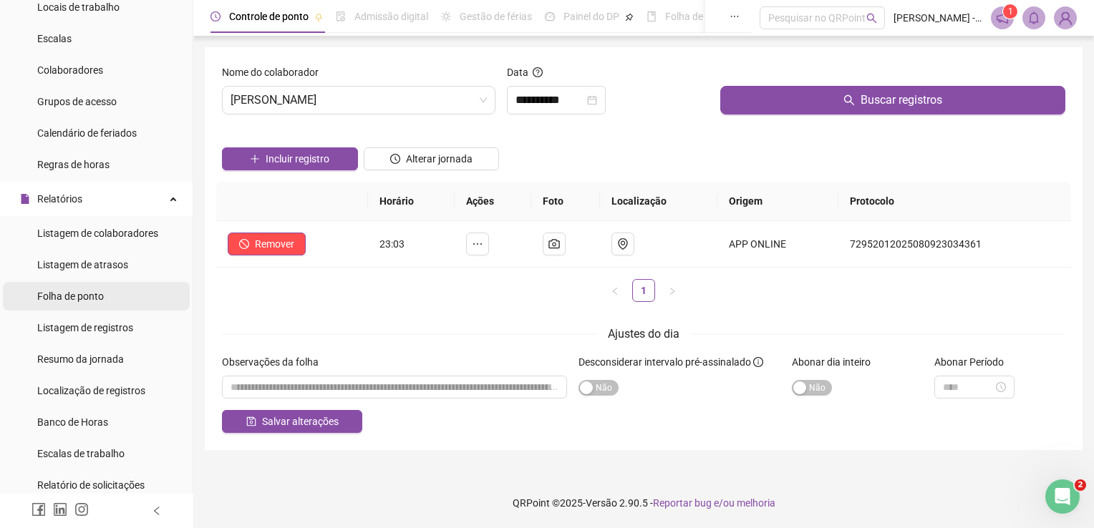
click at [94, 299] on span "Folha de ponto" at bounding box center [70, 296] width 67 height 11
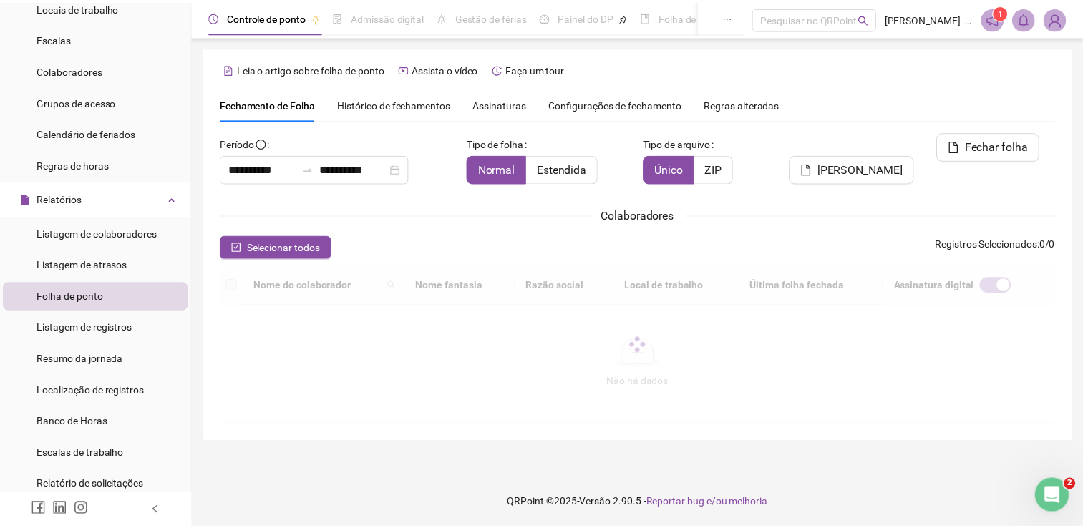
scroll to position [29, 0]
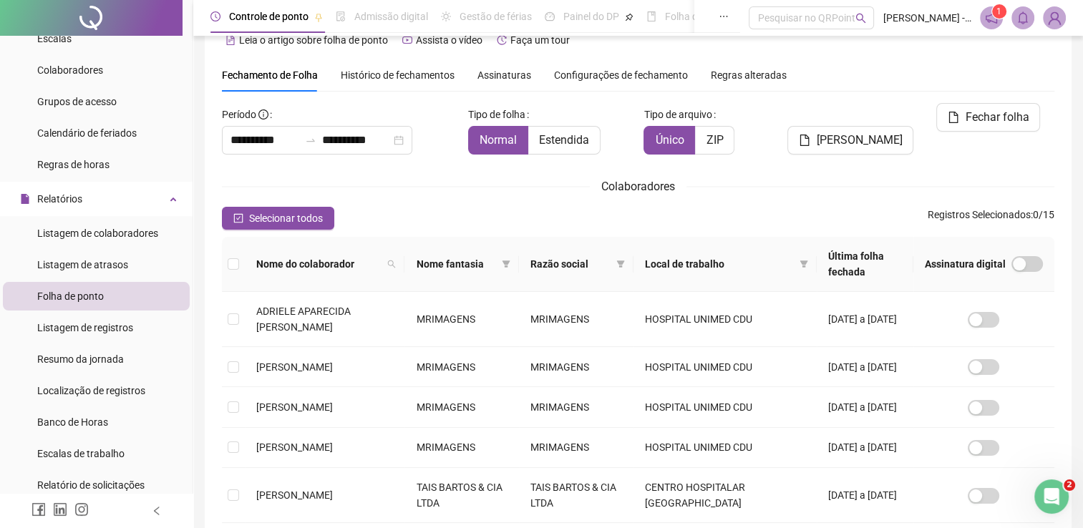
click at [588, 74] on span "Configurações de fechamento" at bounding box center [621, 75] width 134 height 10
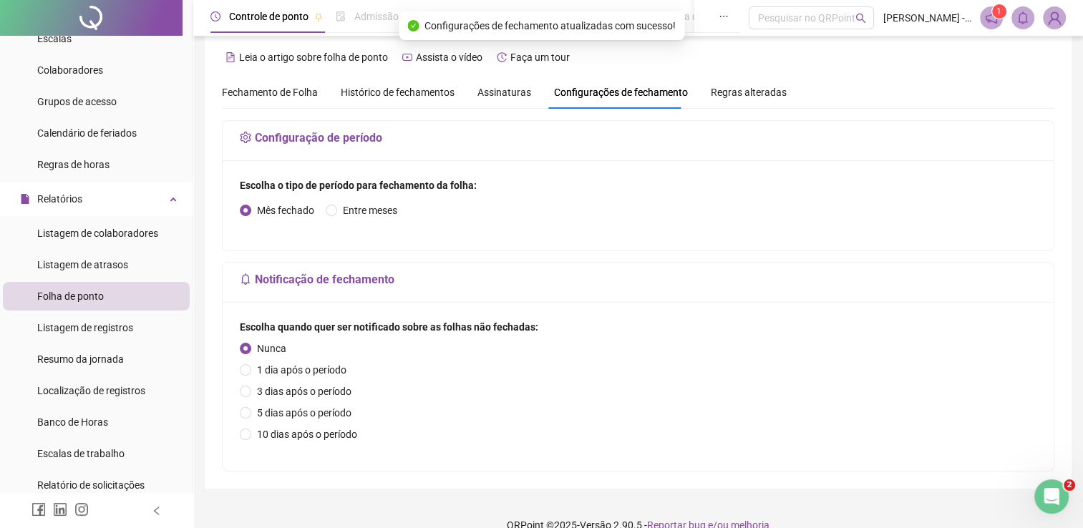
scroll to position [0, 0]
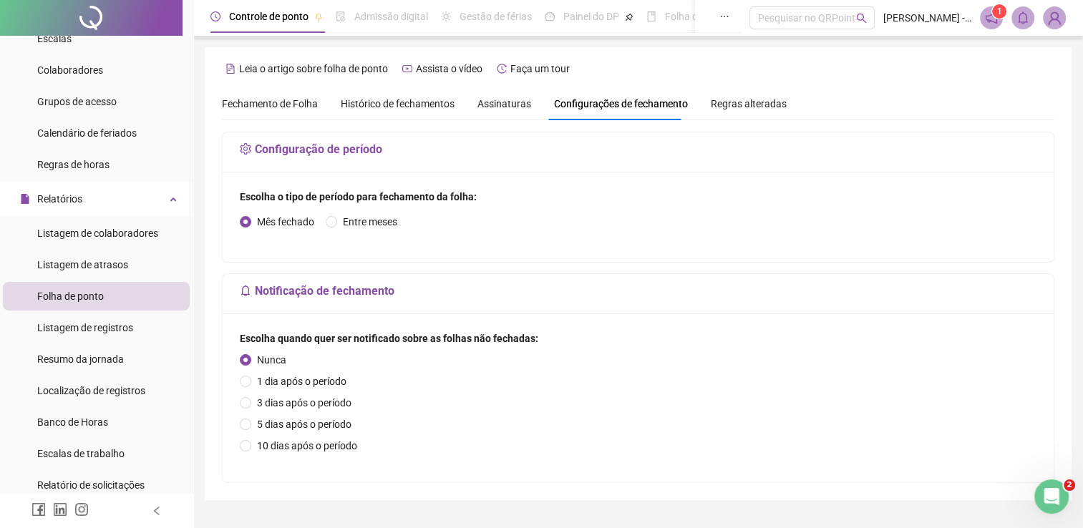
click at [753, 99] on span "Regras alteradas" at bounding box center [749, 104] width 76 height 10
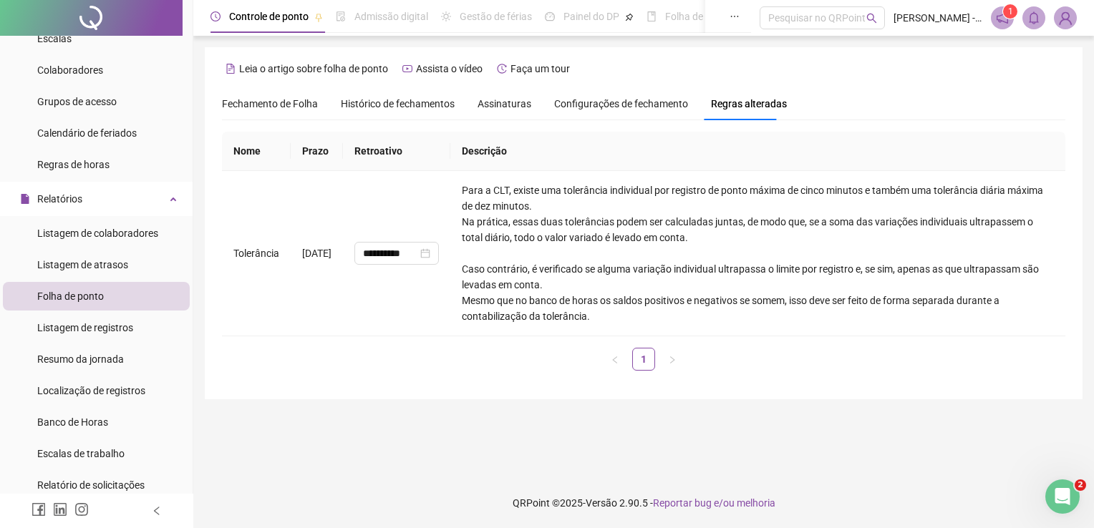
click at [274, 102] on span "Fechamento de Folha" at bounding box center [270, 103] width 96 height 11
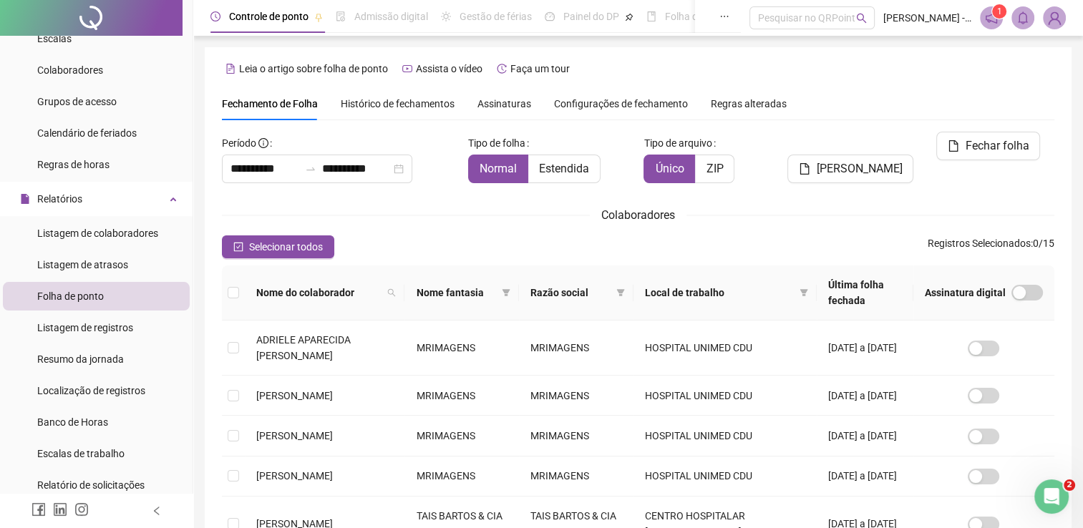
scroll to position [29, 0]
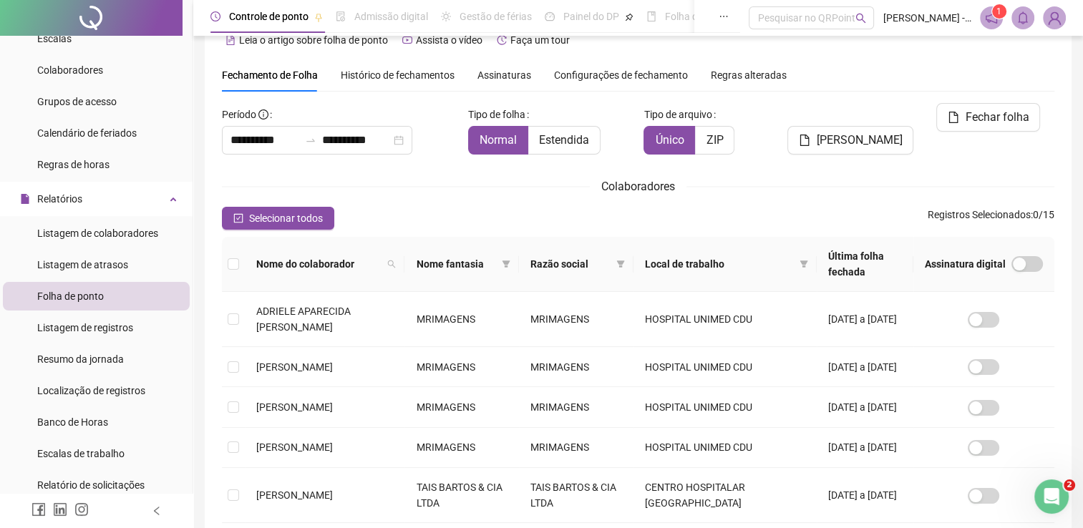
click at [380, 65] on div "Histórico de fechamentos" at bounding box center [398, 75] width 114 height 33
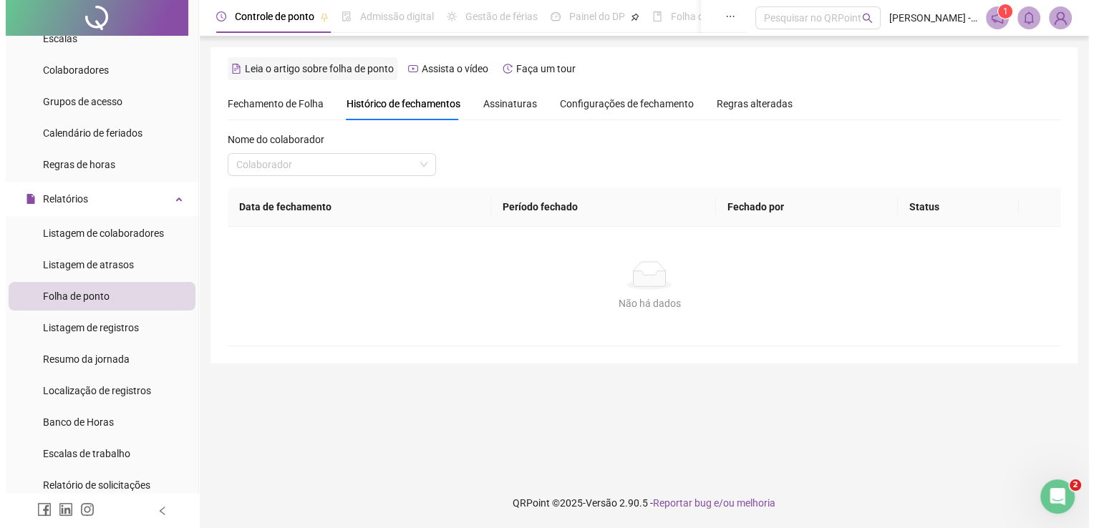
scroll to position [0, 0]
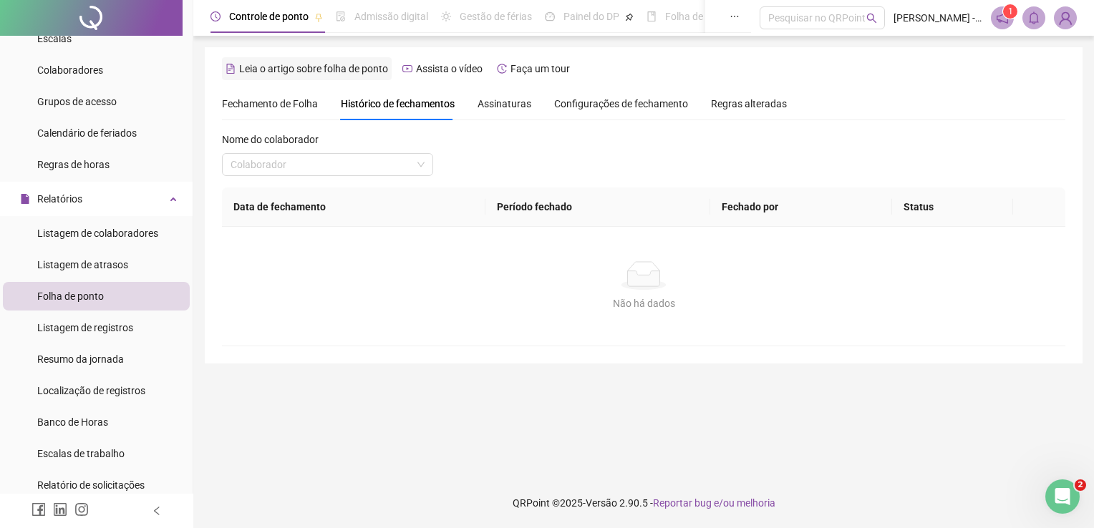
click at [390, 74] on div "Leia o artigo sobre folha de ponto" at bounding box center [307, 68] width 170 height 23
click at [438, 154] on div "Nome do colaborador Colaborador" at bounding box center [643, 160] width 843 height 56
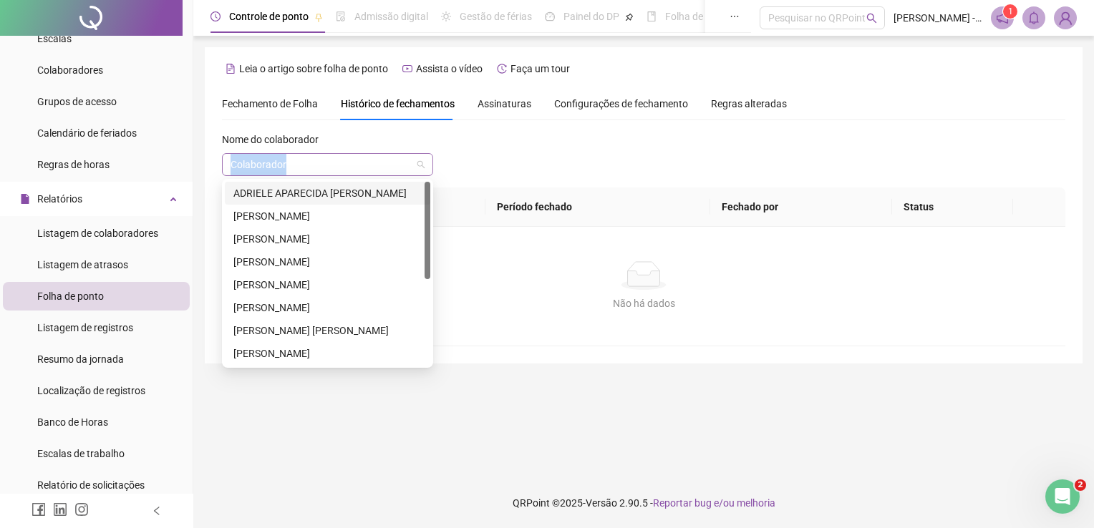
drag, startPoint x: 438, startPoint y: 154, endPoint x: 421, endPoint y: 162, distance: 18.9
click at [421, 162] on span at bounding box center [327, 164] width 194 height 21
click at [368, 236] on div "[PERSON_NAME]" at bounding box center [327, 239] width 188 height 16
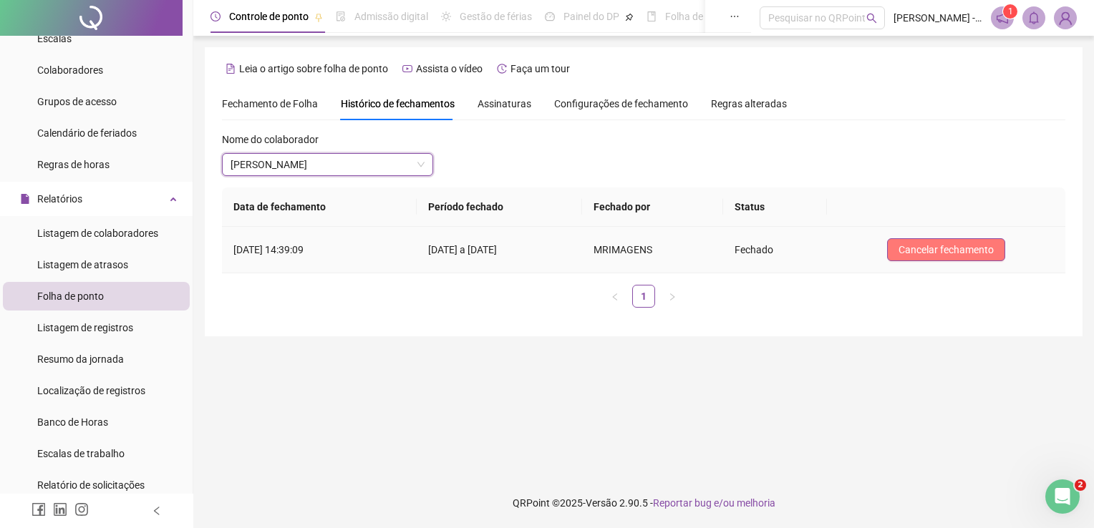
click at [964, 250] on span "Cancelar fechamento" at bounding box center [945, 250] width 95 height 16
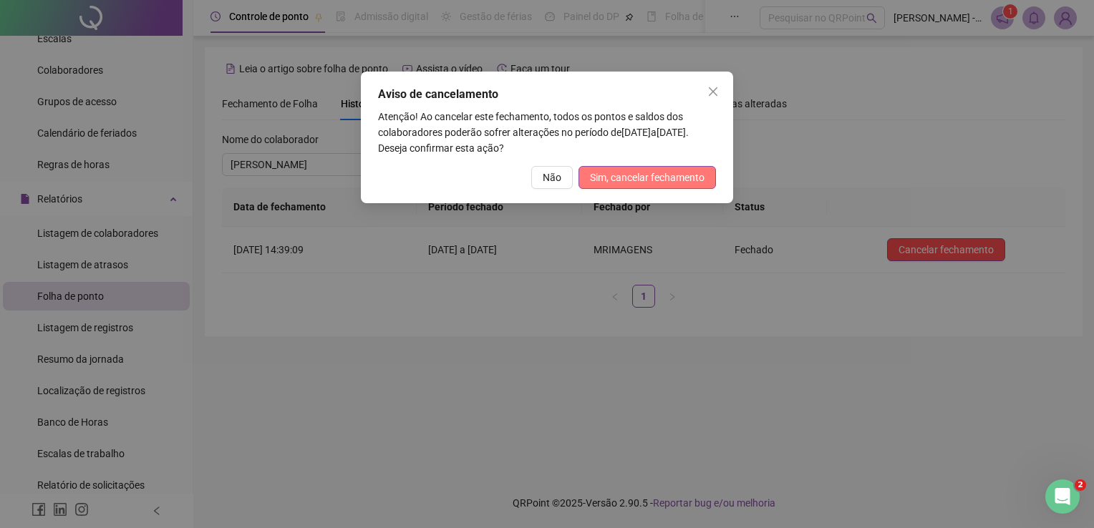
click at [668, 176] on span "Sim, cancelar fechamento" at bounding box center [647, 178] width 115 height 16
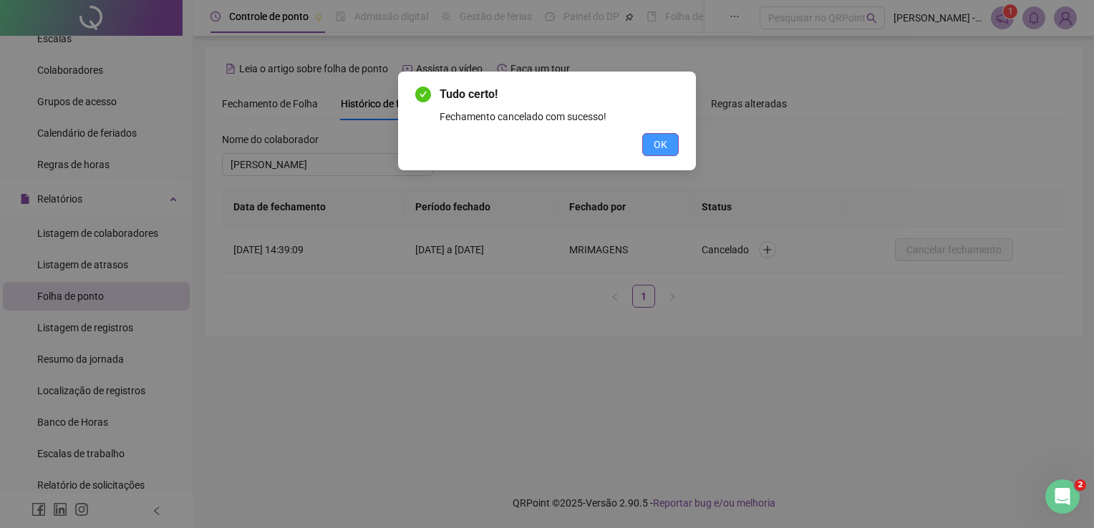
click at [654, 144] on span "OK" at bounding box center [661, 145] width 14 height 16
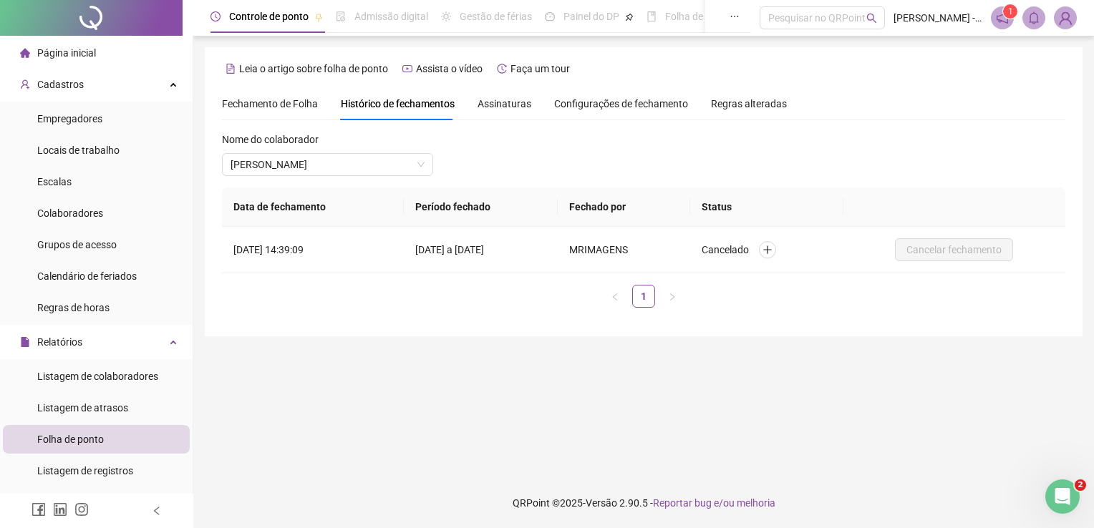
click at [77, 50] on span "Página inicial" at bounding box center [66, 52] width 59 height 11
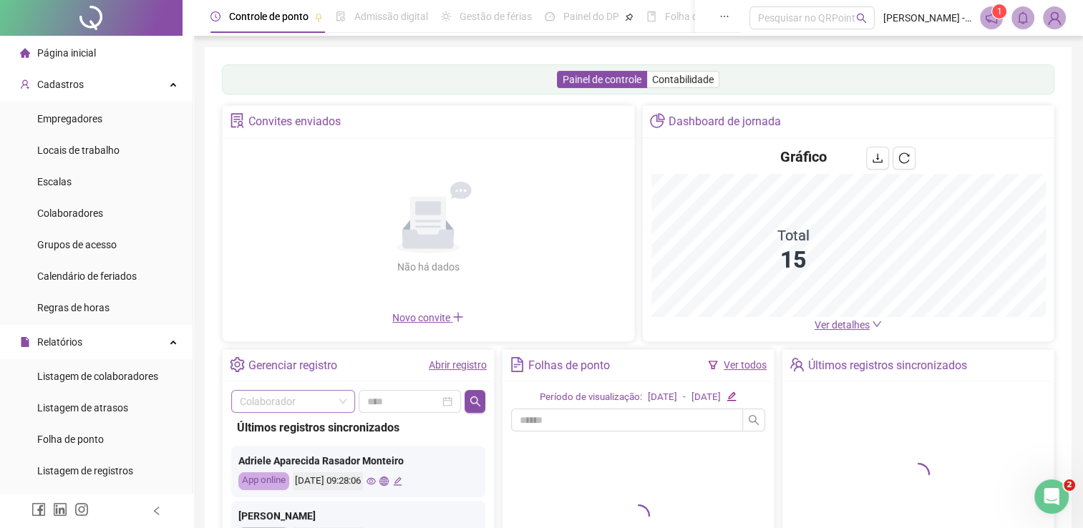
click at [335, 402] on span at bounding box center [293, 401] width 107 height 21
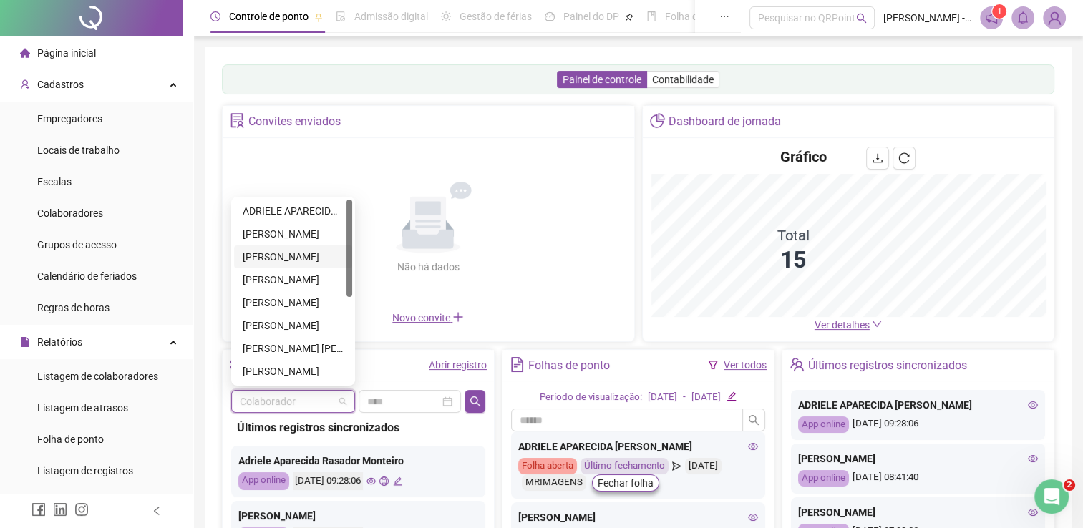
click at [319, 254] on div "[PERSON_NAME]" at bounding box center [293, 257] width 101 height 16
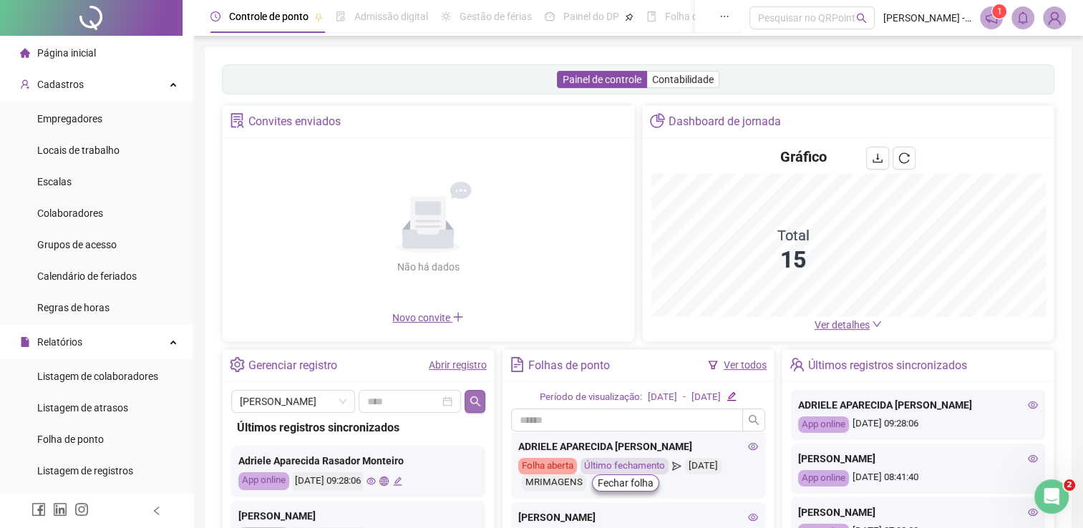
click at [478, 402] on icon "search" at bounding box center [475, 402] width 10 height 10
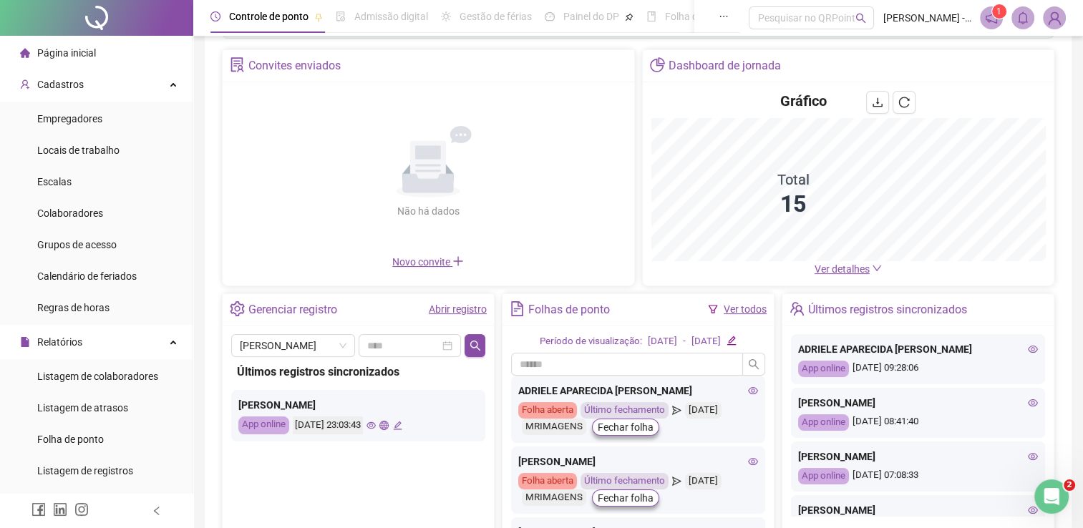
scroll to position [72, 0]
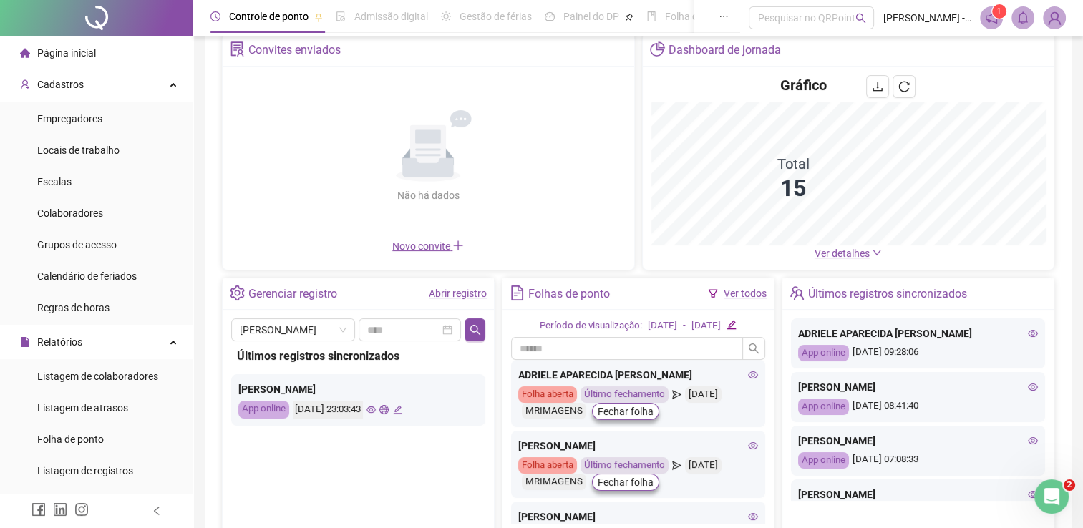
click at [325, 389] on div "[PERSON_NAME]" at bounding box center [358, 390] width 240 height 16
click at [461, 406] on div "App online [DATE] 23:03:43" at bounding box center [358, 410] width 240 height 18
drag, startPoint x: 461, startPoint y: 406, endPoint x: 452, endPoint y: 299, distance: 107.8
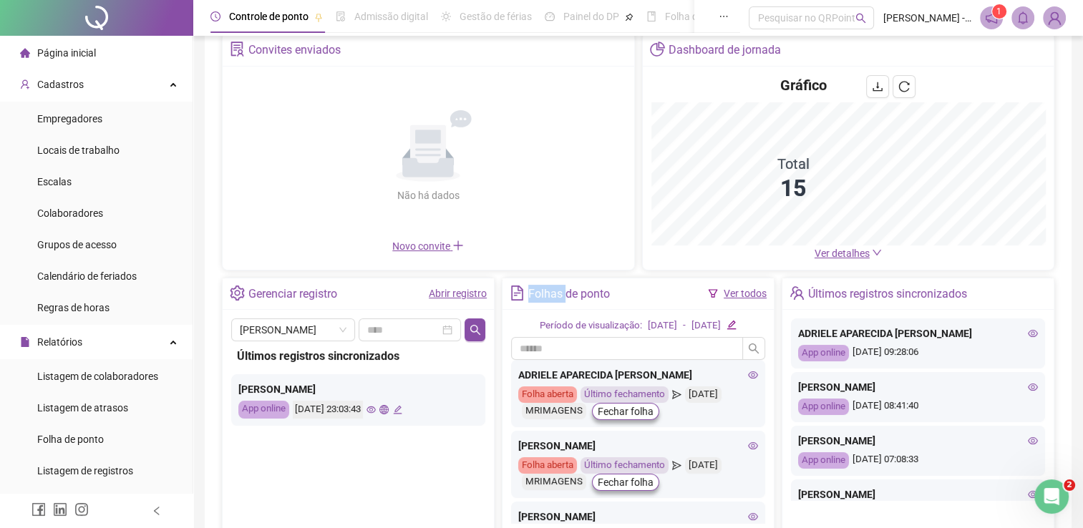
click at [452, 299] on link "Abrir registro" at bounding box center [458, 293] width 58 height 11
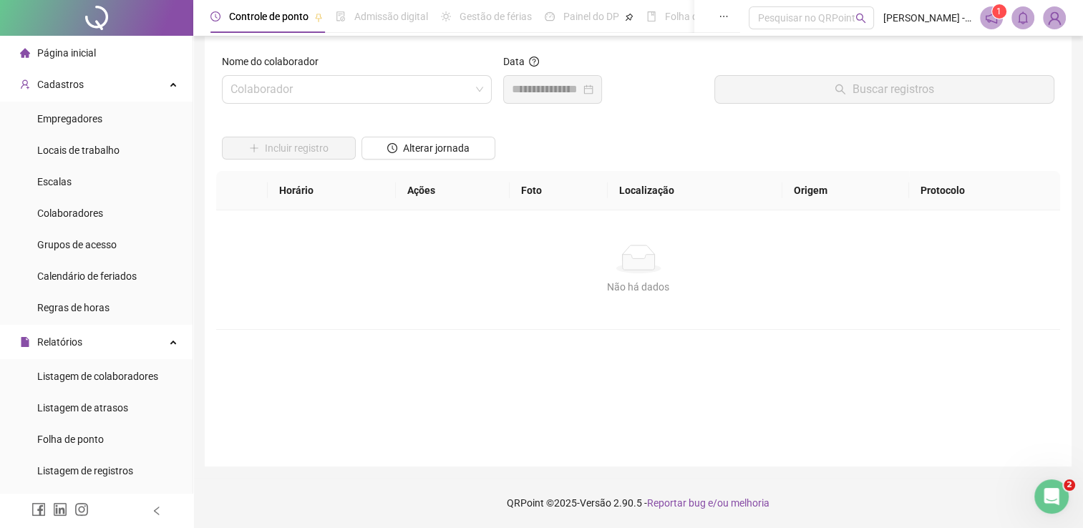
scroll to position [10, 0]
click at [452, 297] on div "Não há dados Não há dados" at bounding box center [638, 270] width 844 height 119
click at [487, 93] on div "Colaborador" at bounding box center [357, 90] width 270 height 29
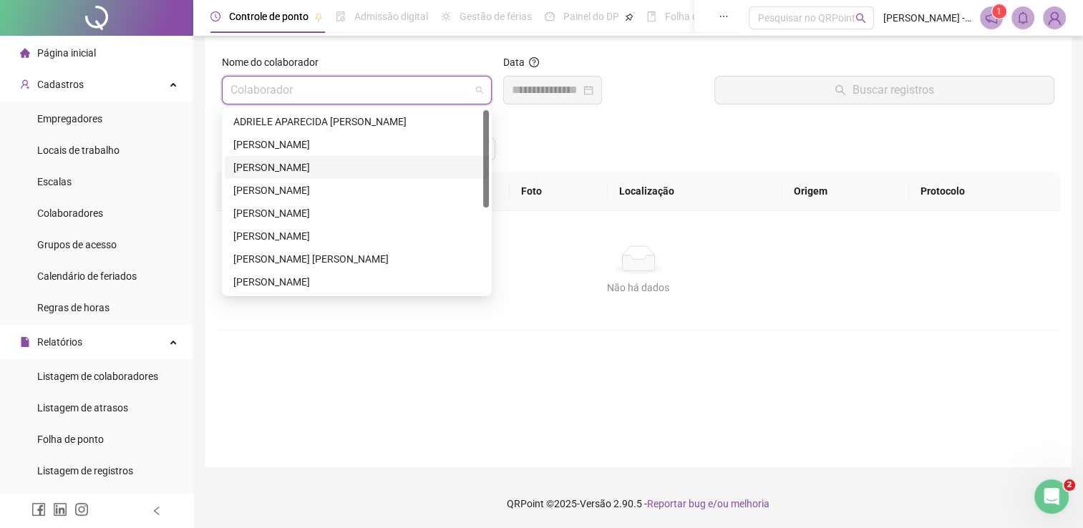
click at [349, 157] on div "[PERSON_NAME]" at bounding box center [357, 167] width 264 height 23
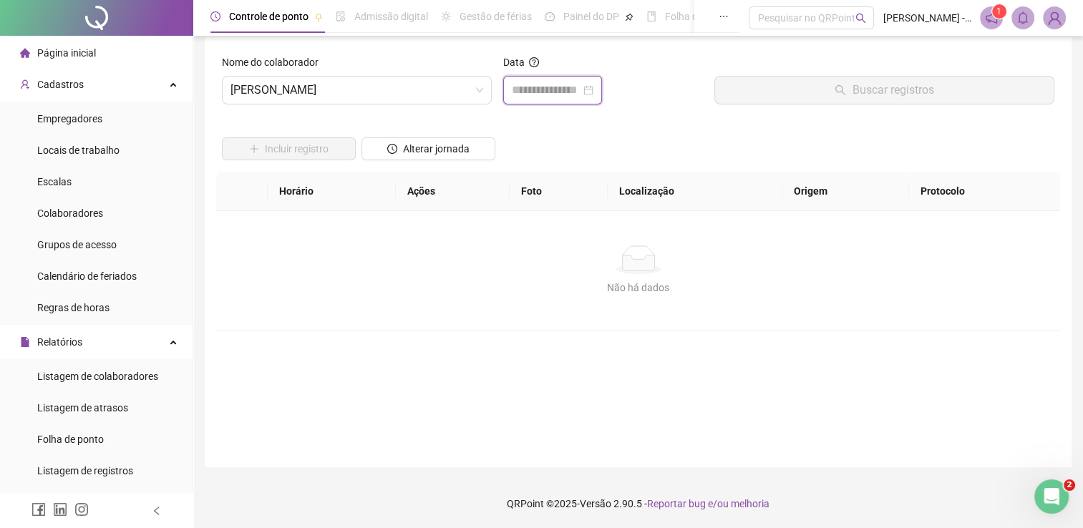
click at [527, 87] on input at bounding box center [546, 90] width 69 height 17
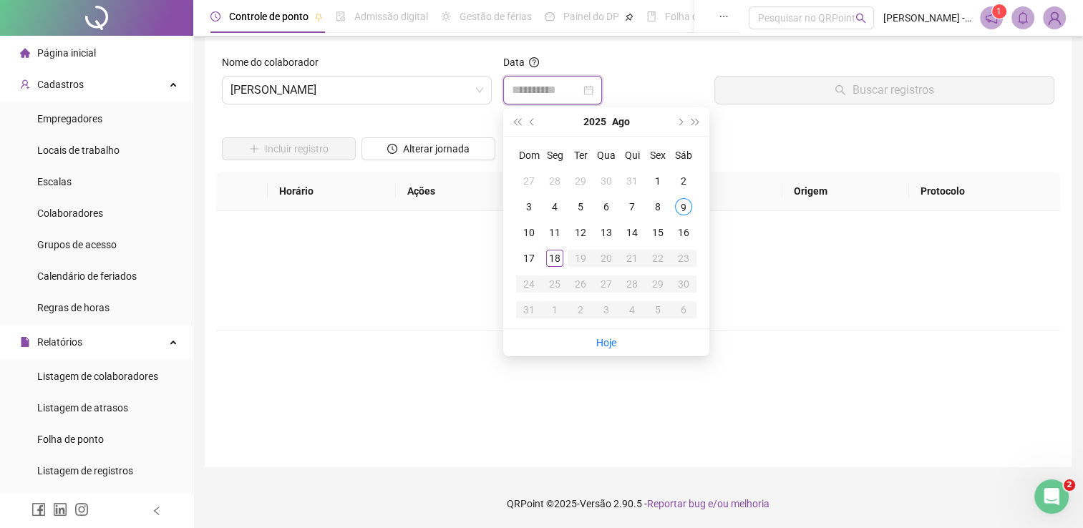
type input "**********"
click at [684, 205] on div "9" at bounding box center [683, 206] width 17 height 17
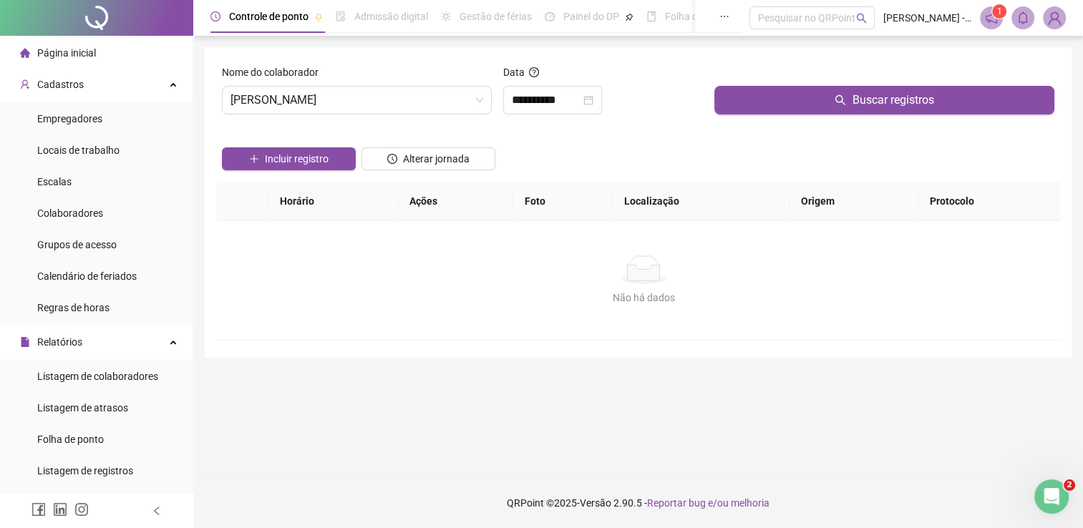
scroll to position [0, 0]
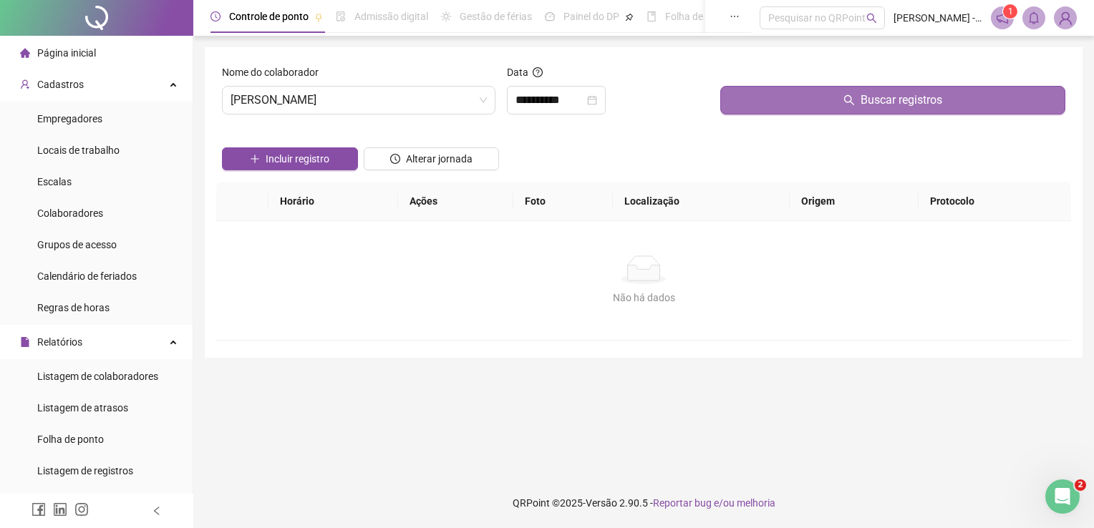
click at [848, 101] on icon "search" at bounding box center [848, 99] width 11 height 11
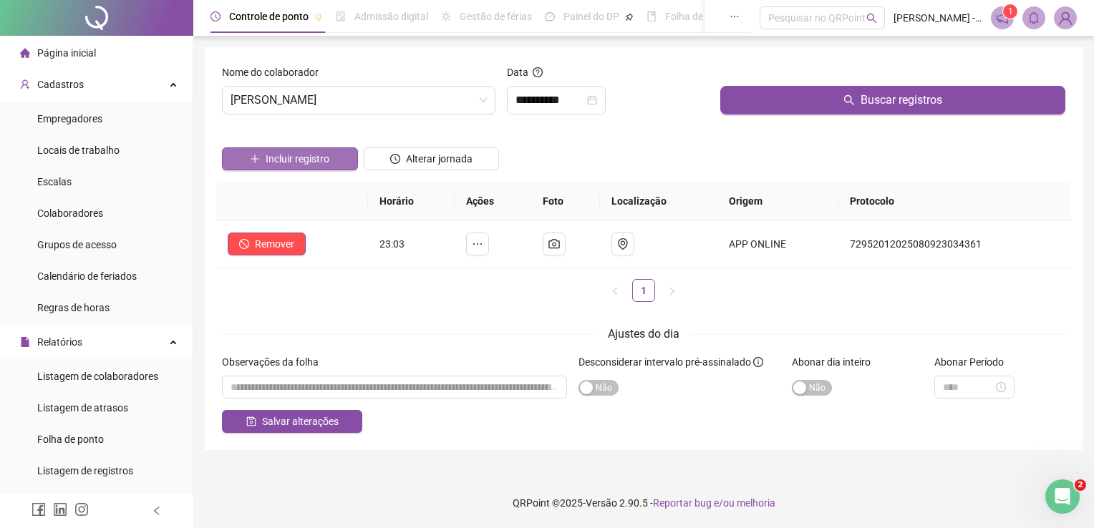
click at [310, 157] on span "Incluir registro" at bounding box center [298, 159] width 64 height 16
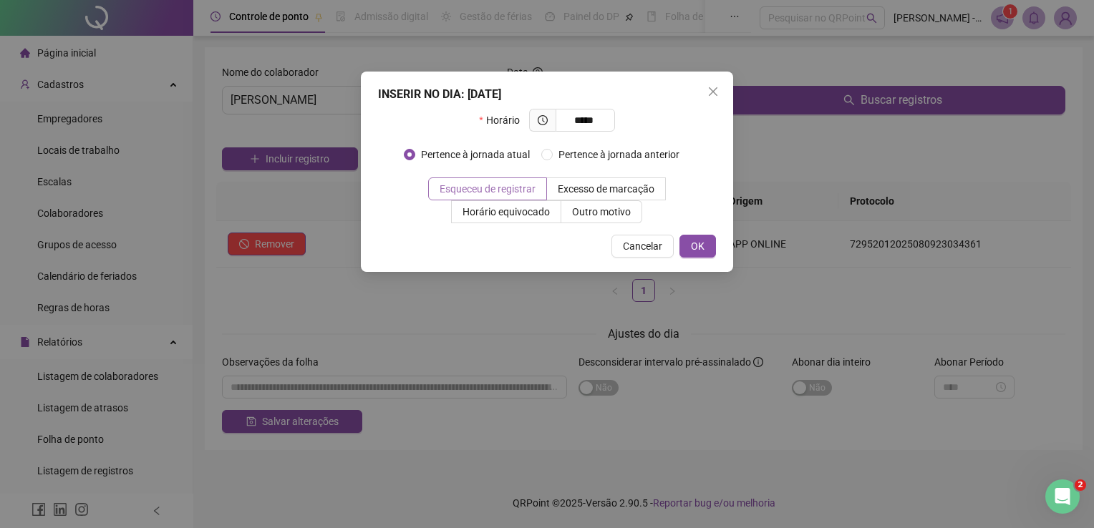
type input "*****"
click at [475, 188] on span "Esqueceu de registrar" at bounding box center [488, 188] width 96 height 11
click at [705, 246] on button "OK" at bounding box center [697, 246] width 37 height 23
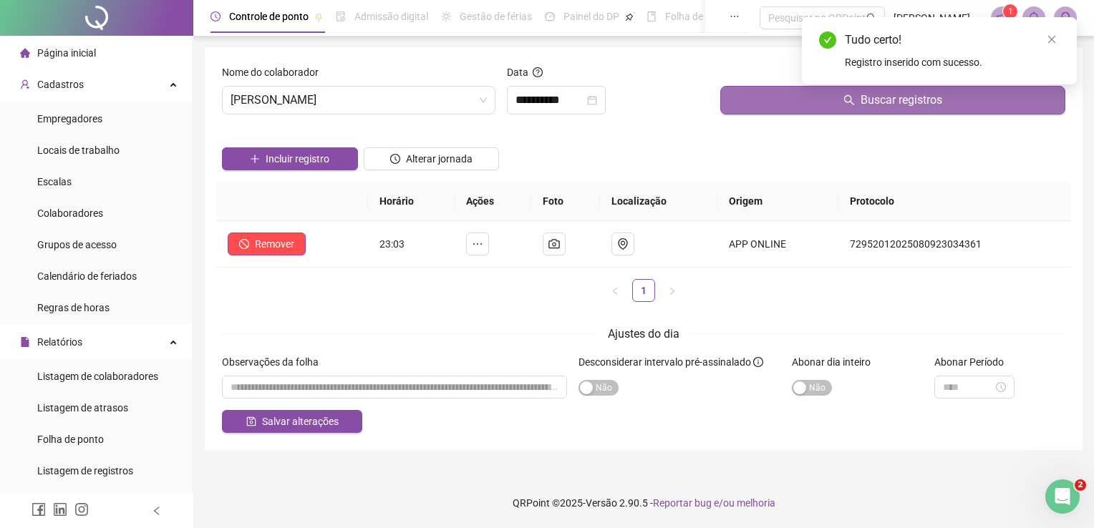
click at [956, 100] on button "Buscar registros" at bounding box center [892, 100] width 345 height 29
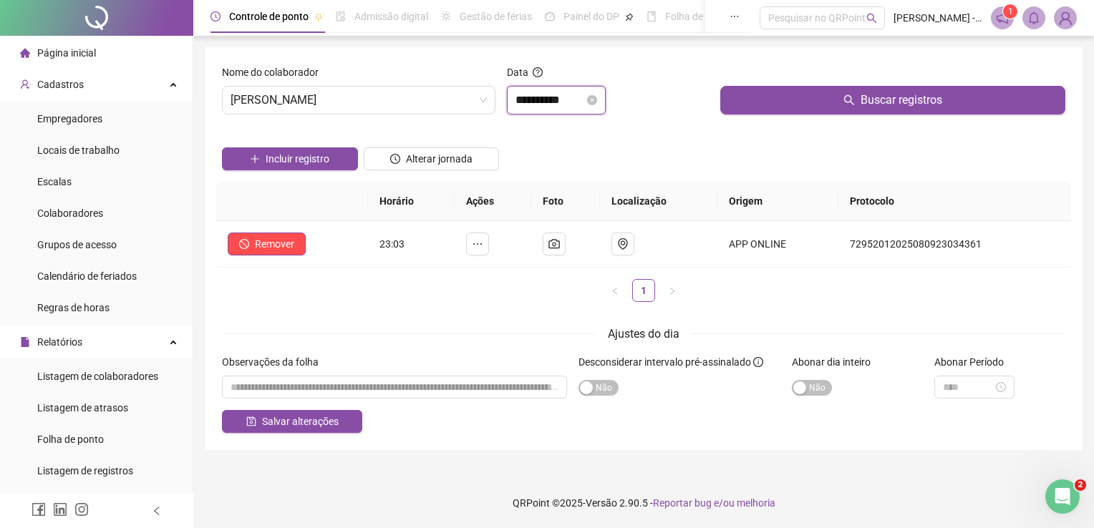
click at [561, 102] on input "**********" at bounding box center [549, 100] width 69 height 17
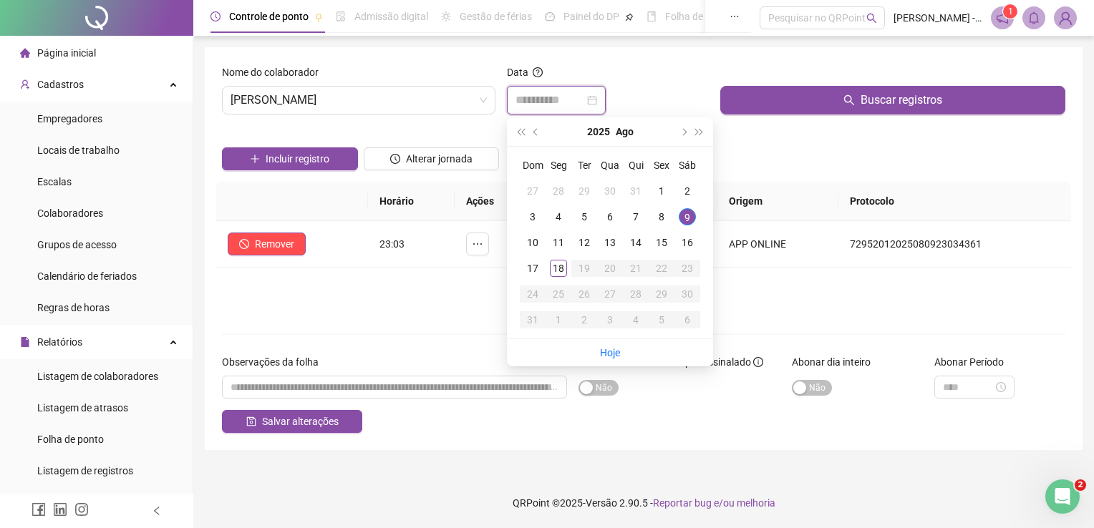
type input "**********"
click at [686, 218] on div "9" at bounding box center [687, 216] width 17 height 17
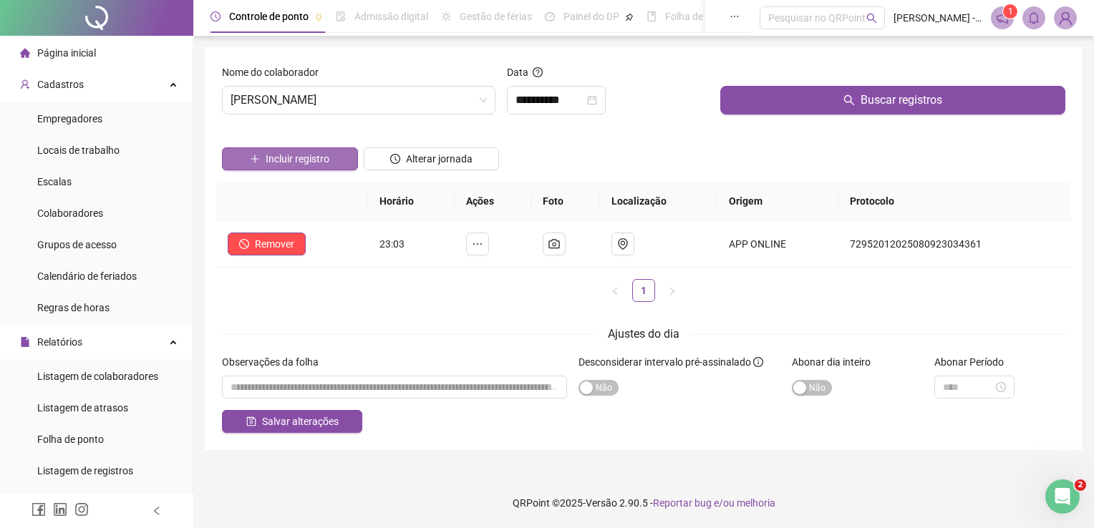
click at [316, 152] on span "Incluir registro" at bounding box center [298, 159] width 64 height 16
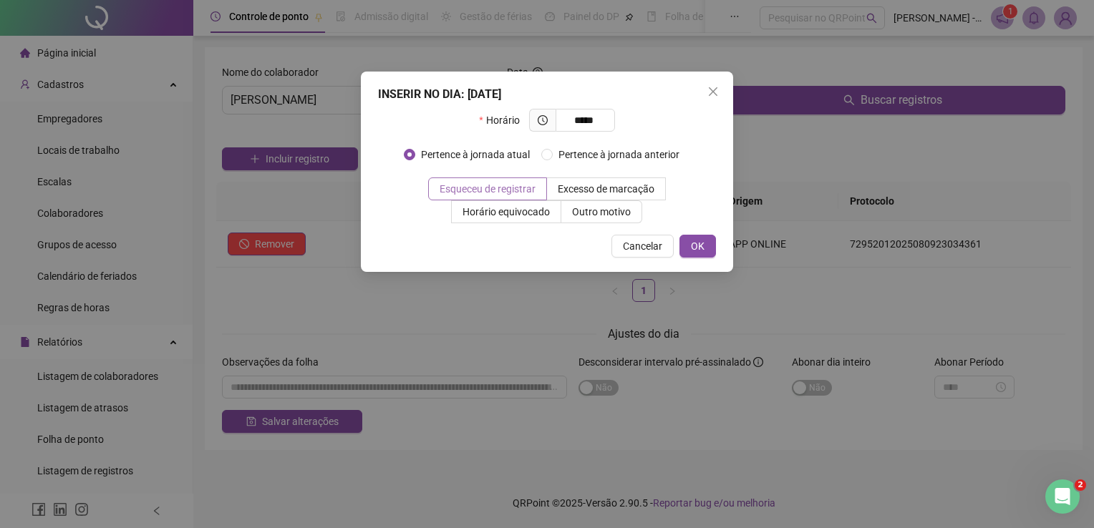
type input "*****"
click at [488, 185] on span "Esqueceu de registrar" at bounding box center [488, 188] width 96 height 11
click at [700, 242] on span "OK" at bounding box center [698, 246] width 14 height 16
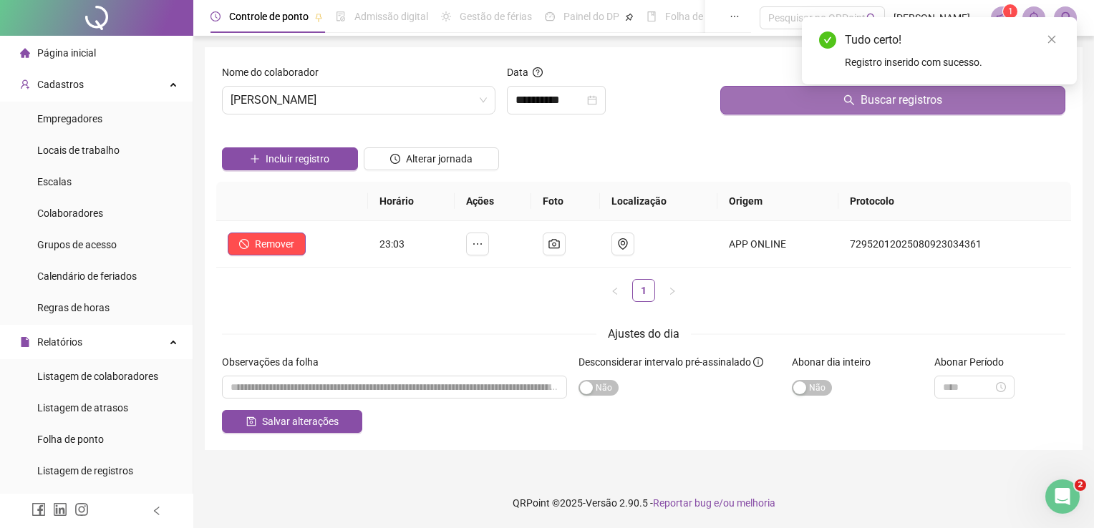
click at [945, 104] on button "Buscar registros" at bounding box center [892, 100] width 345 height 29
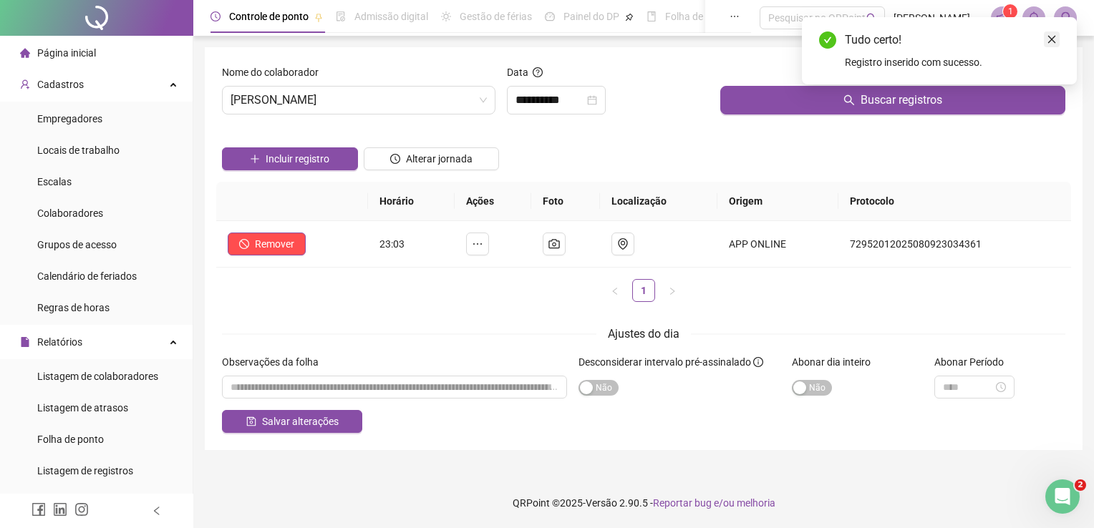
click at [1054, 39] on icon "close" at bounding box center [1052, 39] width 10 height 10
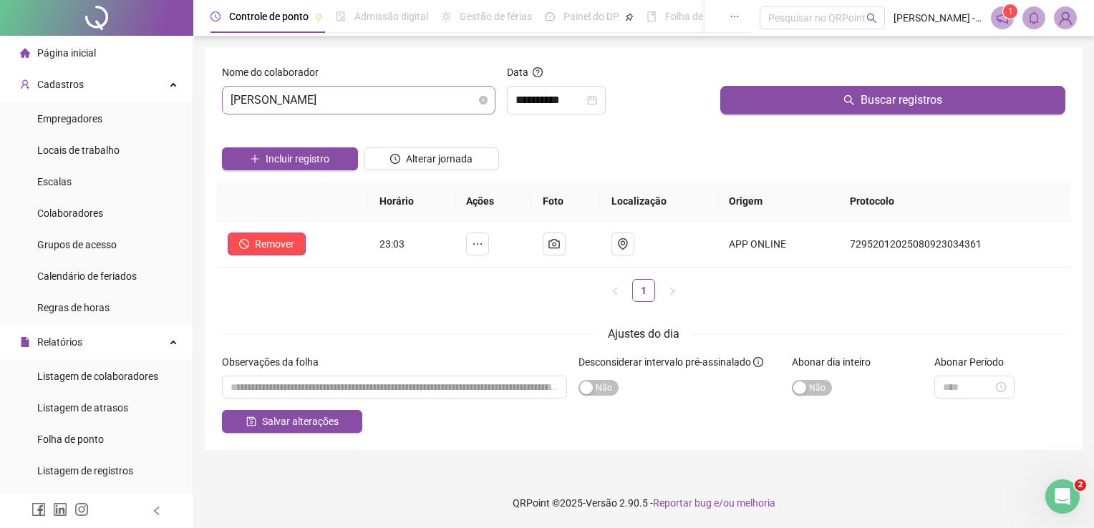
click at [352, 107] on span "[PERSON_NAME]" at bounding box center [358, 100] width 256 height 27
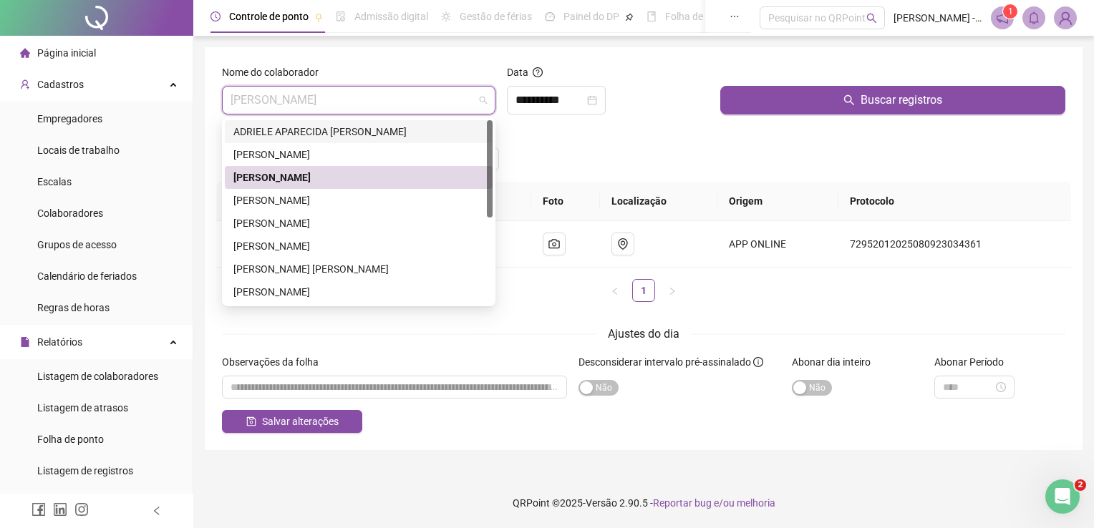
click at [441, 132] on div "ADRIELE APARECIDA [PERSON_NAME]" at bounding box center [358, 132] width 251 height 16
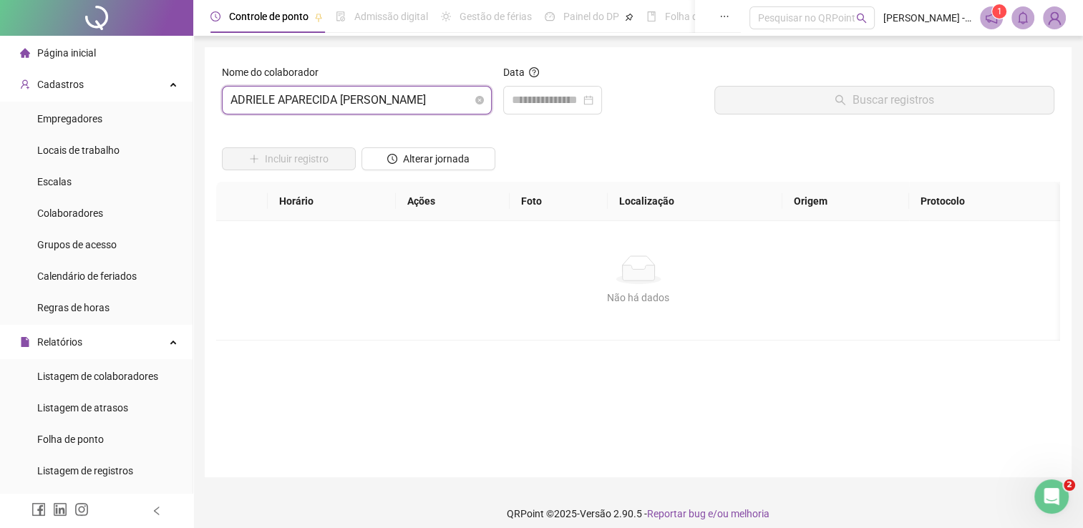
click at [464, 97] on span "ADRIELE APARECIDA [PERSON_NAME]" at bounding box center [356, 100] width 253 height 27
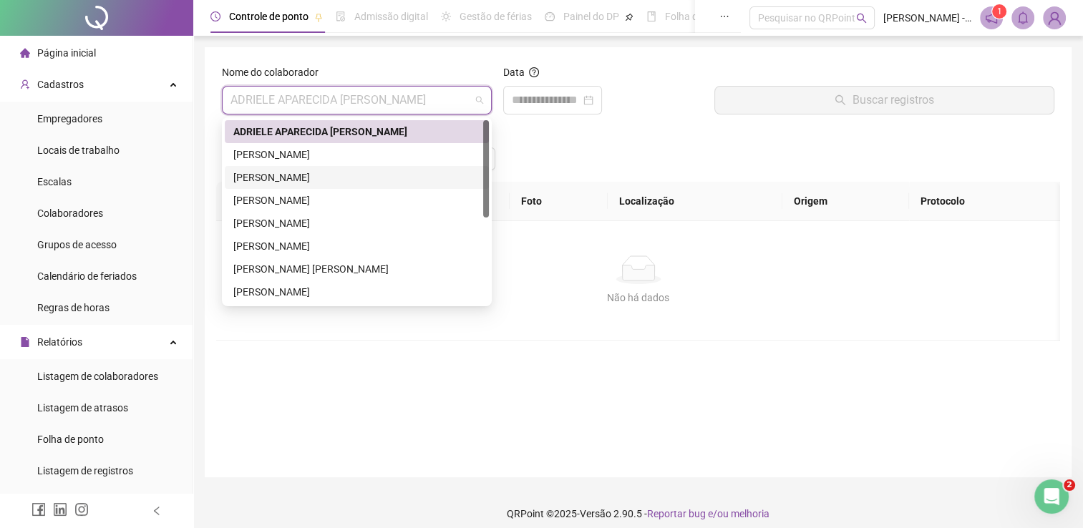
click at [342, 177] on div "[PERSON_NAME]" at bounding box center [356, 178] width 247 height 16
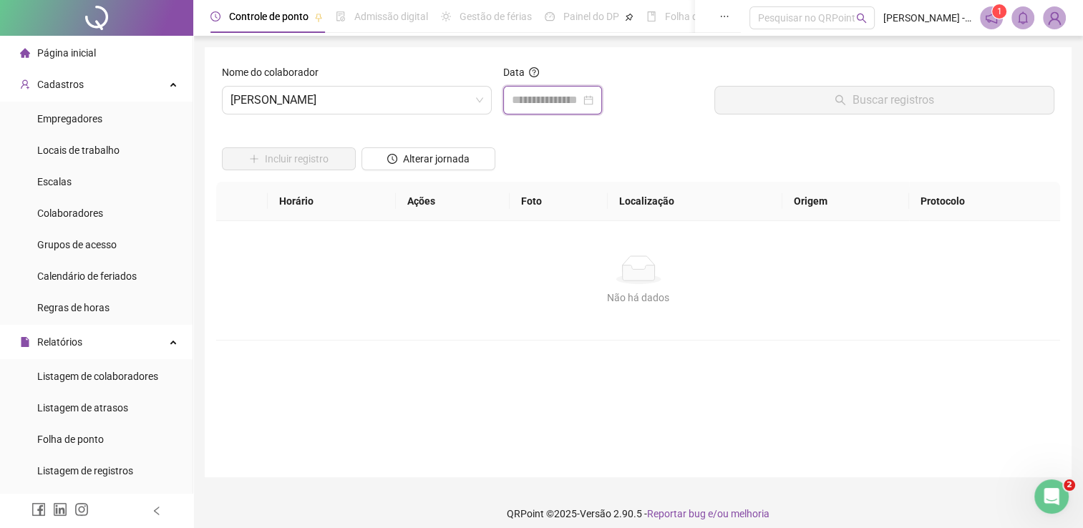
click at [581, 99] on input at bounding box center [546, 100] width 69 height 17
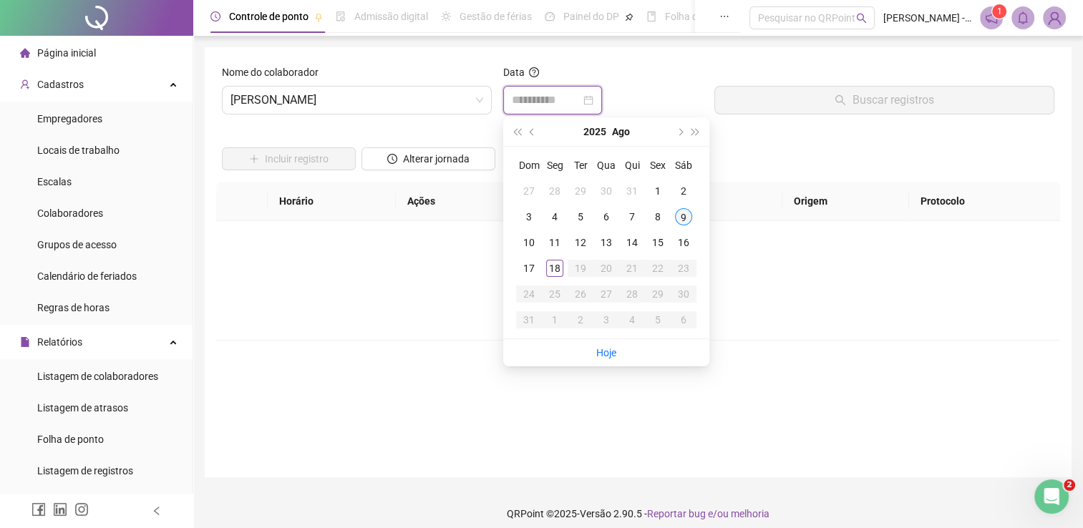
type input "**********"
click at [679, 213] on div "9" at bounding box center [683, 216] width 17 height 17
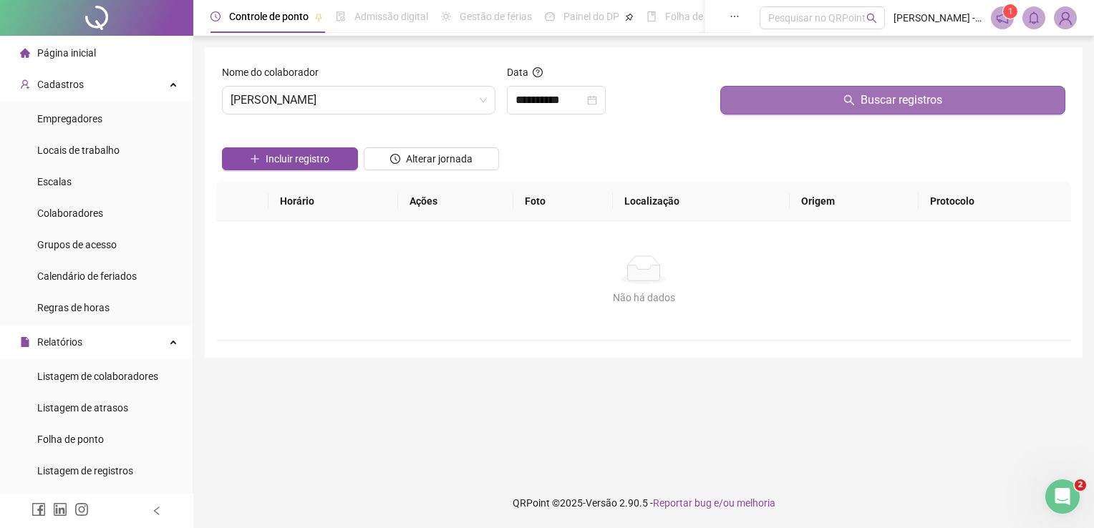
click at [888, 105] on span "Buscar registros" at bounding box center [901, 100] width 82 height 17
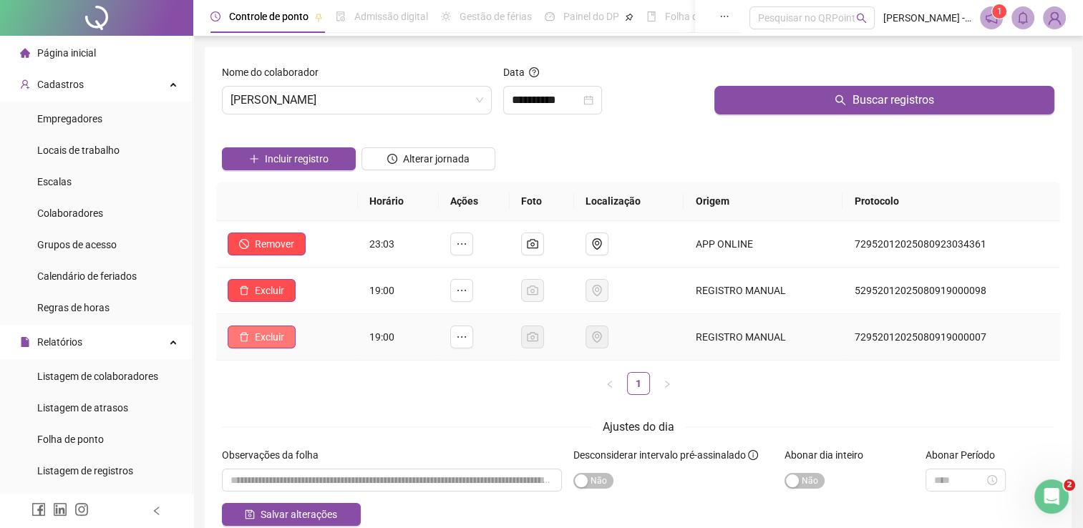
click at [256, 333] on span "Excluir" at bounding box center [269, 337] width 29 height 16
click at [312, 299] on span "Sim" at bounding box center [309, 299] width 16 height 16
click at [276, 341] on span "Excluir" at bounding box center [269, 337] width 29 height 16
click at [312, 299] on span "Sim" at bounding box center [309, 299] width 16 height 16
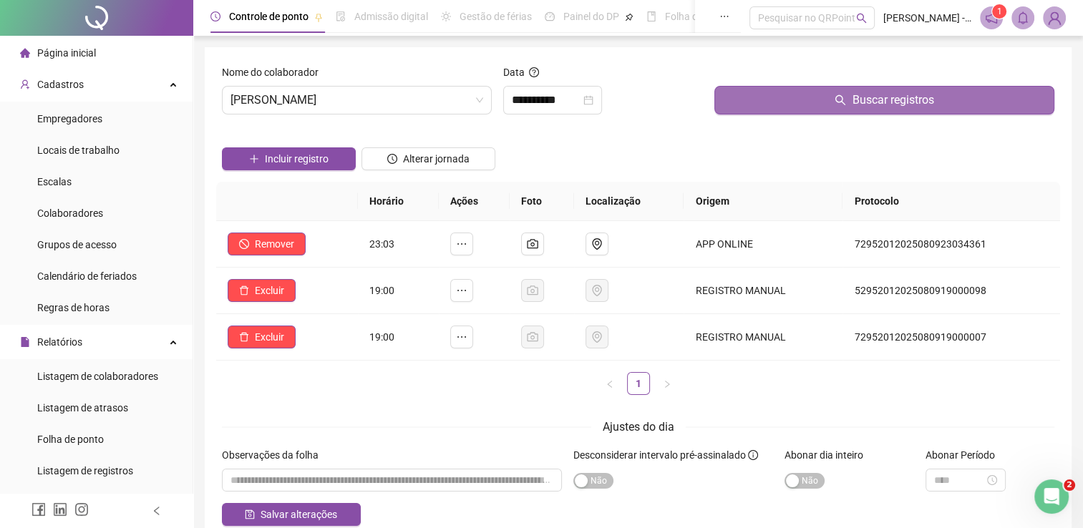
click at [822, 92] on button "Buscar registros" at bounding box center [884, 100] width 340 height 29
click at [826, 99] on button "Buscar registros" at bounding box center [884, 100] width 340 height 29
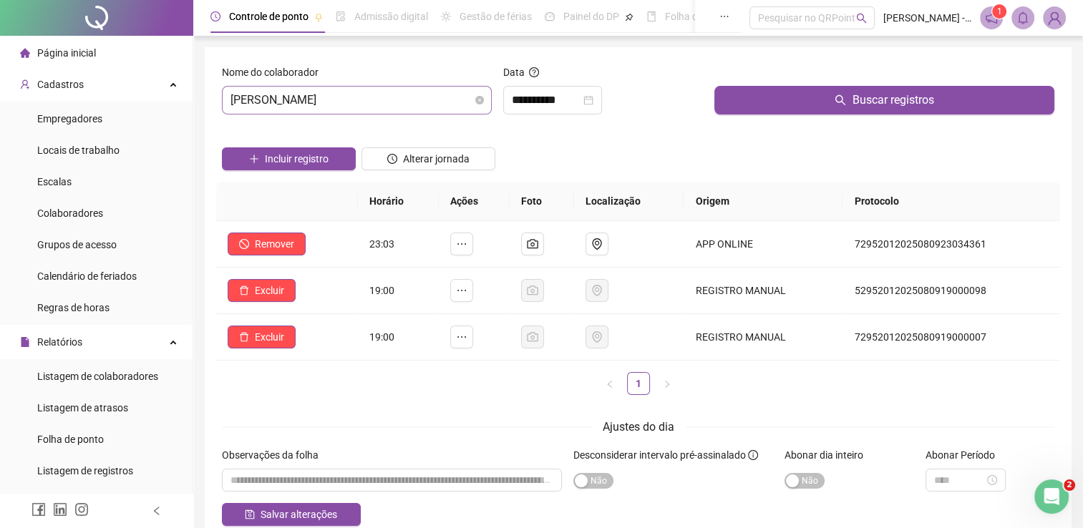
click at [485, 102] on div "[PERSON_NAME]" at bounding box center [357, 100] width 270 height 29
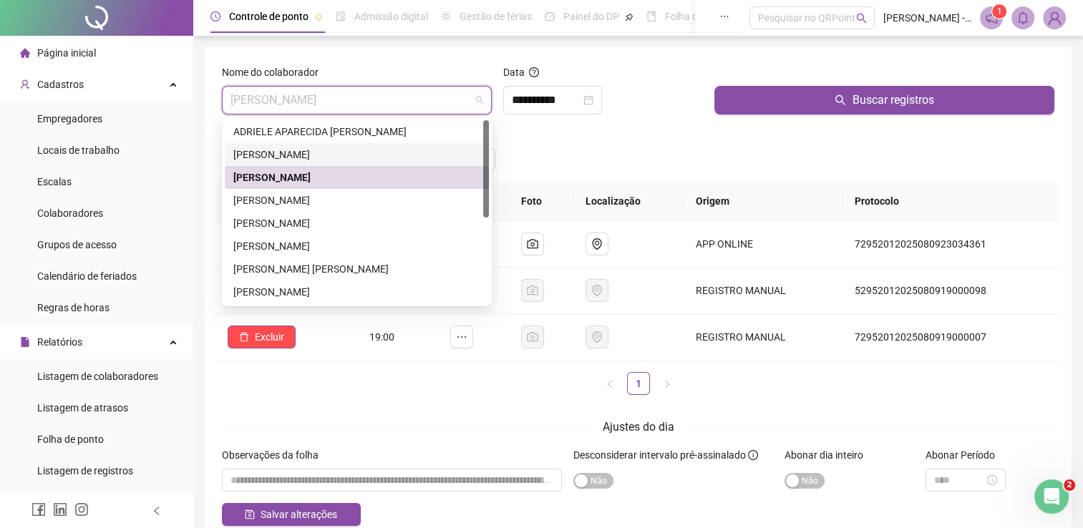
click at [389, 145] on div "[PERSON_NAME]" at bounding box center [357, 154] width 264 height 23
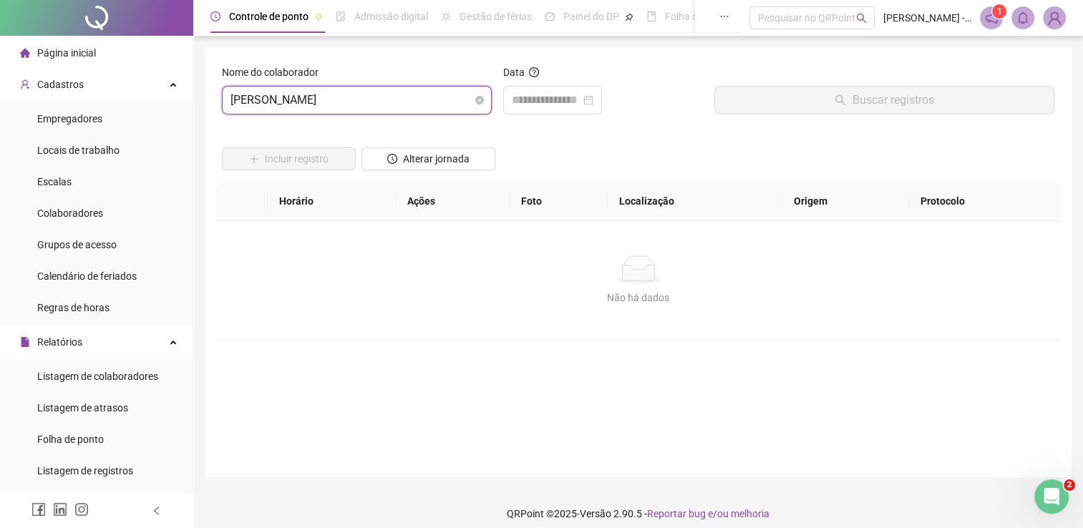
click at [361, 93] on span "[PERSON_NAME]" at bounding box center [356, 100] width 253 height 27
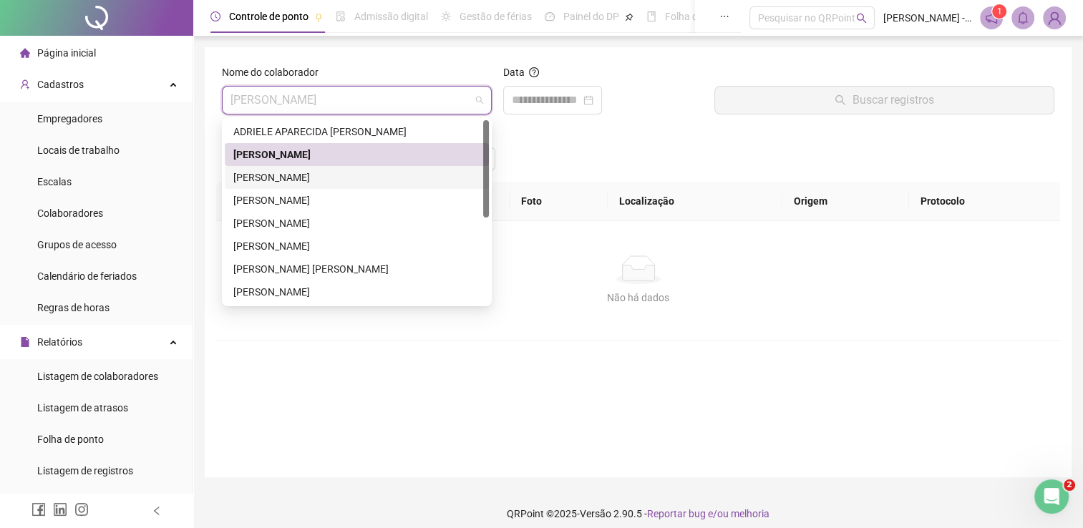
click at [336, 170] on div "[PERSON_NAME]" at bounding box center [356, 178] width 247 height 16
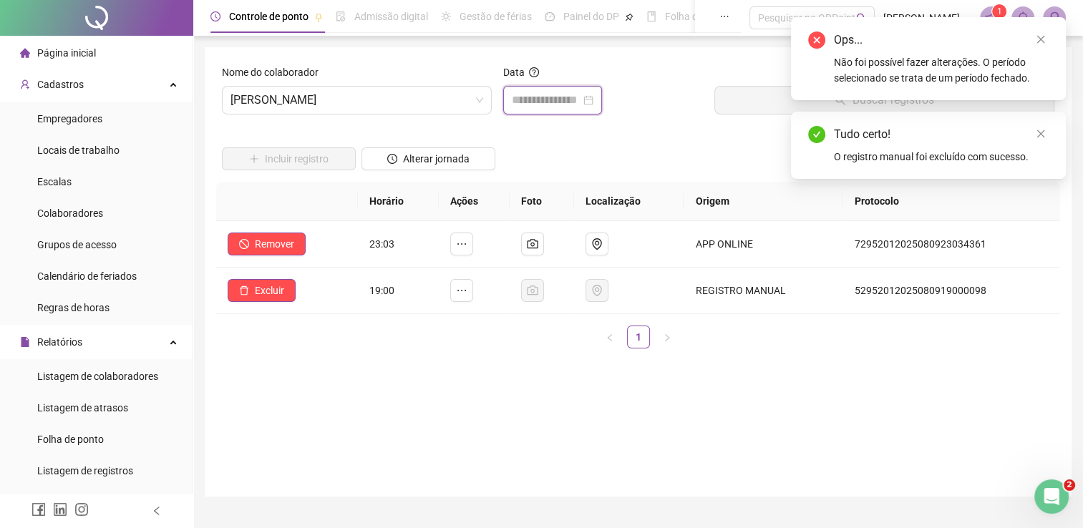
click at [571, 102] on input at bounding box center [546, 100] width 69 height 17
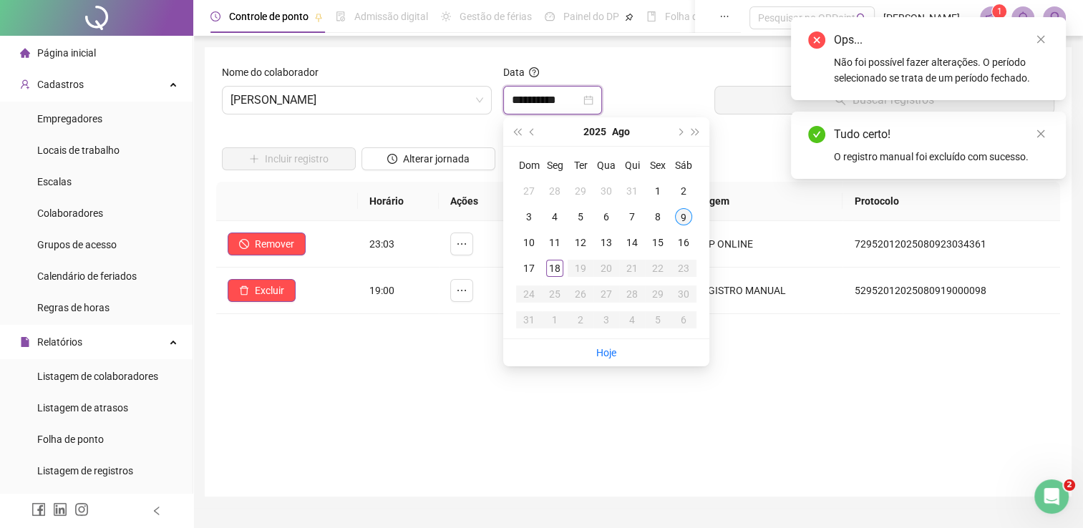
type input "**********"
click at [681, 213] on div "9" at bounding box center [683, 216] width 17 height 17
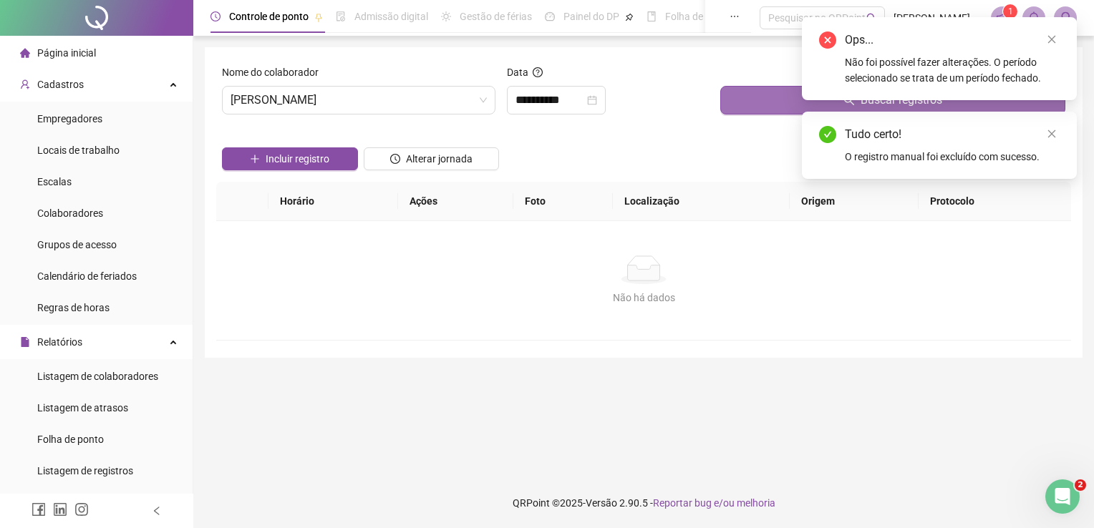
click at [756, 110] on button "Buscar registros" at bounding box center [892, 100] width 345 height 29
